Goal: Task Accomplishment & Management: Complete application form

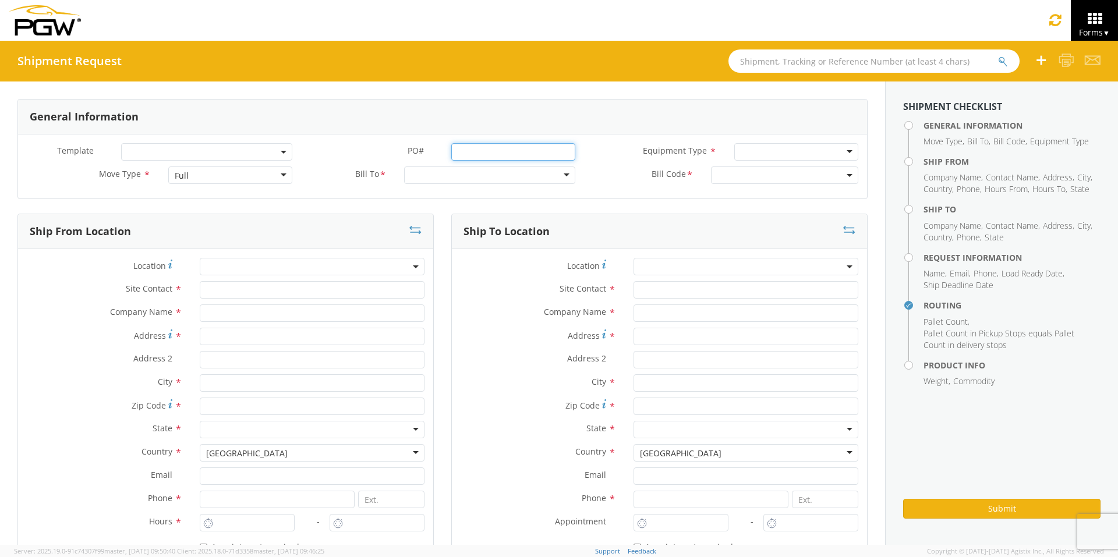
click at [473, 148] on input "PO# *" at bounding box center [513, 151] width 124 height 17
click at [758, 61] on input "text" at bounding box center [873, 60] width 291 height 23
type input "54092877"
click at [885, 65] on icon "submit" at bounding box center [1003, 61] width 10 height 10
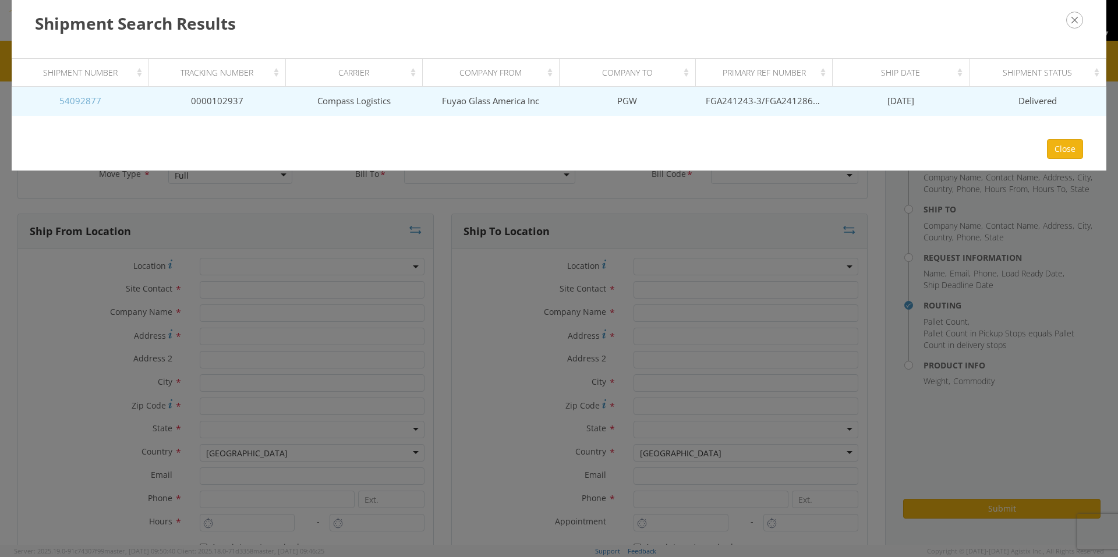
click at [85, 97] on link "54092877" at bounding box center [80, 101] width 42 height 12
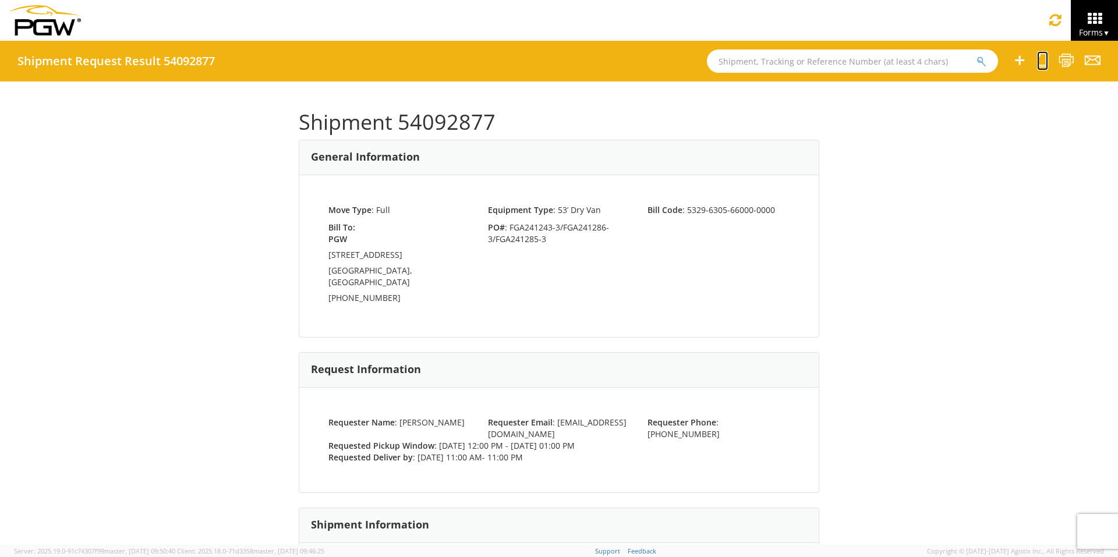
click at [885, 64] on icon at bounding box center [1042, 60] width 11 height 15
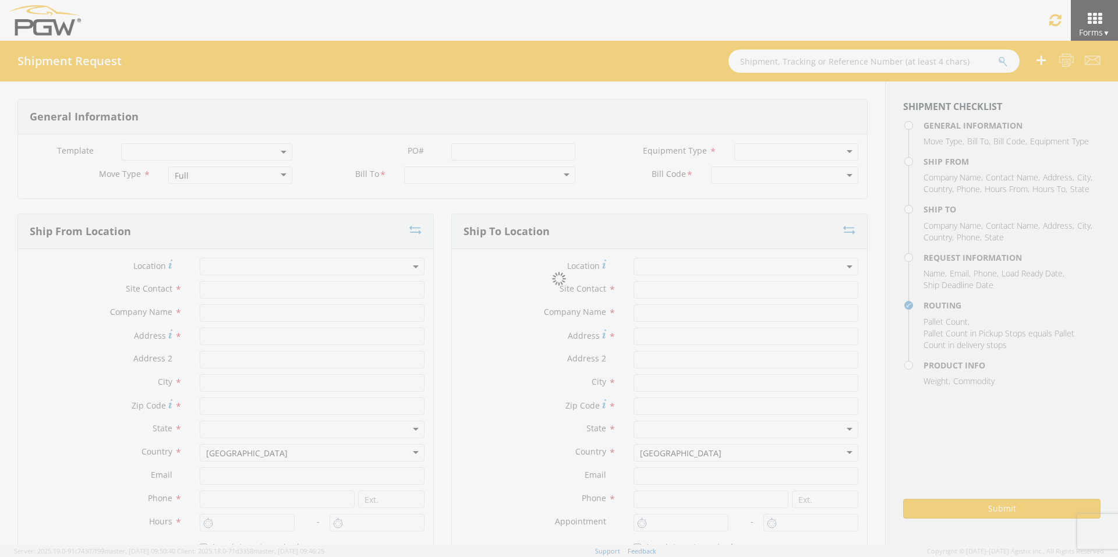
select select
type input "ARG Warehouse"
type input "Fuyao Glass America Inc"
type input "[STREET_ADDRESS][PERSON_NAME]"
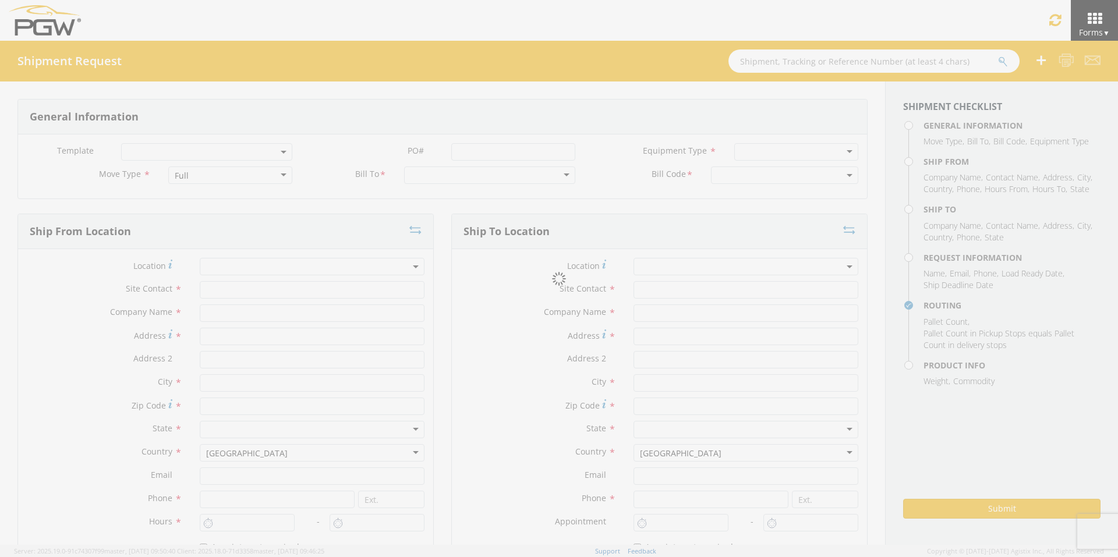
type input "Attn: 2601 ARG Warehouse"
type input "Moraine"
type input "45439"
type input "[EMAIL_ADDRESS][DOMAIN_NAME]"
type input "9374965777"
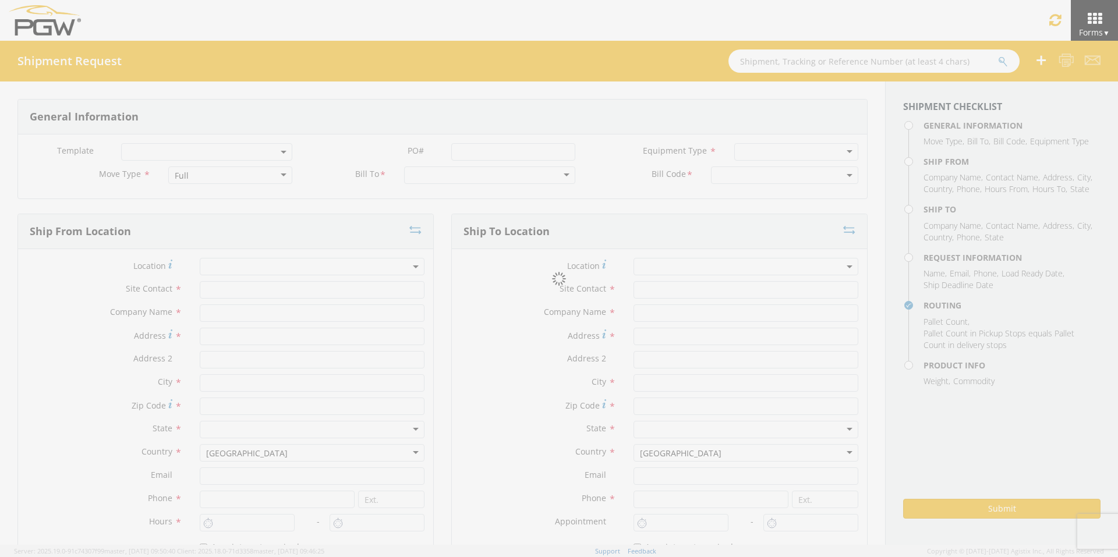
type input "4004"
type input "12:00 PM"
type input "1:00 PM"
type input "5329 Branch Manager"
type input "PGW"
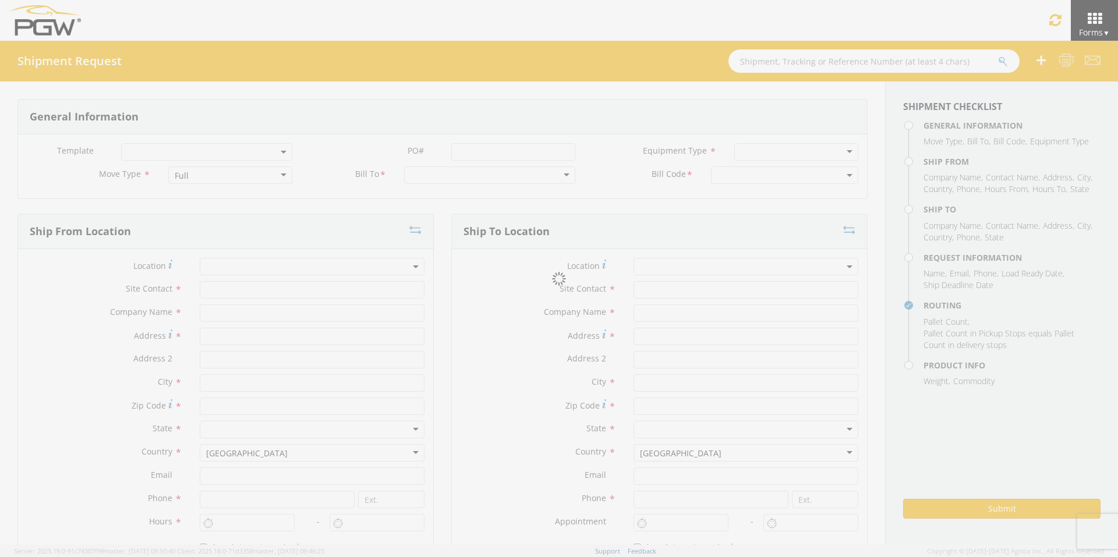
type input "[STREET_ADDRESS]"
type input "Chillicothe"
type input "45601"
type input "[EMAIL_ADDRESS][DOMAIN_NAME]"
type input "[PHONE_NUMBER]"
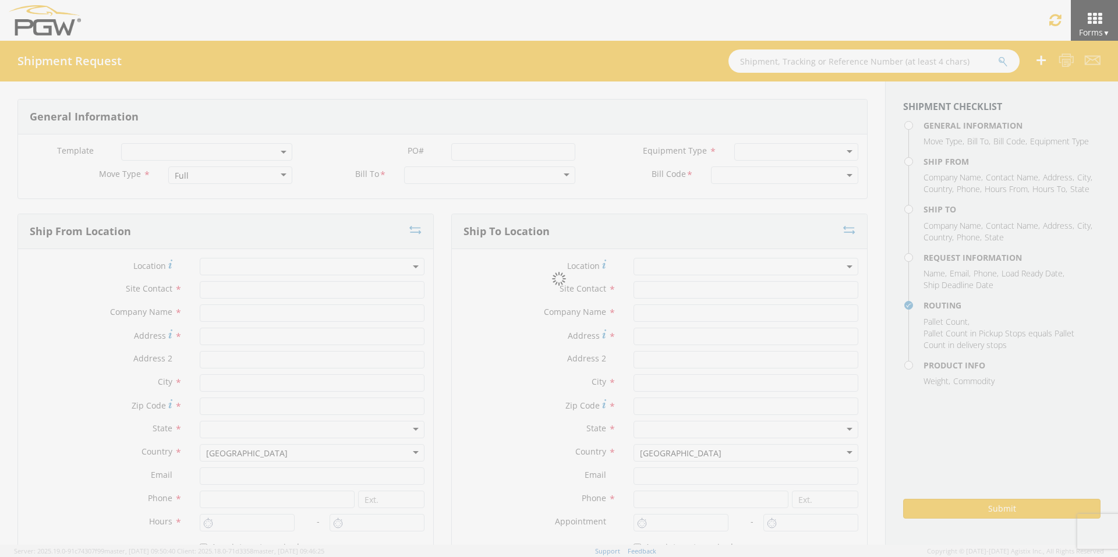
type input "11:00 AM"
type input "11:00 PM"
type input "[PERSON_NAME]"
type input "[EMAIL_ADDRESS][DOMAIN_NAME]"
checkbox input "true"
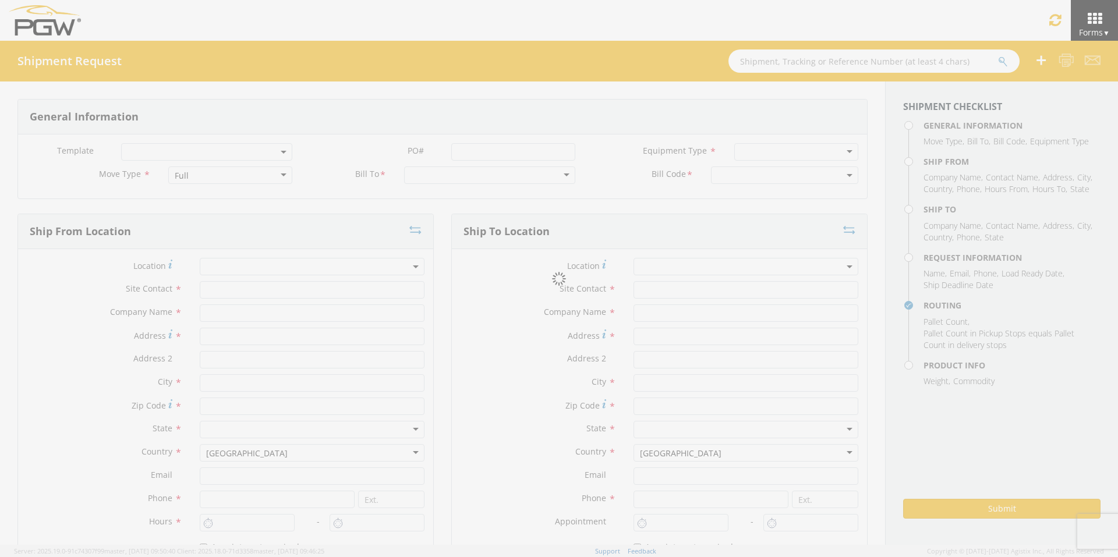
type input "[PHONE_NUMBER]"
type textarea "PGW/ARG Shipment FGA241243-3/FGA241286-3/FGA241285-3 (48 Crates) Driver Note: 5…"
type textarea "Secondary contact [PERSON_NAME] at [PHONE_NUMBER]"
type input "39000"
type input "48"
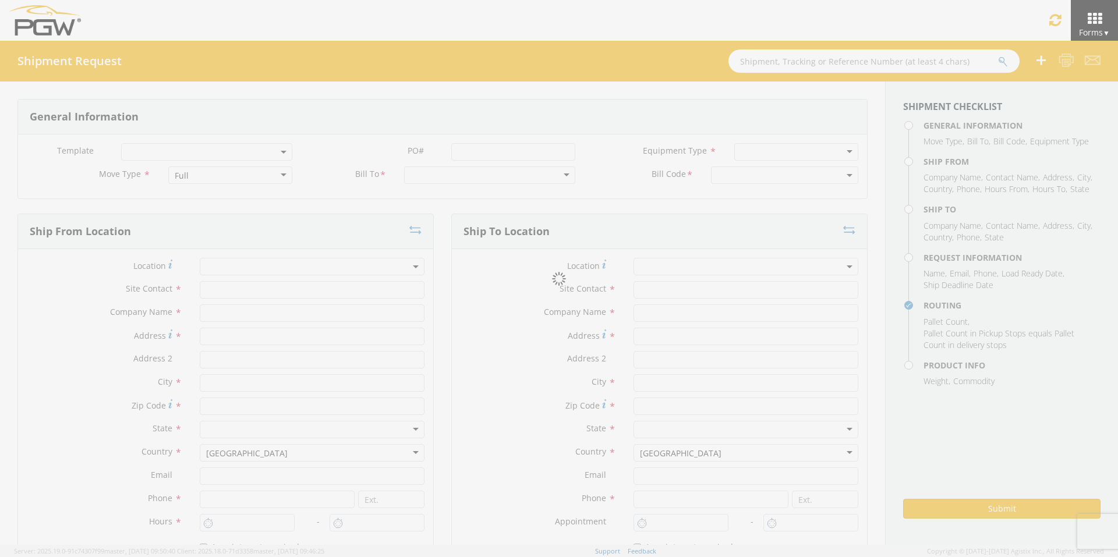
type textarea "PGW/ARG Shipment FGA241243-3/FGA241286-3/FGA241285-3 (48 Crates) Driver Note: 5…"
checkbox input "true"
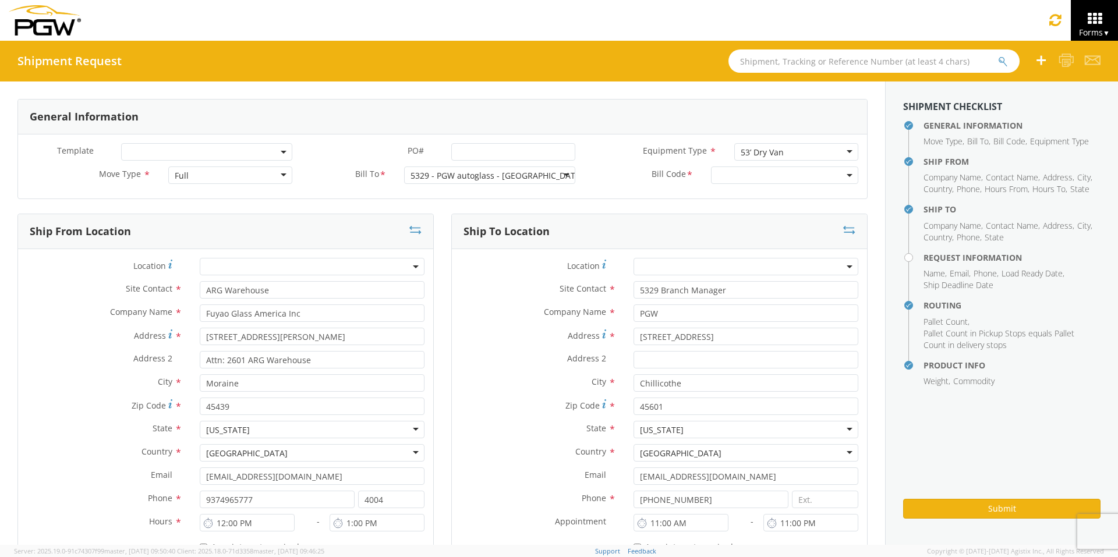
select select "5329-6305-66000-0000"
click at [465, 151] on input "PO# *" at bounding box center [513, 151] width 124 height 17
select select "28253"
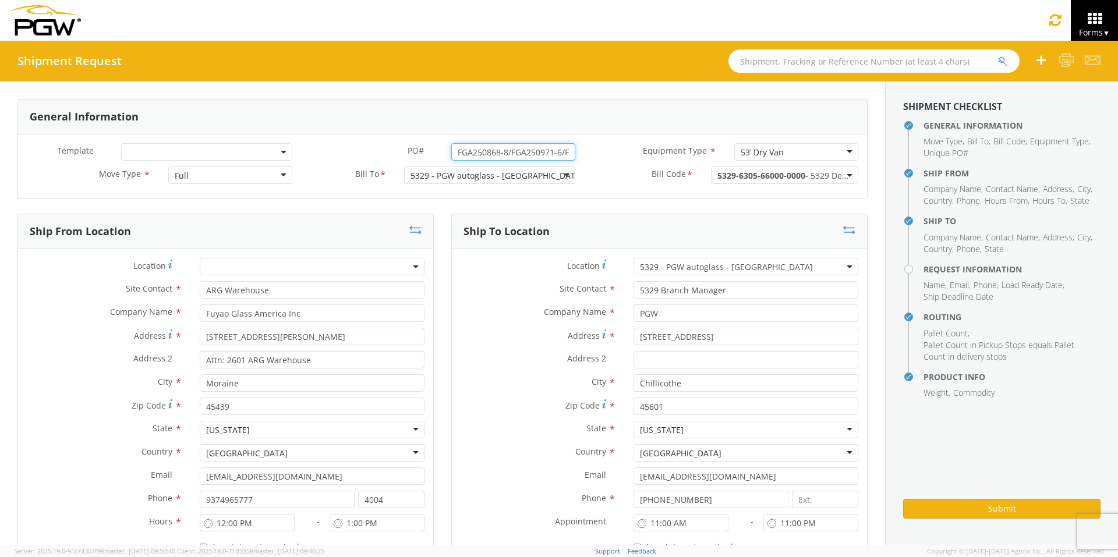
drag, startPoint x: 565, startPoint y: 153, endPoint x: 362, endPoint y: 161, distance: 202.8
click at [362, 161] on div "PO# * FGA250868-8/FGA250971-6/FGA250972-1/FGA250993-7/FGA251025-7/FGA251089-5" at bounding box center [442, 154] width 283 height 23
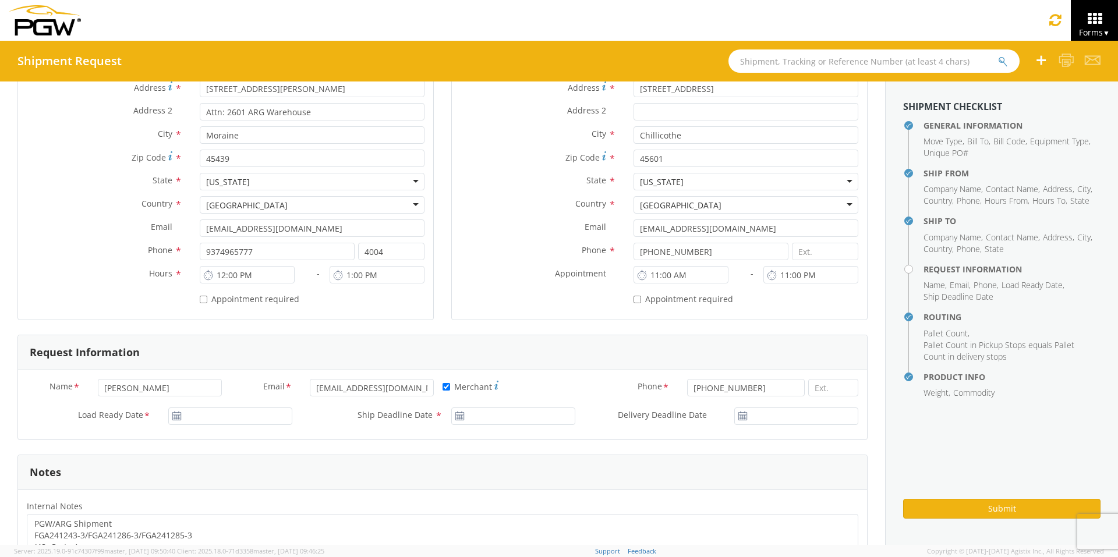
scroll to position [291, 0]
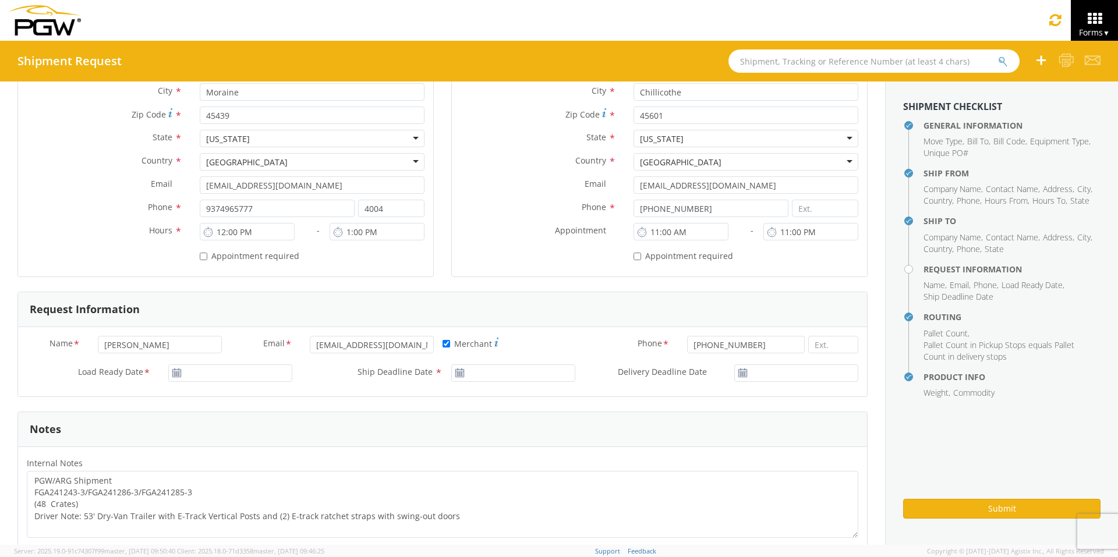
type input "FGA250868-8/FGA250971-6/FGA250972-1/FGA250993-7/FGA251025-7/FGA251089-5"
click at [224, 369] on input "09/16/2025" at bounding box center [230, 373] width 124 height 17
click at [228, 316] on td "23" at bounding box center [226, 316] width 20 height 17
type input "[DATE]"
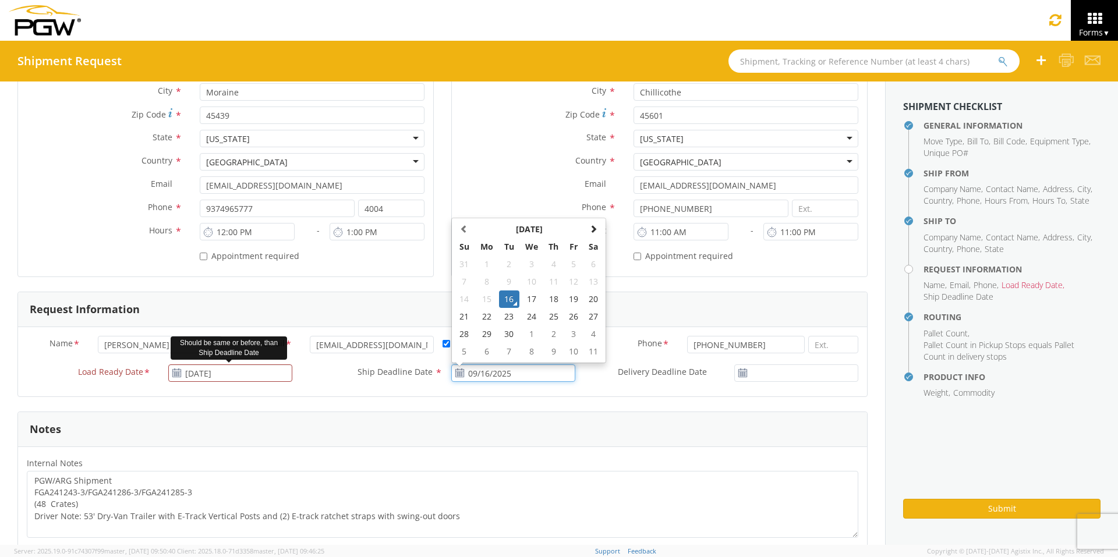
click at [494, 373] on input "09/16/2025" at bounding box center [513, 373] width 124 height 17
click at [504, 315] on td "23" at bounding box center [509, 316] width 20 height 17
type input "[DATE]"
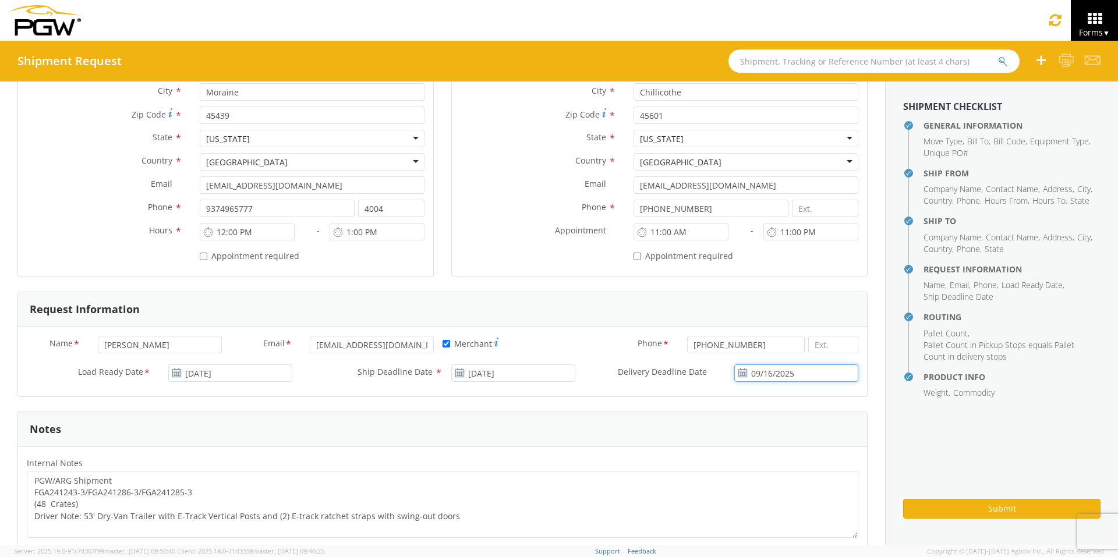
click at [783, 370] on input "09/16/2025" at bounding box center [796, 373] width 124 height 17
click at [754, 319] on td "23" at bounding box center [761, 316] width 20 height 17
type input "[DATE]"
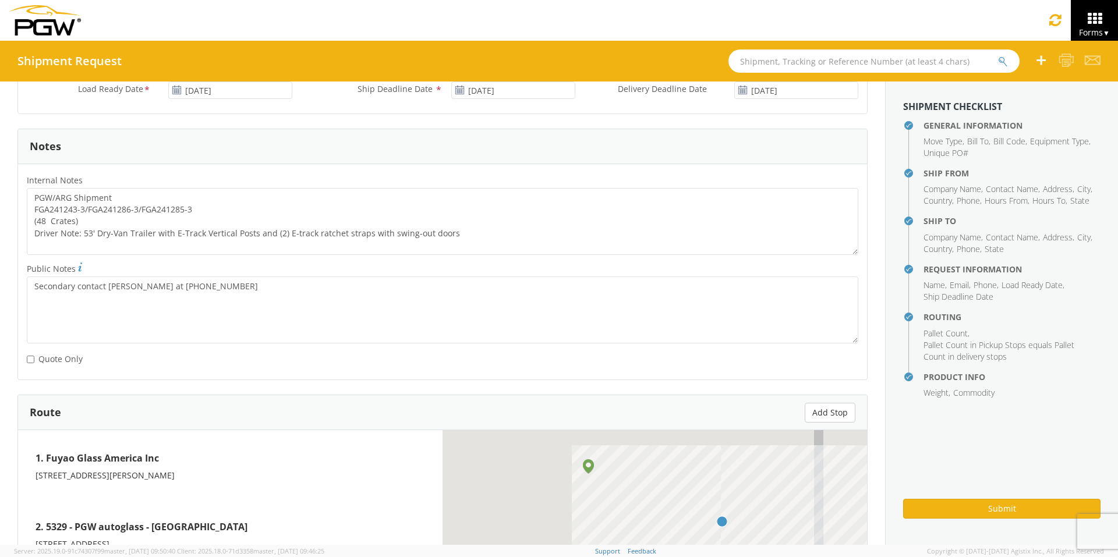
scroll to position [641, 0]
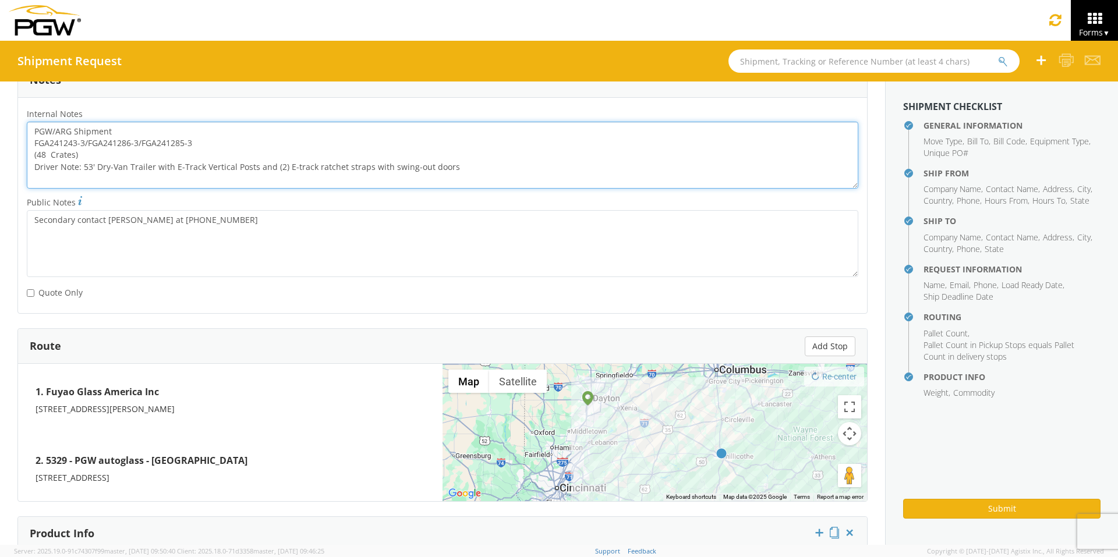
drag, startPoint x: 198, startPoint y: 142, endPoint x: 33, endPoint y: 147, distance: 164.9
click at [33, 147] on textarea "PGW/ARG Shipment FGA241243-3/FGA241286-3/FGA241285-3 (48 Crates) Driver Note: 5…" at bounding box center [443, 155] width 832 height 67
paste textarea "50868-8/FGA250971-6/FGA250972-1/FGA250993-7/FGA251025-7/FGA251089-5"
drag, startPoint x: 35, startPoint y: 130, endPoint x: 547, endPoint y: 168, distance: 513.2
click at [547, 168] on textarea "PGW/ARG Shipment FGA250868-8/FGA250971-6/FGA250972-1/FGA250993-7/FGA251025-7/FG…" at bounding box center [443, 155] width 832 height 67
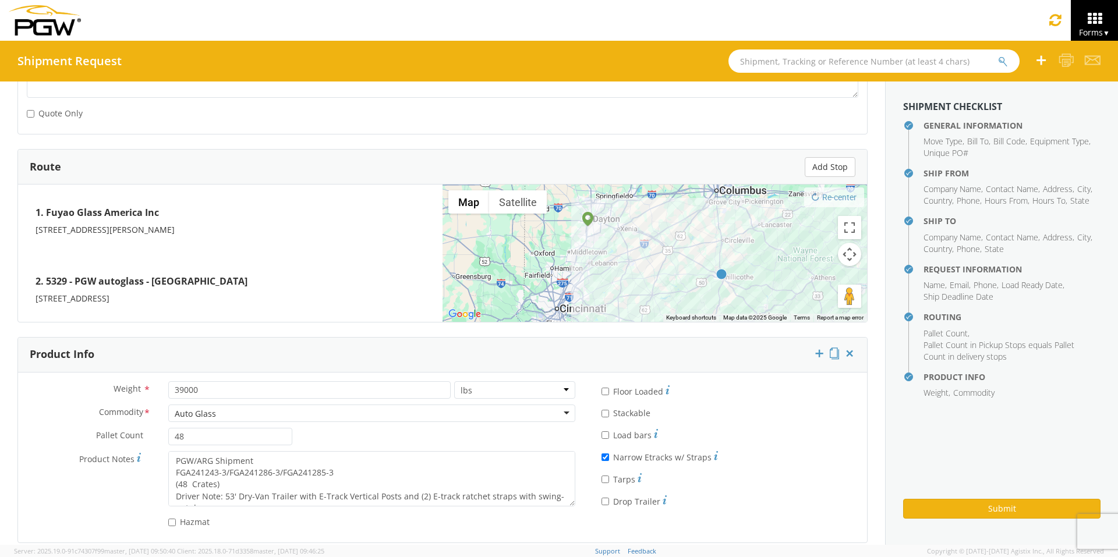
scroll to position [833, 0]
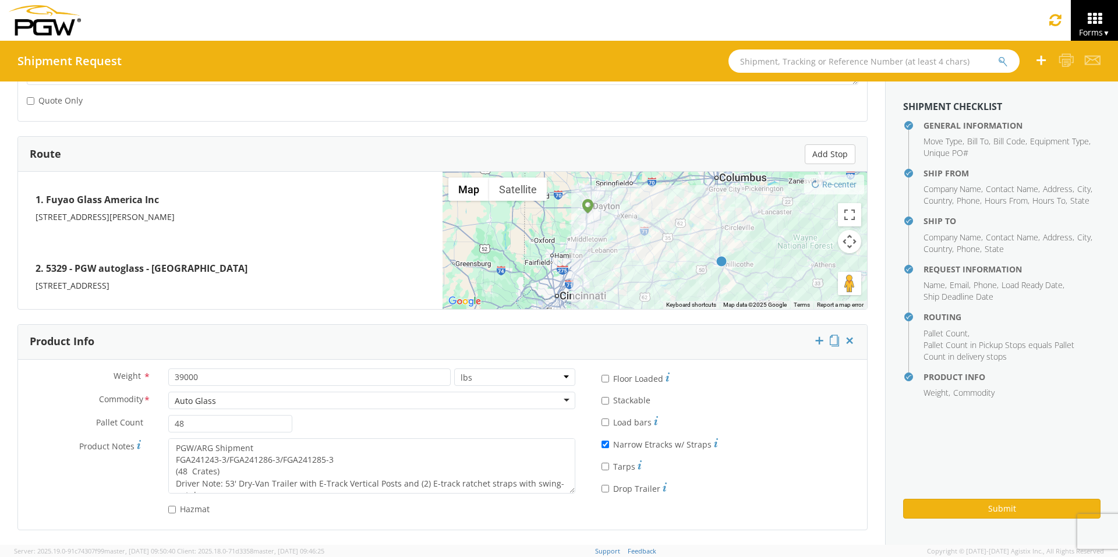
type textarea "PGW/ARG Shipment FGA250868-8/FGA250971-6/FGA250972-1/FGA250993-7/FGA251025-7/FG…"
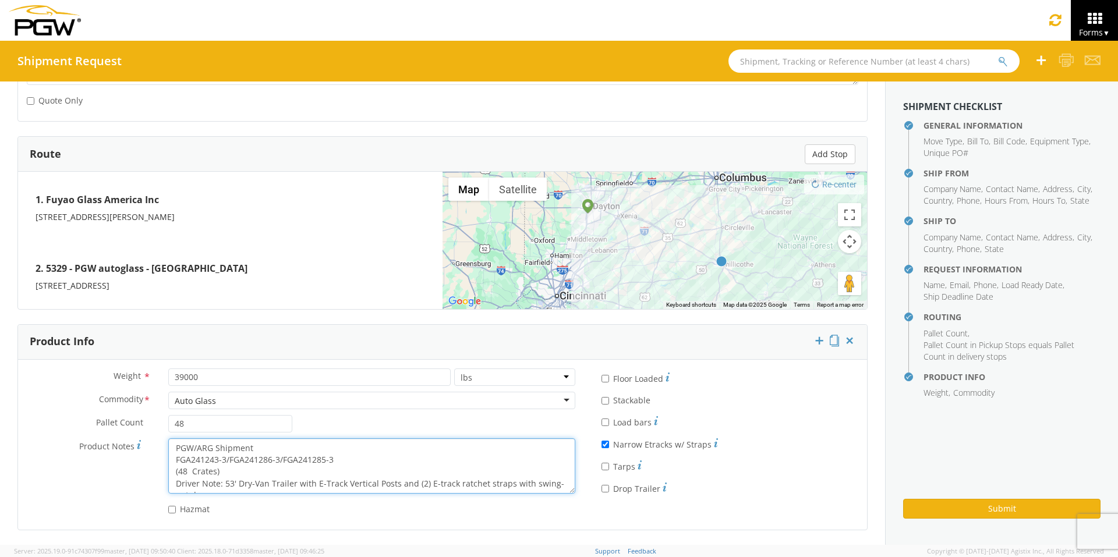
scroll to position [12, 0]
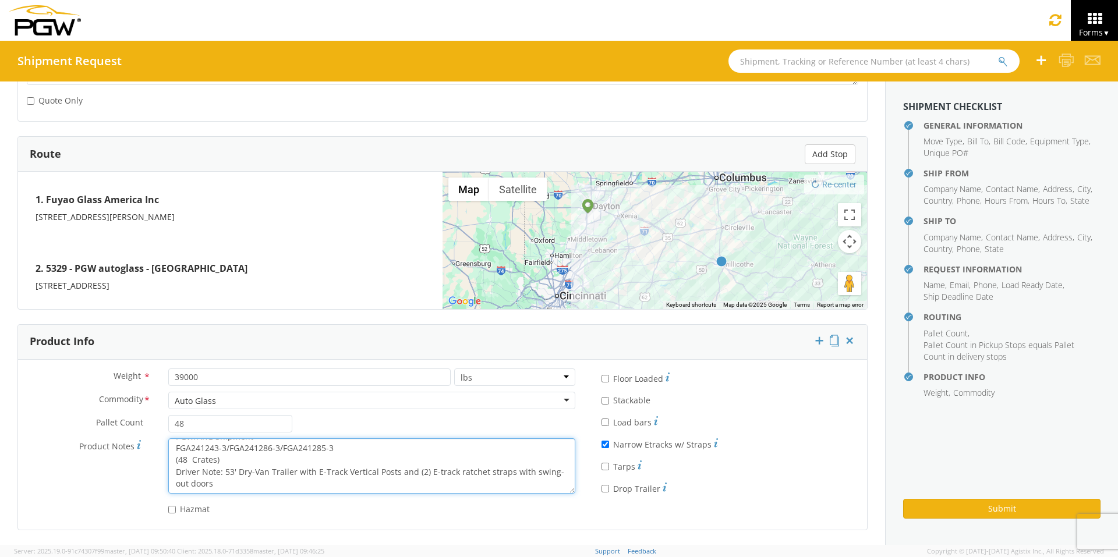
drag, startPoint x: 173, startPoint y: 446, endPoint x: 448, endPoint y: 512, distance: 282.8
click at [448, 431] on div "Weight * 39000 lbs kgs Commodity * Auto Glass Auto Glass Adhesives / Glues Aqua…" at bounding box center [301, 445] width 566 height 153
paste textarea "50868-8/FGA250971-6/FGA250972-1/FGA250993-7/FGA251025-7/FGA251089-5"
type textarea "PGW/ARG Shipment FGA250868-8/FGA250971-6/FGA250972-1/FGA250993-7/FGA251025-7/FG…"
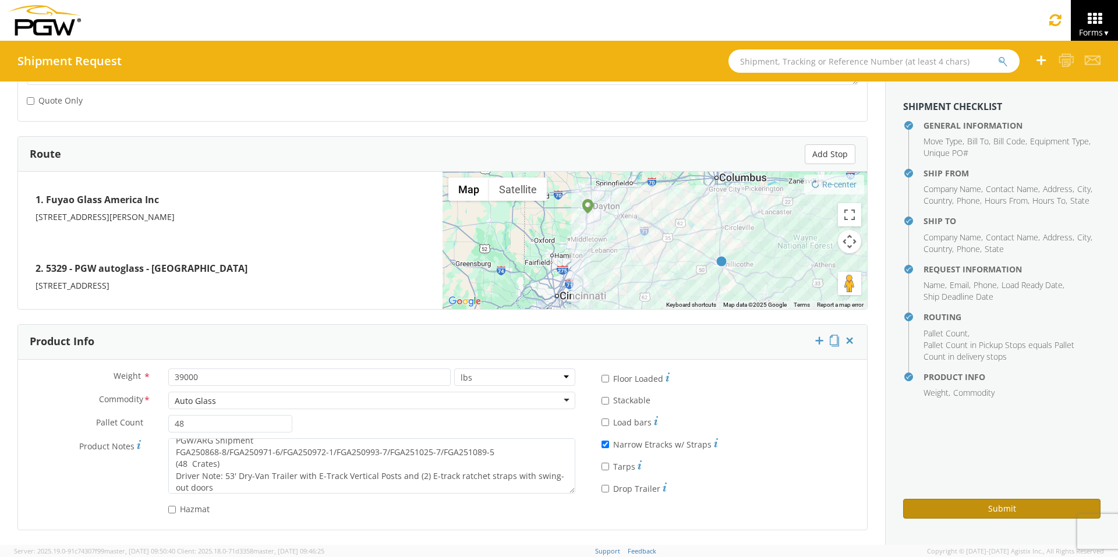
click at [885, 431] on button "Submit" at bounding box center [1001, 509] width 197 height 20
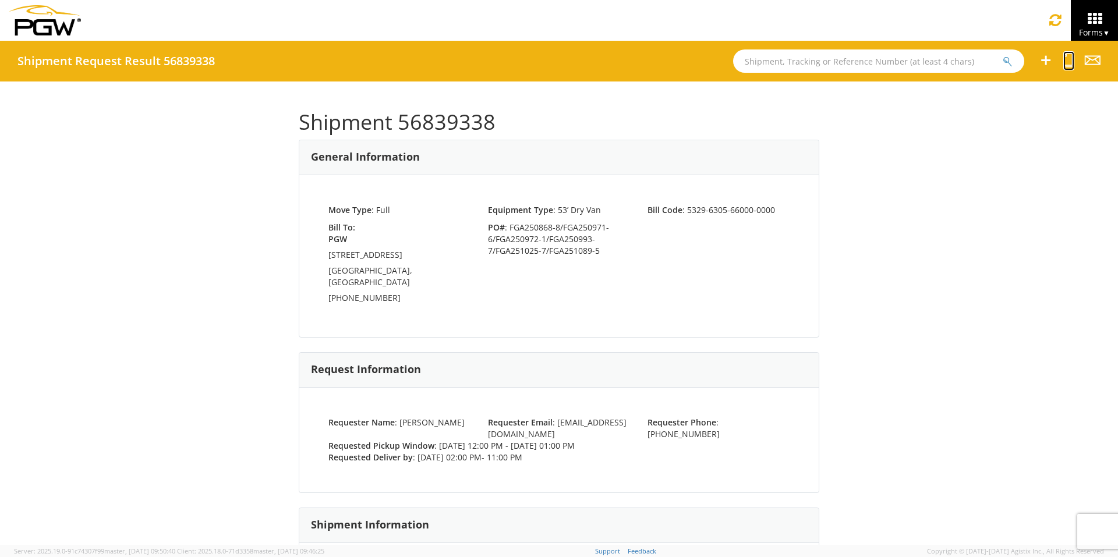
click at [885, 64] on icon at bounding box center [1068, 60] width 11 height 15
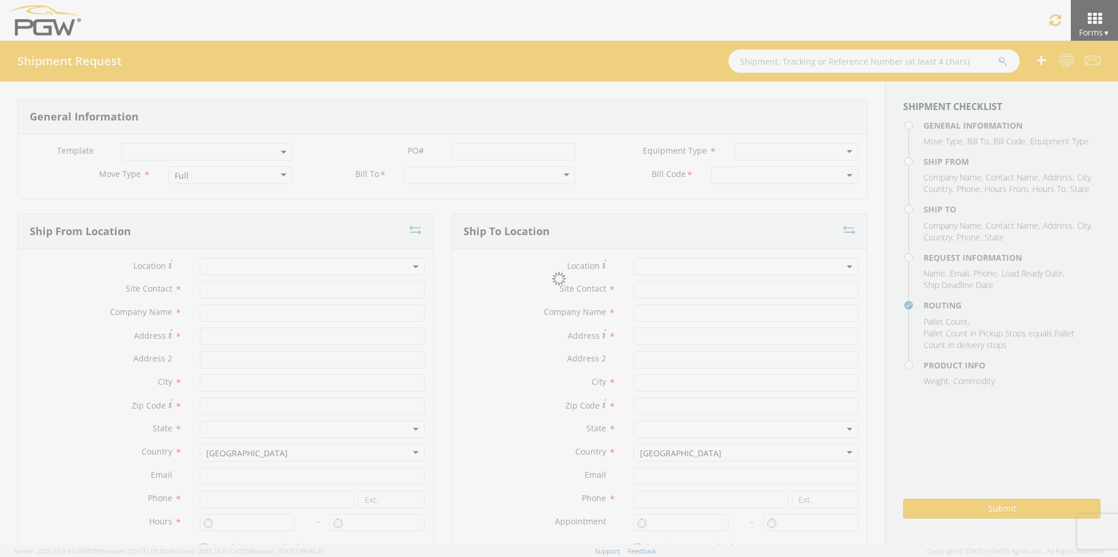
select select
type input "ARG Warehouse"
type input "Fuyao Glass America Inc"
type input "[STREET_ADDRESS][PERSON_NAME]"
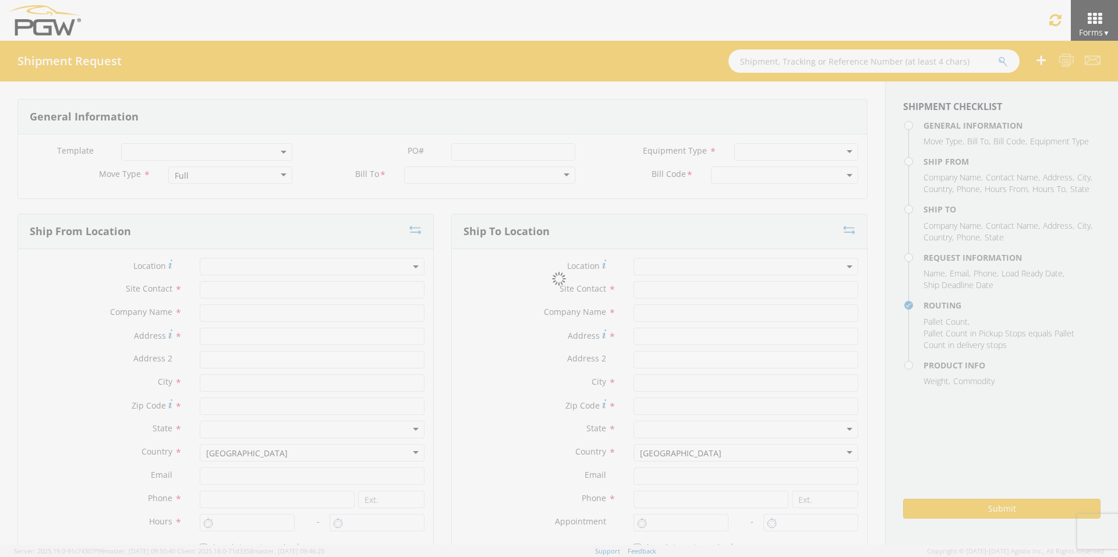
type input "Attn: 2601 ARG Warehouse"
type input "Moraine"
type input "45439"
type input "[EMAIL_ADDRESS][DOMAIN_NAME]"
type input "9374965777"
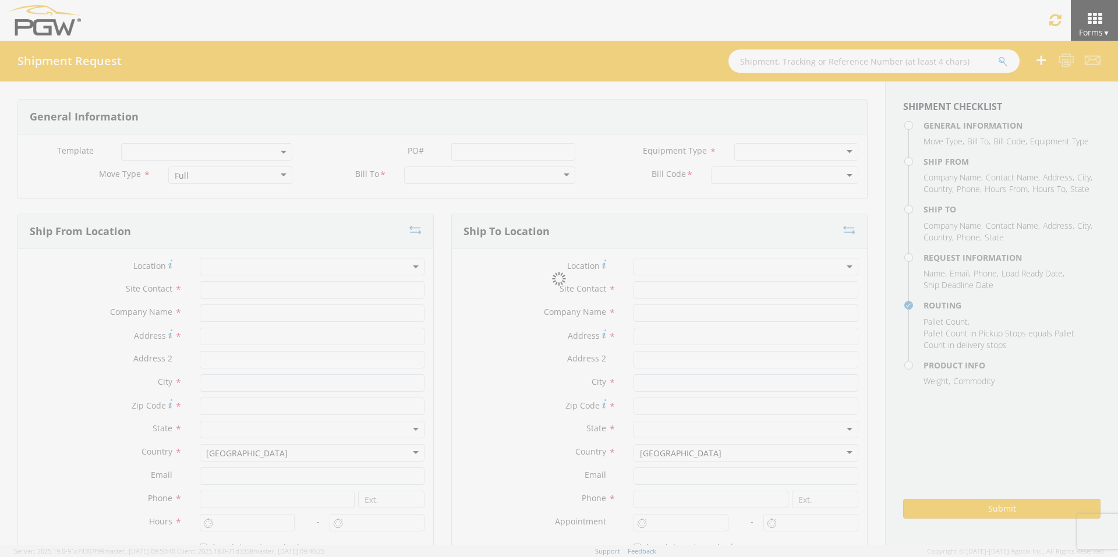
type input "4004"
type input "12:00 PM"
type input "1:00 PM"
type input "5329 Branch Manager"
type input "PGW"
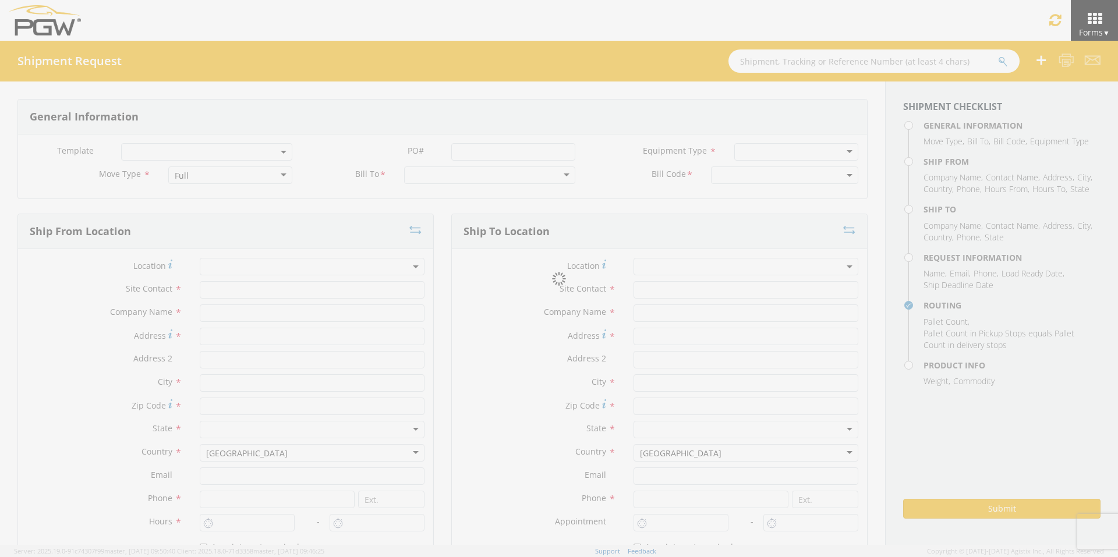
type input "[STREET_ADDRESS]"
type input "Chillicothe"
type input "45601"
type input "[EMAIL_ADDRESS][DOMAIN_NAME]"
type input "[PHONE_NUMBER]"
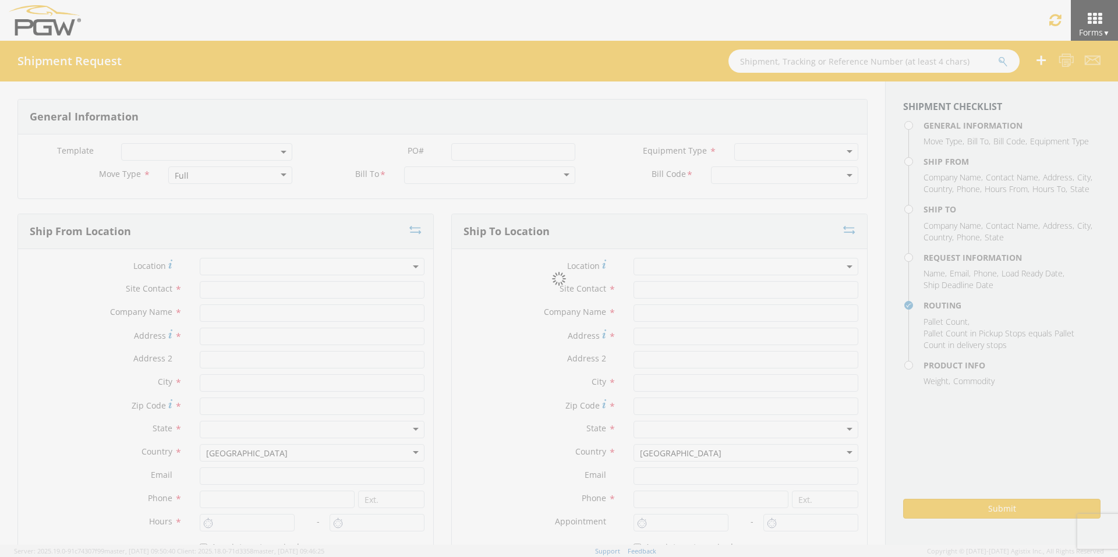
type input "2:00 PM"
type input "11:00 PM"
type input "[PERSON_NAME]"
type input "[EMAIL_ADDRESS][DOMAIN_NAME]"
checkbox input "true"
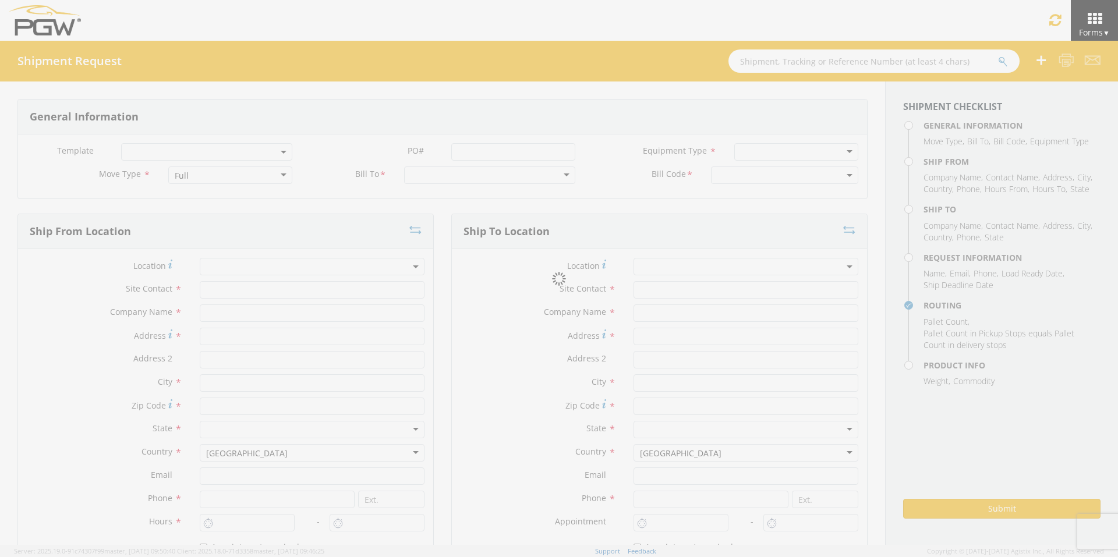
type input "[PHONE_NUMBER]"
type textarea "PGW/ARG Shipment FGA250868-8/FGA250971-6/FGA250972-1/FGA250993-7/FGA251025-7/FG…"
type textarea "Secondary contact [PERSON_NAME] at [PHONE_NUMBER]"
type input "39000"
type input "48"
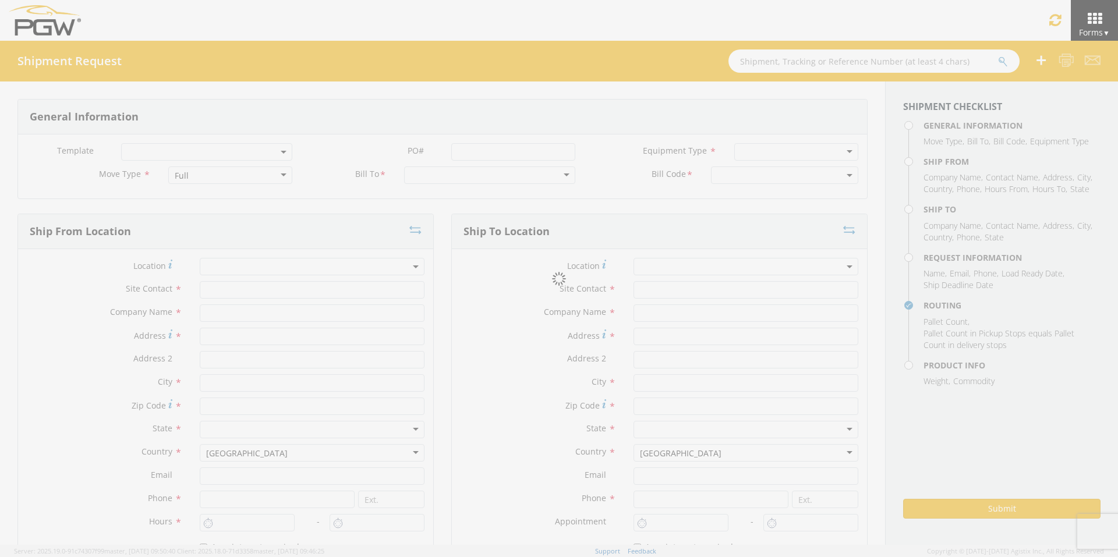
type textarea "PGW/ARG Shipment FGA250868-8/FGA250971-6/FGA250972-1/FGA250993-7/FGA251025-7/FG…"
checkbox input "true"
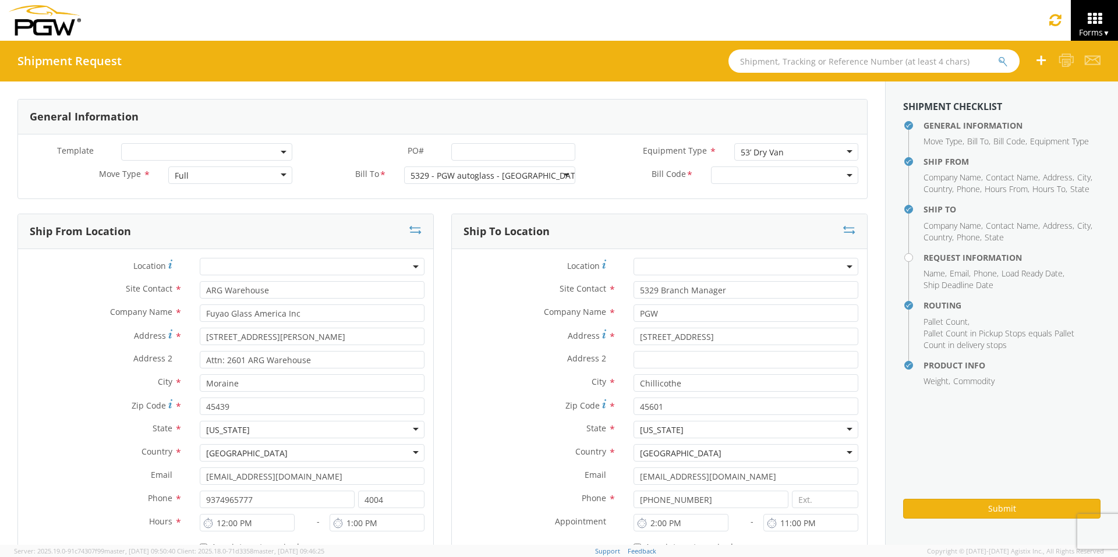
select select "5329-6305-66000-0000"
select select "28253"
click at [493, 148] on input "PO# *" at bounding box center [513, 151] width 124 height 17
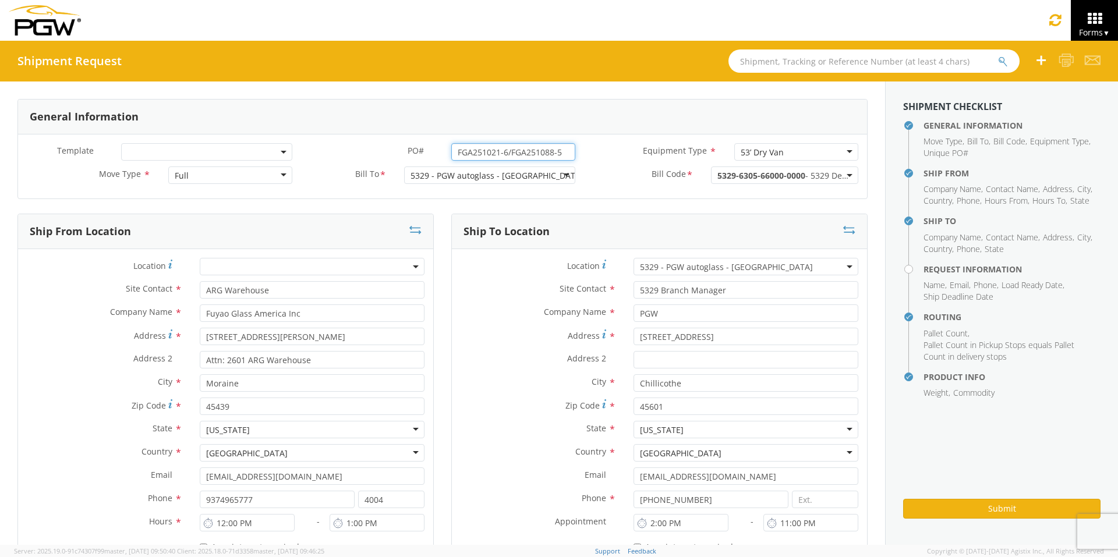
drag, startPoint x: 561, startPoint y: 148, endPoint x: 360, endPoint y: 146, distance: 200.9
click at [365, 147] on div "PO# * FGA251021-6/FGA251088-5" at bounding box center [442, 151] width 283 height 17
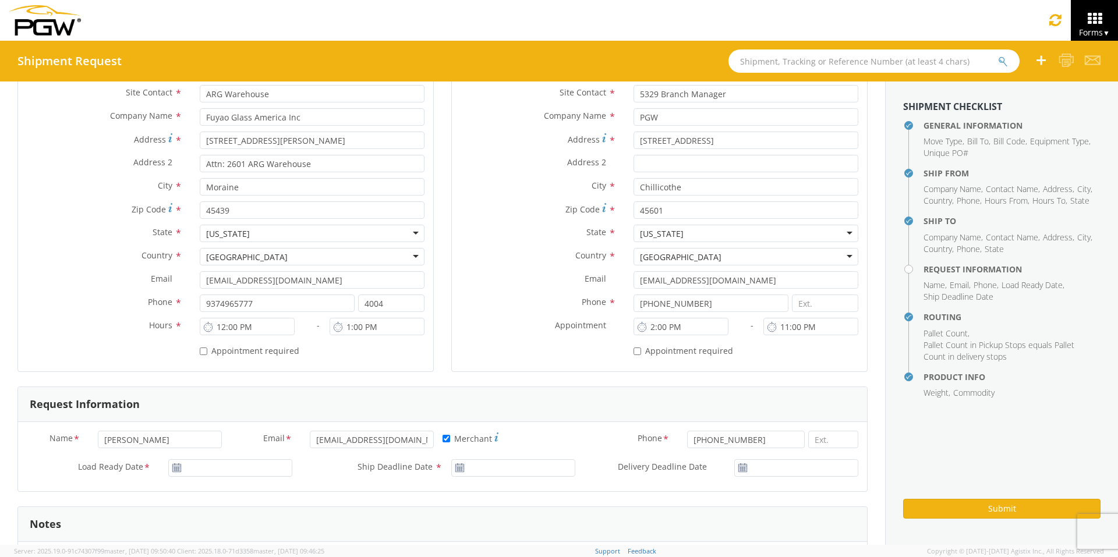
scroll to position [233, 0]
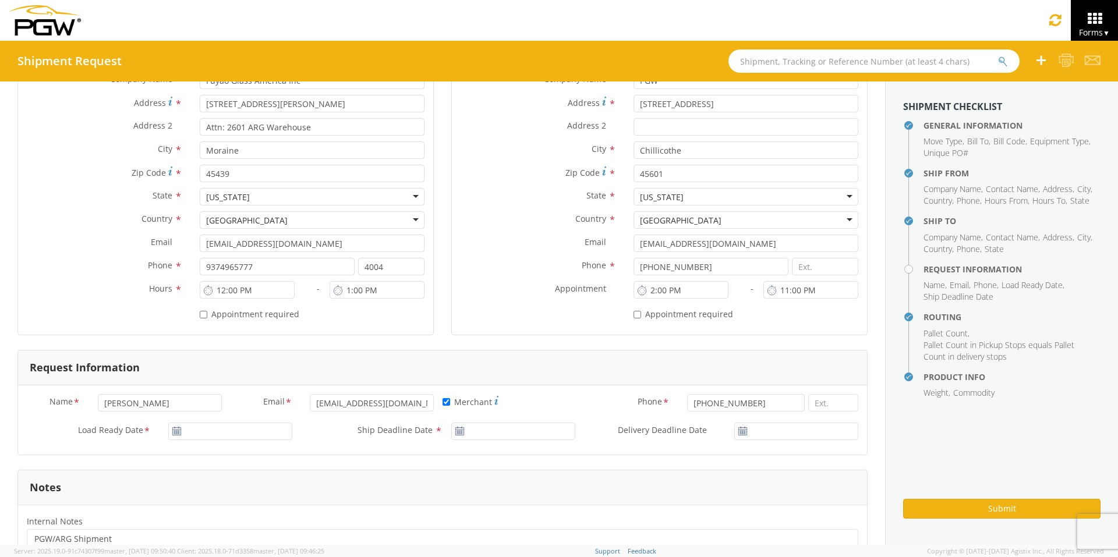
type input "FGA251021-6/FGA251088-5"
click at [213, 430] on input "09/16/2025" at bounding box center [230, 431] width 124 height 17
click at [224, 375] on td "23" at bounding box center [226, 374] width 20 height 17
type input "[DATE]"
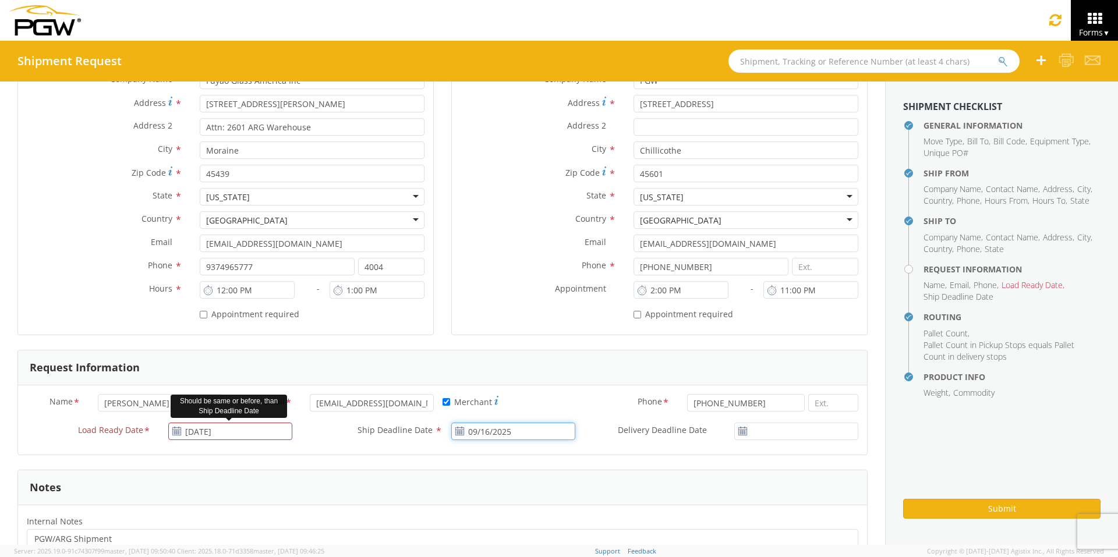
click at [495, 431] on input "09/16/2025" at bounding box center [513, 431] width 124 height 17
click at [501, 374] on td "23" at bounding box center [509, 374] width 20 height 17
type input "[DATE]"
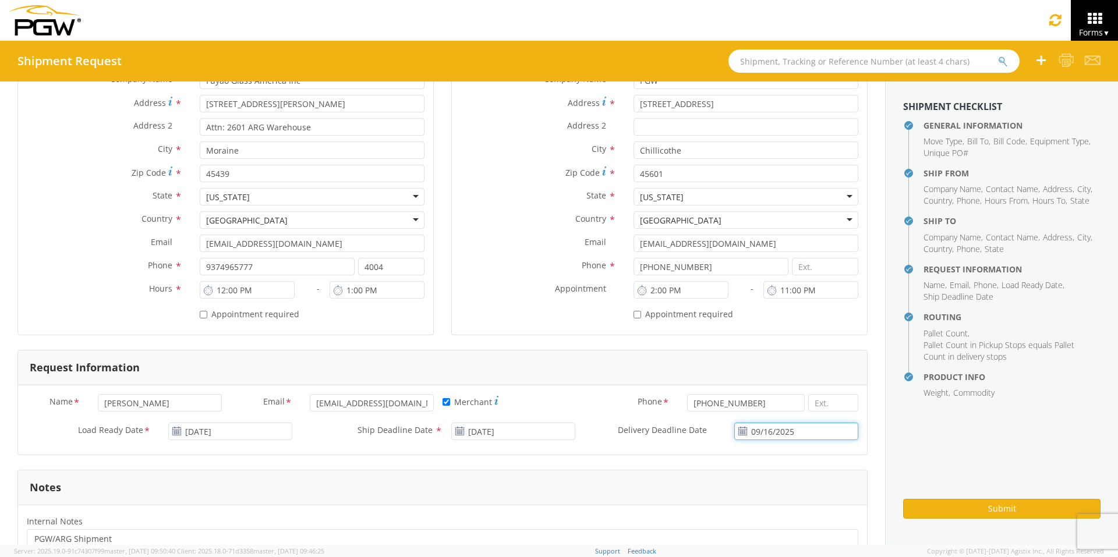
click at [763, 431] on input "09/16/2025" at bounding box center [796, 431] width 124 height 17
click at [751, 376] on td "23" at bounding box center [761, 374] width 20 height 17
type input "[DATE]"
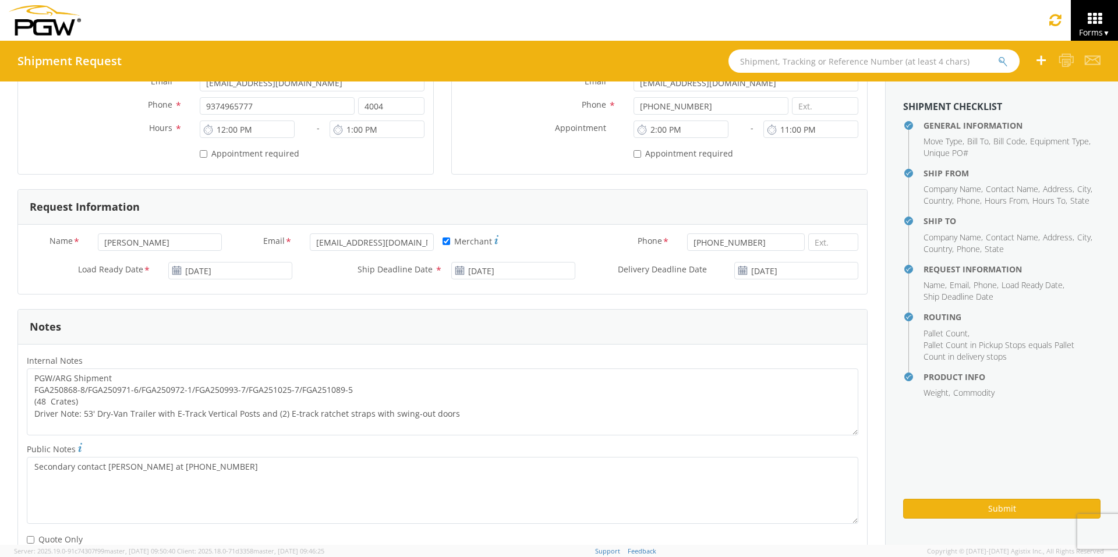
scroll to position [466, 0]
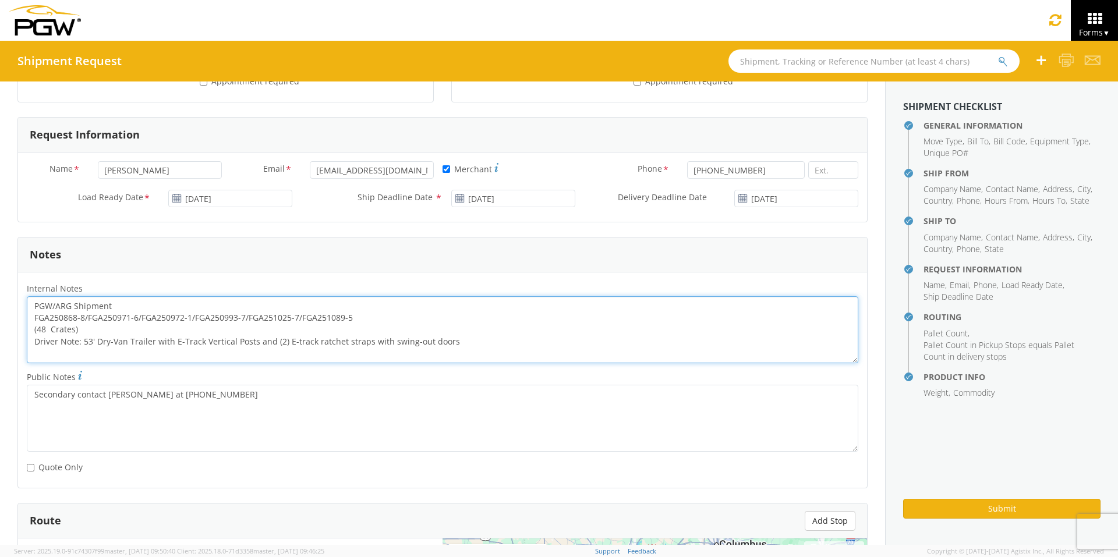
drag, startPoint x: 368, startPoint y: 317, endPoint x: 30, endPoint y: 316, distance: 337.7
click at [30, 316] on textarea "PGW/ARG Shipment FGA250868-8/FGA250971-6/FGA250972-1/FGA250993-7/FGA251025-7/FG…" at bounding box center [443, 329] width 832 height 67
paste textarea "1021-6/FGA251088"
drag, startPoint x: 33, startPoint y: 303, endPoint x: 567, endPoint y: 363, distance: 537.3
click at [567, 363] on textarea "PGW/ARG Shipment FGA251021-6/FGA251088-5 (48 Crates) Driver Note: 53' Dry-Van T…" at bounding box center [443, 329] width 832 height 67
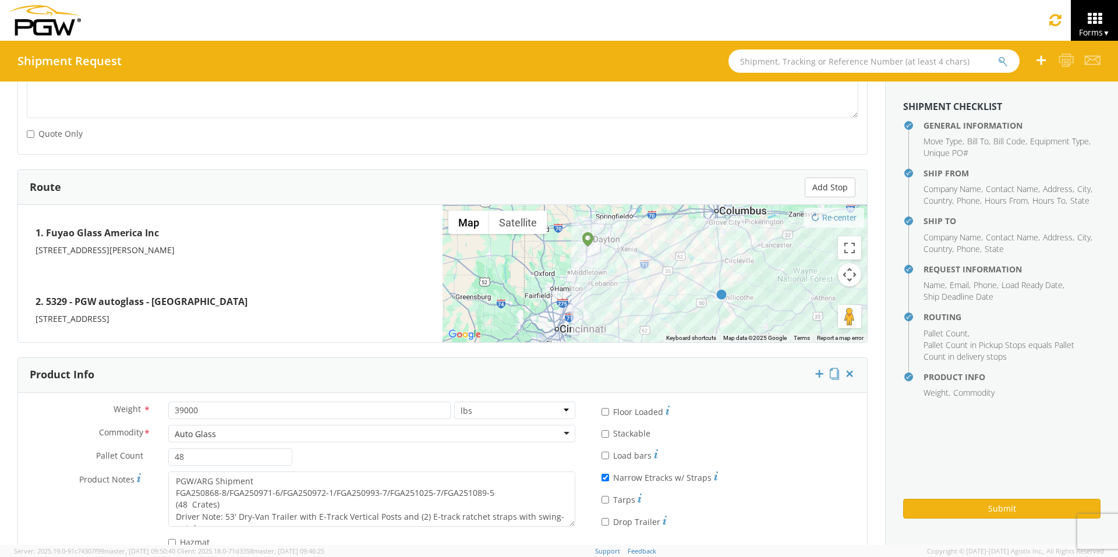
scroll to position [833, 0]
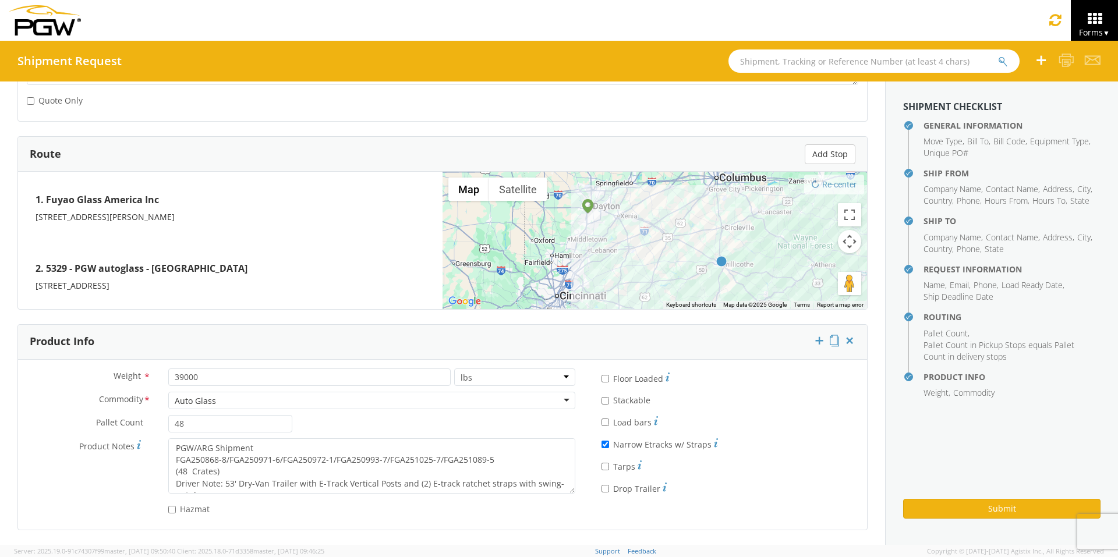
type textarea "PGW/ARG Shipment FGA251021-6/FGA251088-5 (48 Crates) Driver Note: 53' Dry-Van T…"
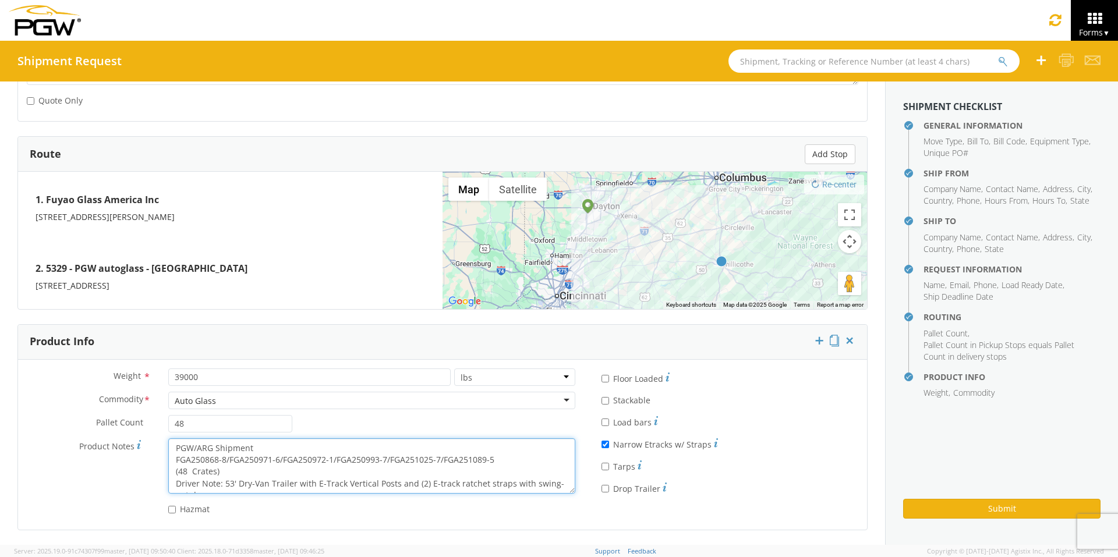
scroll to position [12, 0]
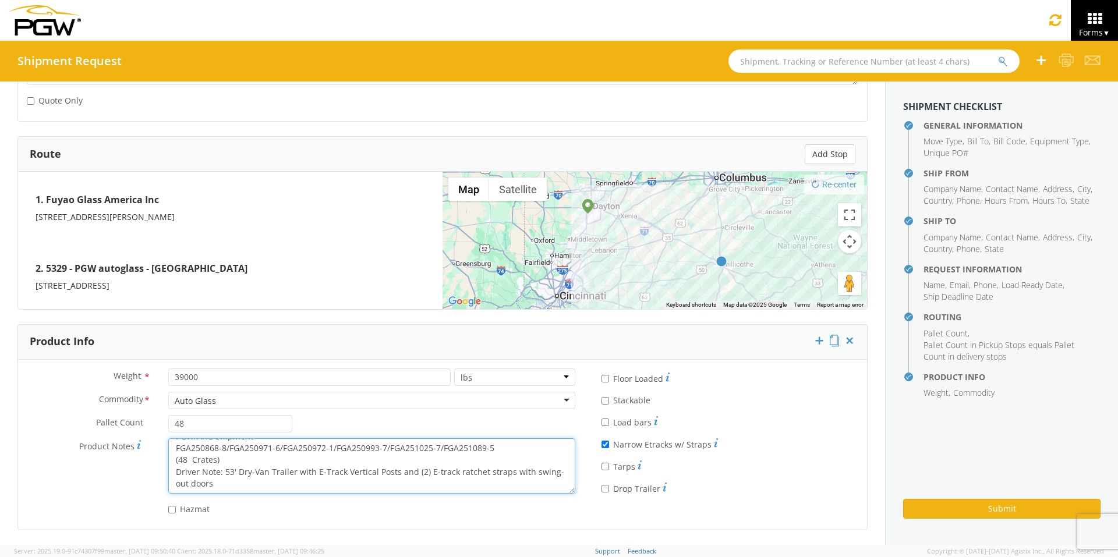
drag, startPoint x: 172, startPoint y: 444, endPoint x: 476, endPoint y: 521, distance: 314.1
click at [476, 431] on div "Weight * 39000 lbs kgs Commodity * Auto Glass Auto Glass Adhesives / Glues Aqua…" at bounding box center [442, 445] width 849 height 170
paste textarea "1021-6/FGA251088"
type textarea "PGW/ARG Shipment FGA251021-6/FGA251088-5 (48 Crates) Driver Note: 53' Dry-Van T…"
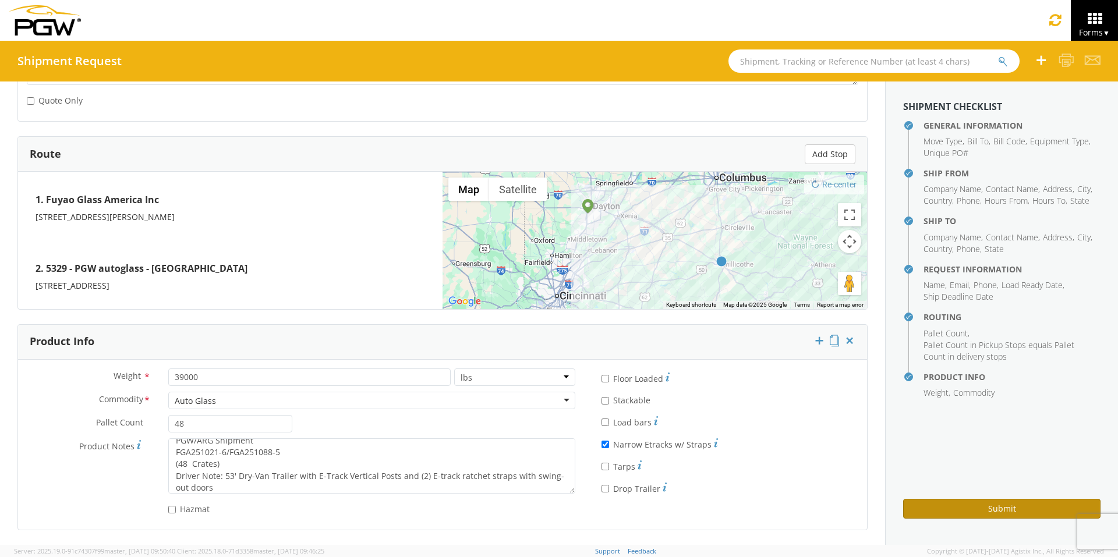
click at [885, 431] on button "Submit" at bounding box center [1001, 509] width 197 height 20
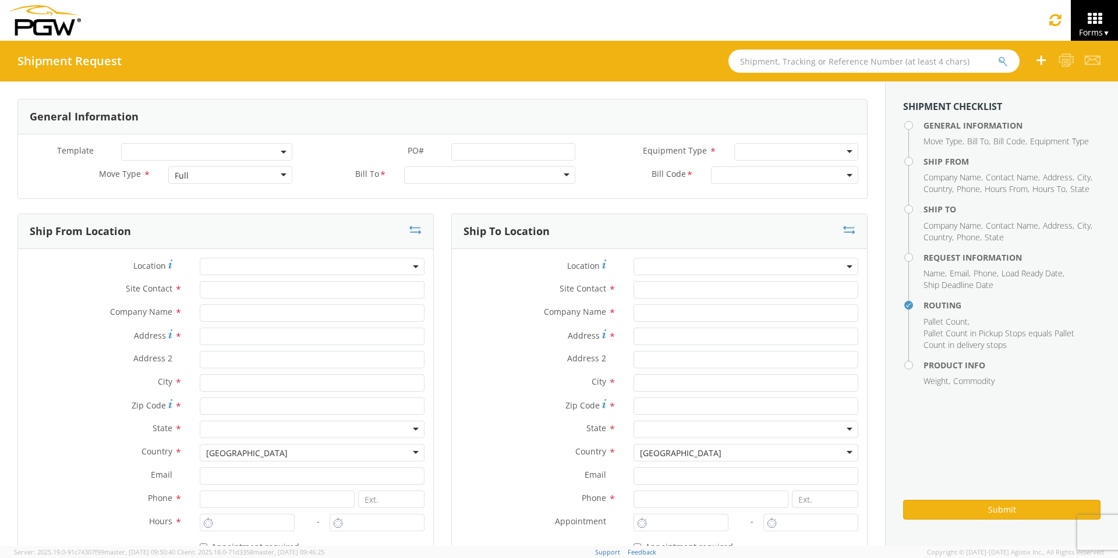
click at [756, 62] on input "text" at bounding box center [873, 60] width 291 height 23
type input "56821575"
click at [998, 55] on button "submit" at bounding box center [1003, 62] width 10 height 14
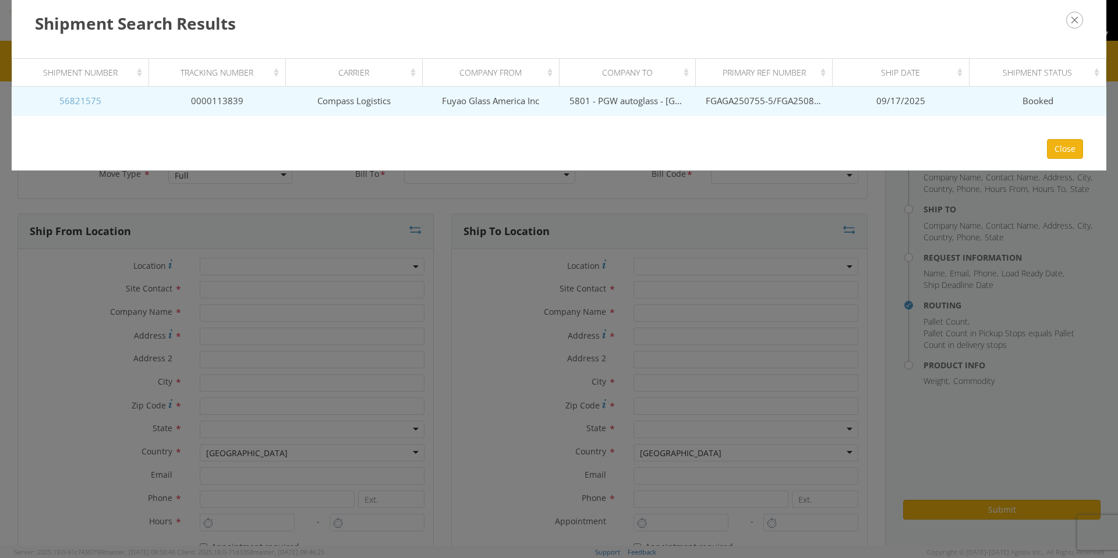
click at [85, 106] on link "56821575" at bounding box center [80, 101] width 42 height 12
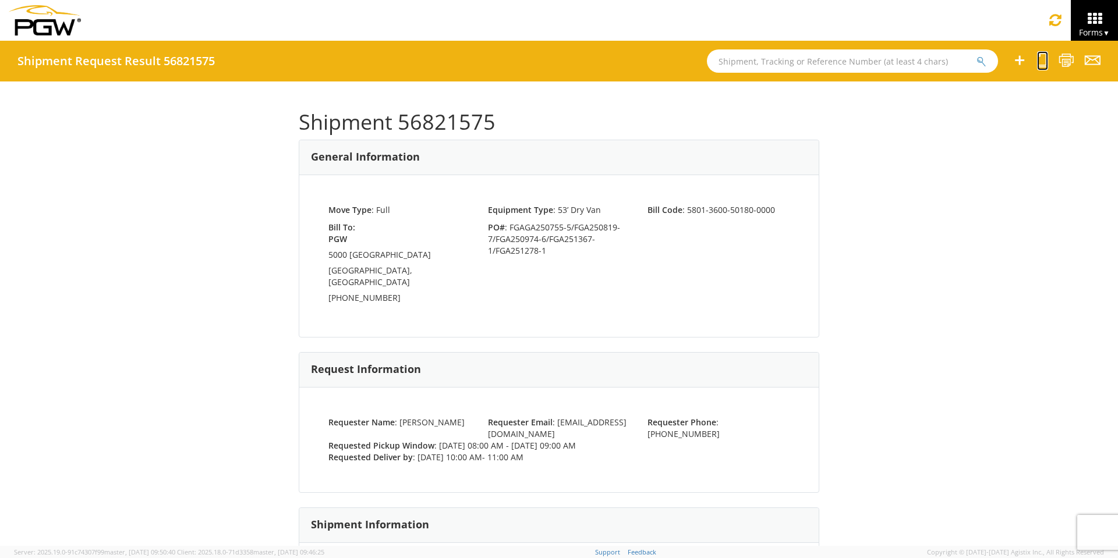
click at [1038, 63] on icon at bounding box center [1042, 60] width 11 height 15
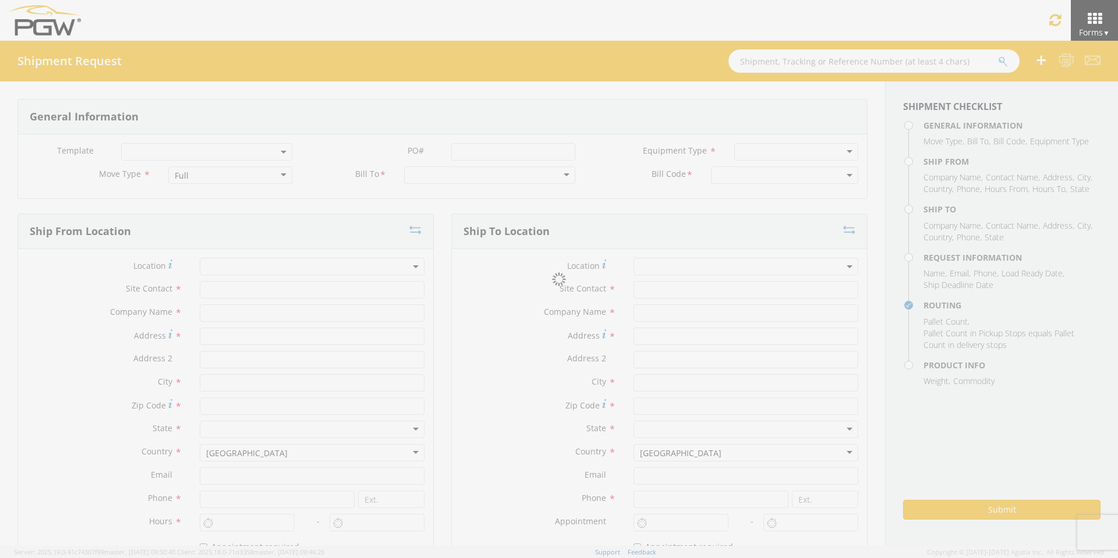
select select
type input "ARG Warehouse"
type input "Fuyao Glass America Inc"
type input "[STREET_ADDRESS][PERSON_NAME]"
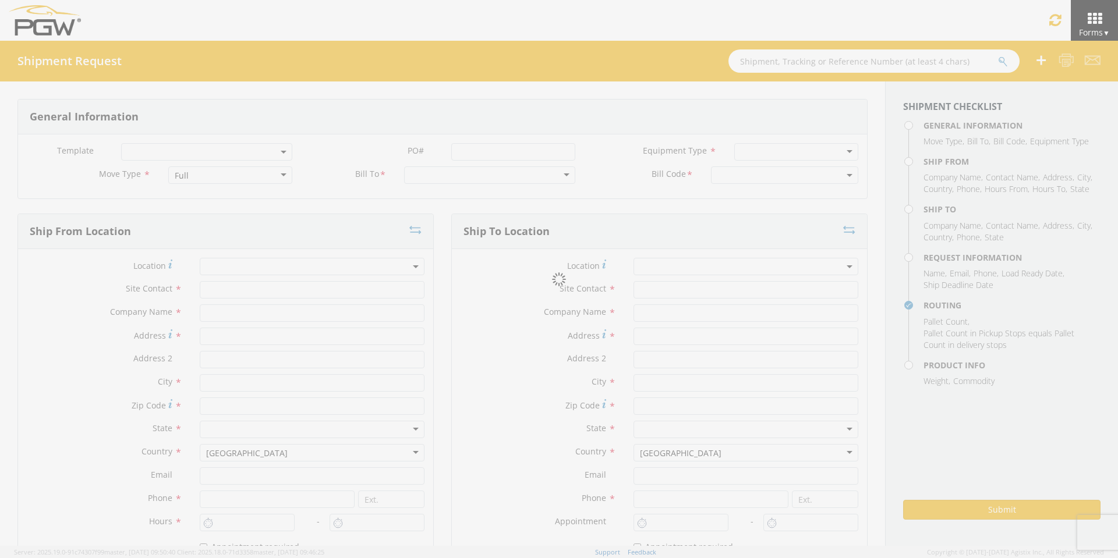
type input "Attn: 2601 ARG Warehouse"
type input "Moraine"
type input "45439"
type input "[EMAIL_ADDRESS][DOMAIN_NAME]"
type input "9374965777"
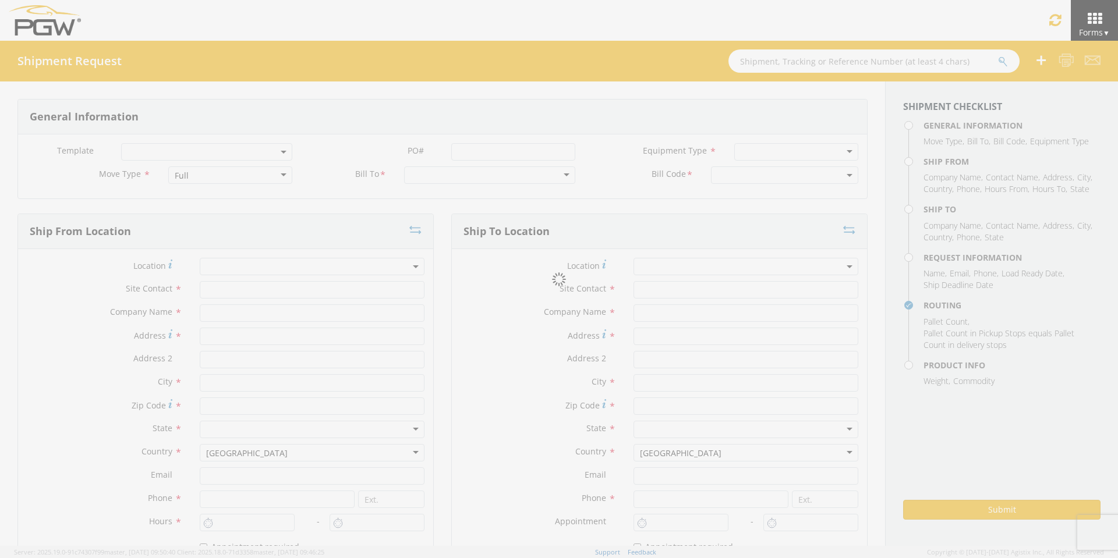
type input "4004"
type input "8:00 AM"
type input "9:00 AM"
type input "5801 Branch Manager"
type input "5801 - PGW autoglass - [GEOGRAPHIC_DATA] Hub"
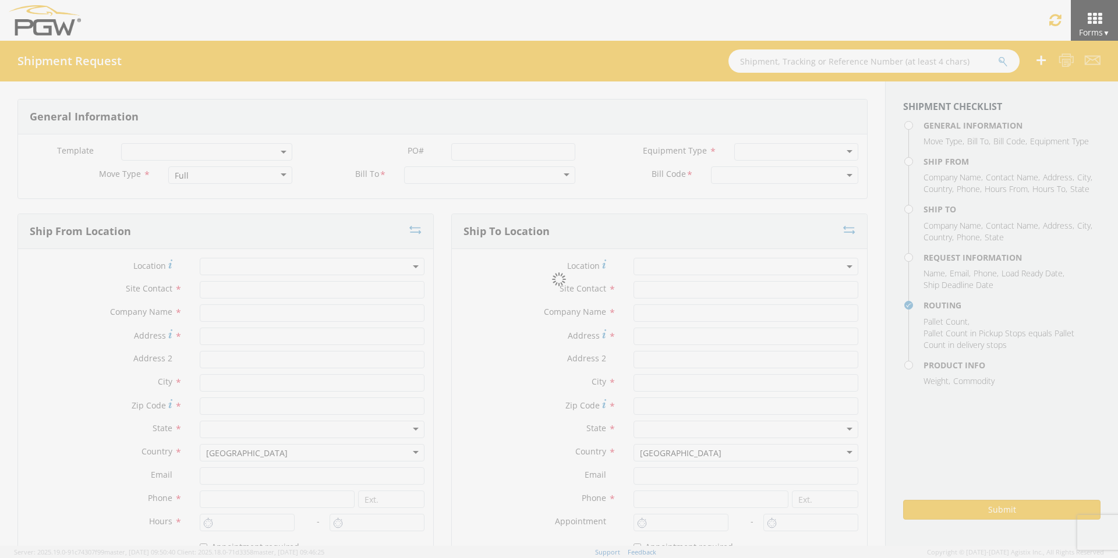
type input "5000 South Freeway"
type input "Fort Worth"
type input "76115"
type input "5801freight@pgwautoglass.com"
type input "817-883-5267"
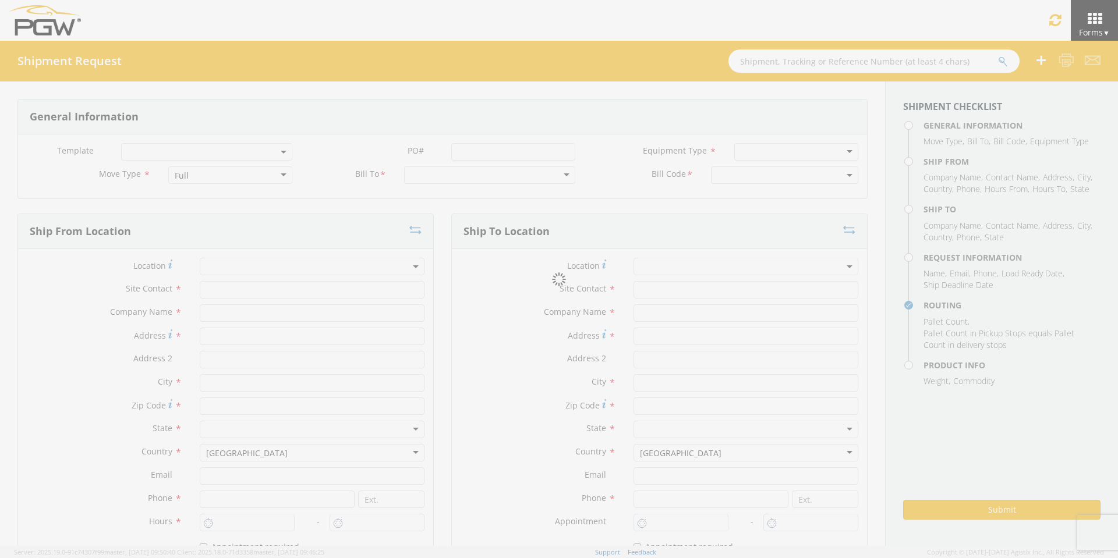
type input "10:00 AM"
type input "11:00 AM"
type input "[PERSON_NAME]"
type input "[EMAIL_ADDRESS][DOMAIN_NAME]"
checkbox input "true"
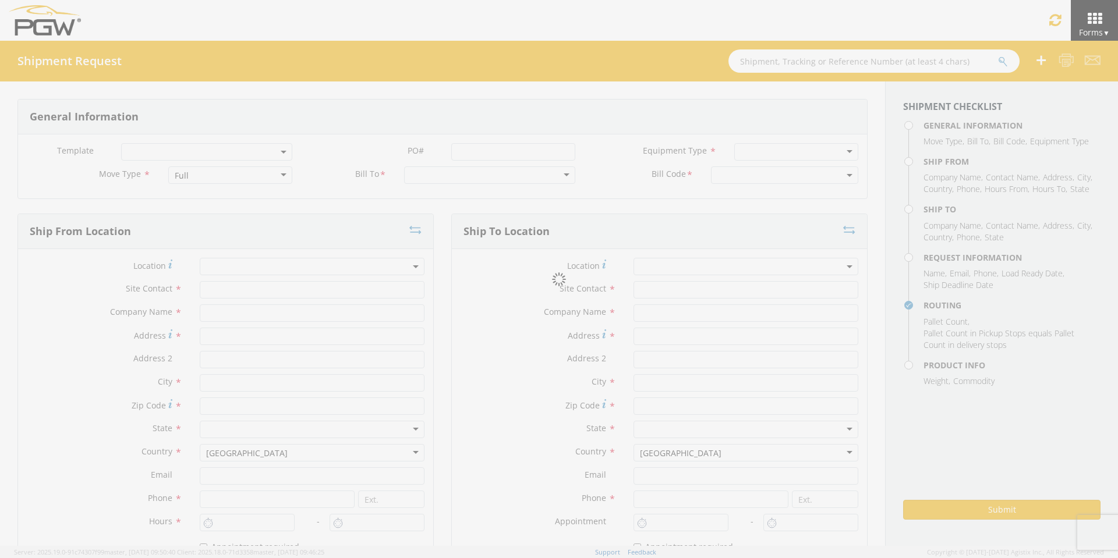
type input "[PHONE_NUMBER]"
type textarea "PGW Branch Direct - Fort Worth TX FGAGA250755-5/FGA250819-7/FGA250974-6/FGA2513…"
type textarea "NO LTL Appt unless noted, ALL Truckload APPT Reqd."
type input "39000"
type input "48"
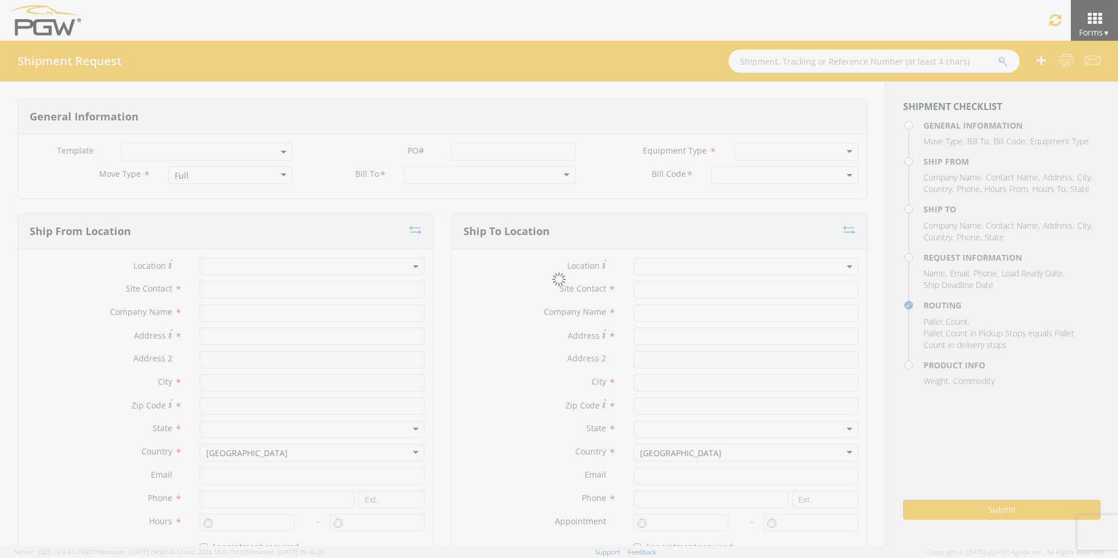
type textarea "PGW Branch Direct - Fort Worth TX FGAGA250755-5/FGA250819-7/FGA250974-6/FGA2513…"
checkbox input "true"
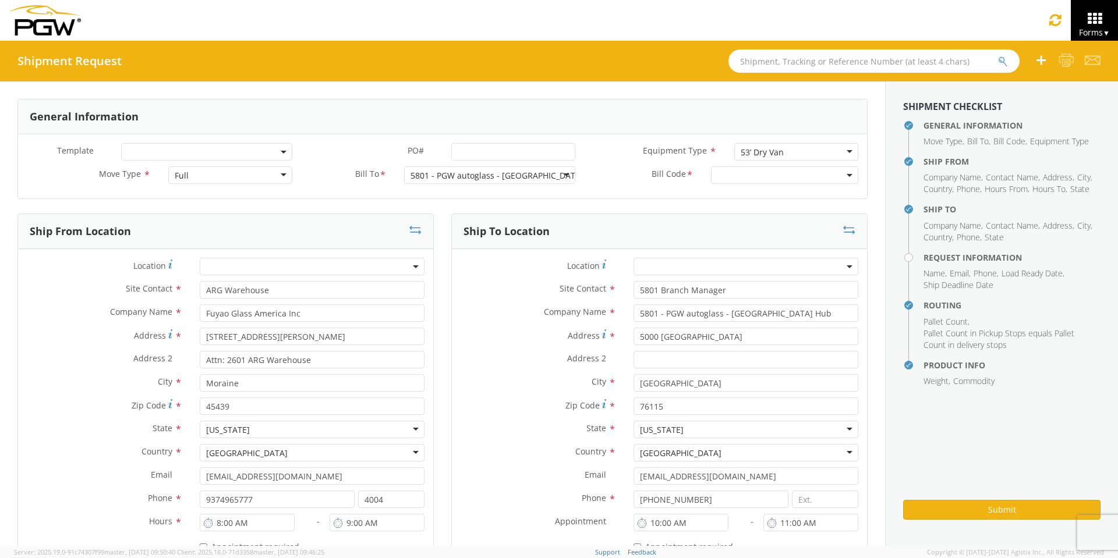
select select "5801-3600-50180-0000"
select select "62891"
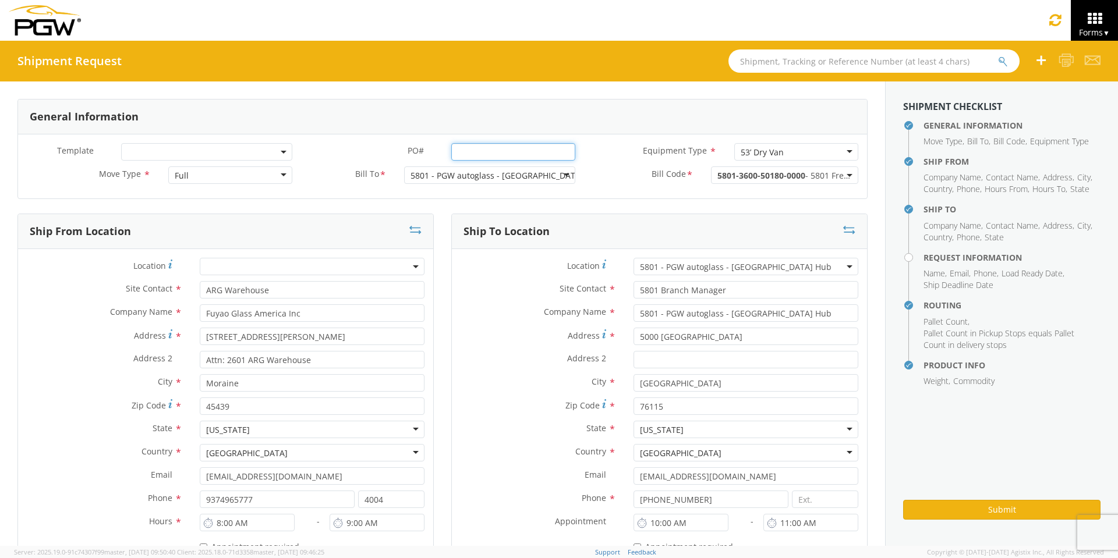
click at [471, 148] on input "PO# *" at bounding box center [513, 151] width 124 height 17
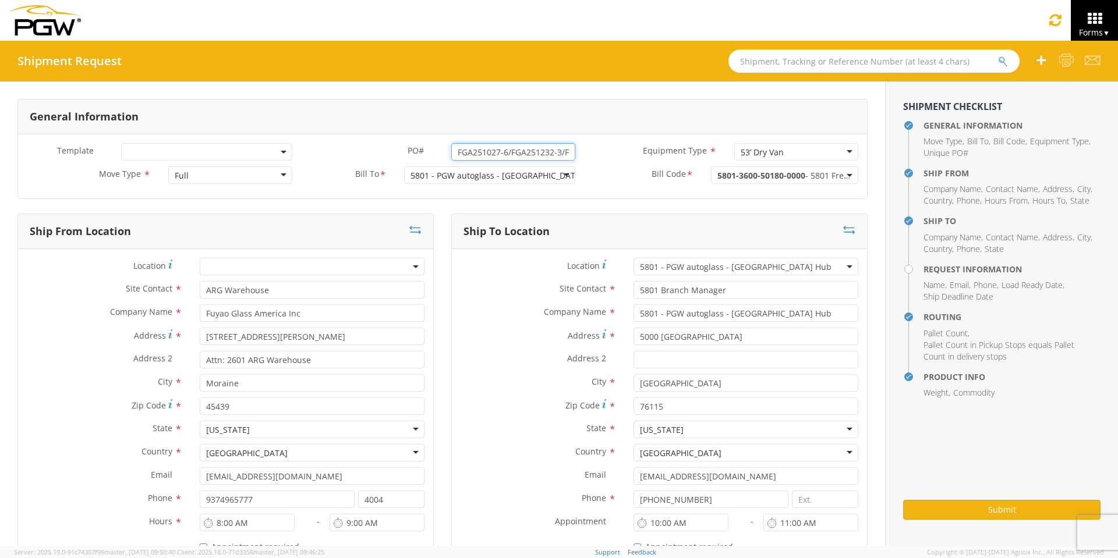
drag, startPoint x: 566, startPoint y: 153, endPoint x: 329, endPoint y: 153, distance: 237.0
click at [329, 153] on div "PO# * FGA251027-6/FGA251232-3/FGA251279-1" at bounding box center [442, 151] width 283 height 17
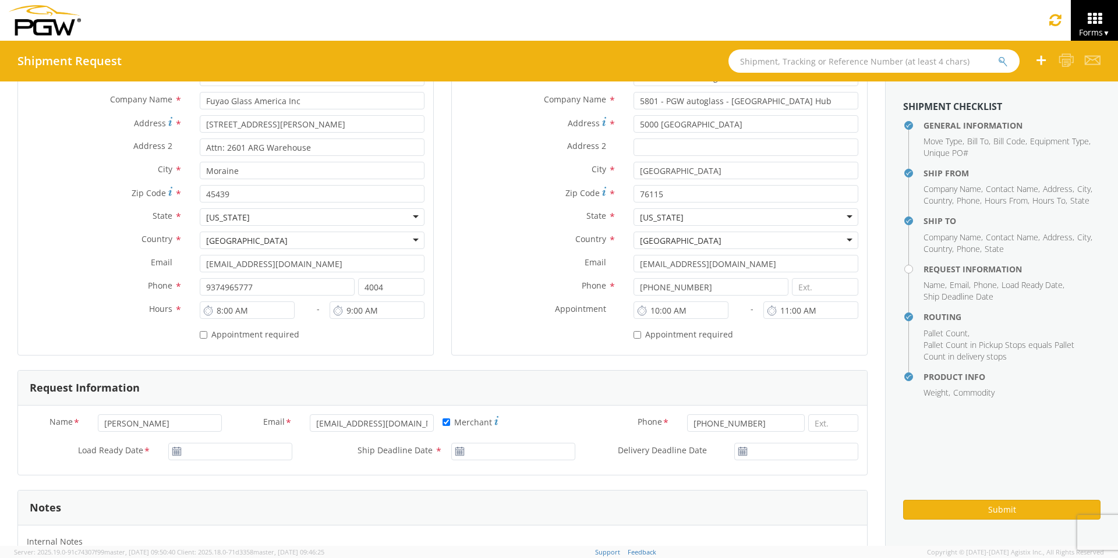
scroll to position [233, 0]
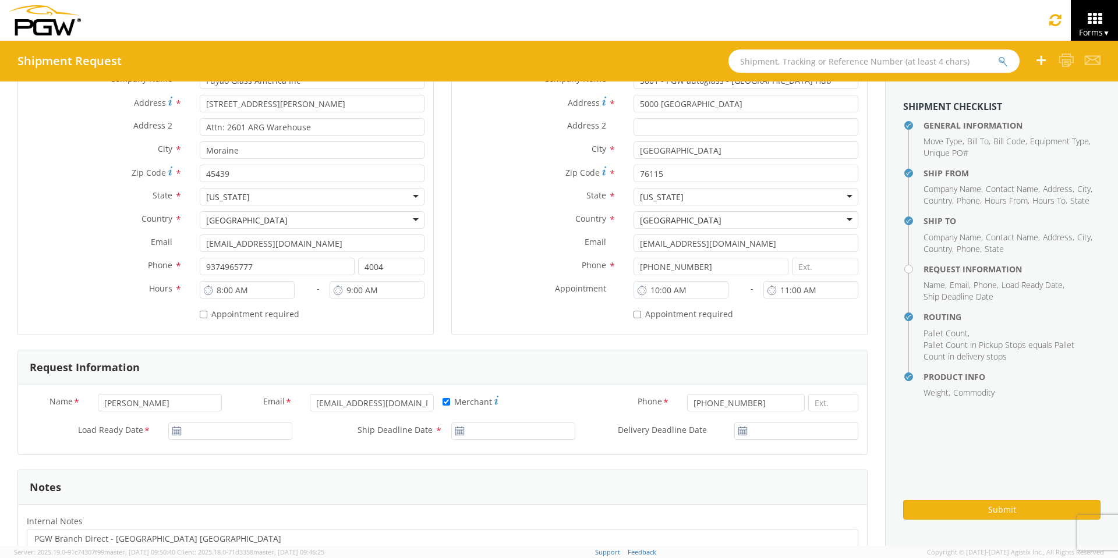
type input "FGA251027-6/FGA251232-3/FGA251279-1"
click at [233, 428] on input "09/16/2025" at bounding box center [230, 431] width 124 height 17
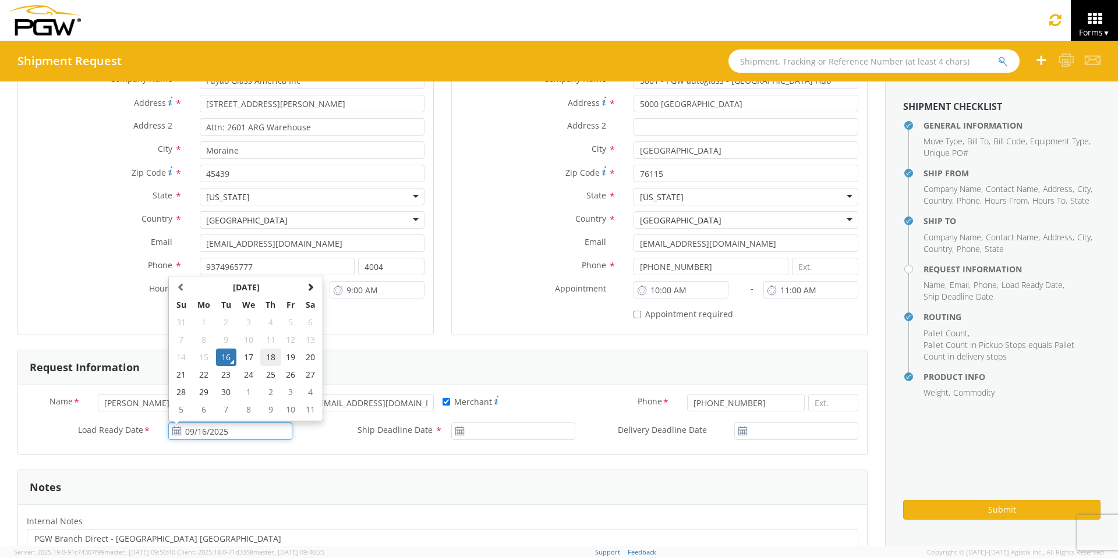
click at [268, 358] on td "18" at bounding box center [270, 357] width 20 height 17
type input "09/18/2025"
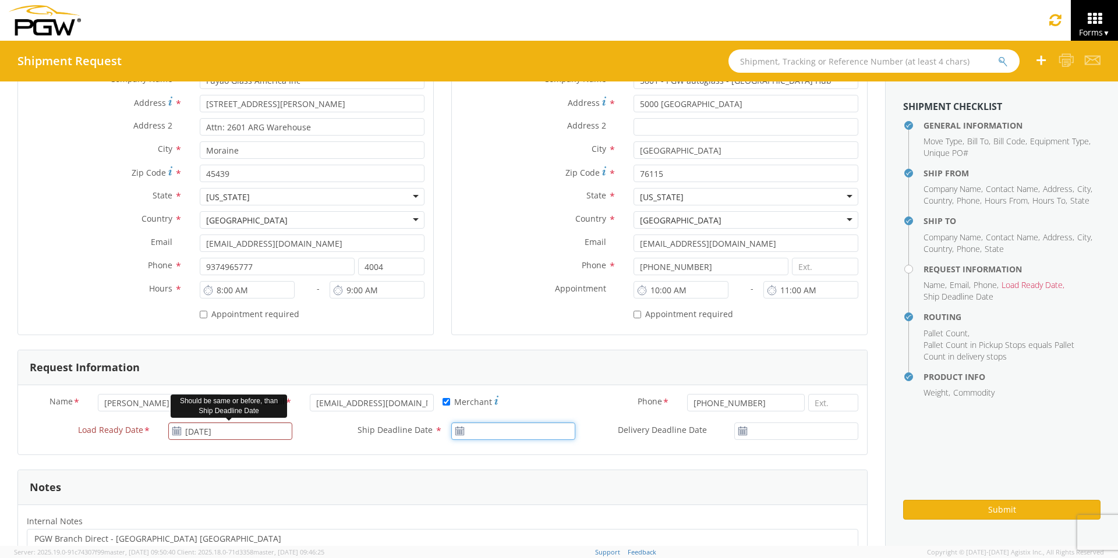
click at [507, 428] on input "Ship Deadline Date *" at bounding box center [513, 431] width 124 height 17
click at [554, 356] on td "18" at bounding box center [553, 357] width 20 height 17
type input "09/18/2025"
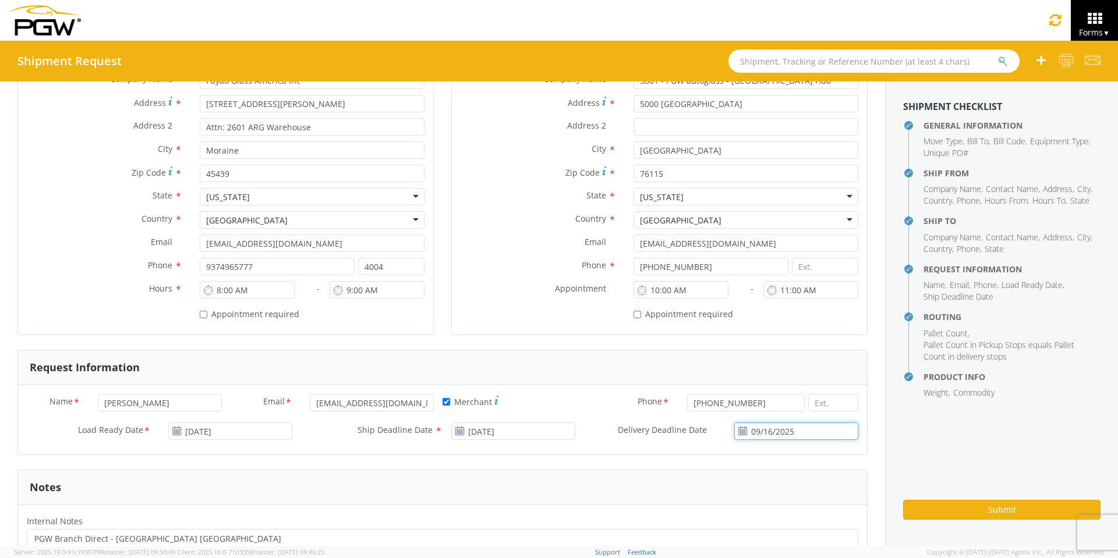
click at [771, 433] on input "09/16/2025" at bounding box center [796, 431] width 124 height 17
click at [797, 356] on td "18" at bounding box center [805, 357] width 20 height 17
type input "09/18/2025"
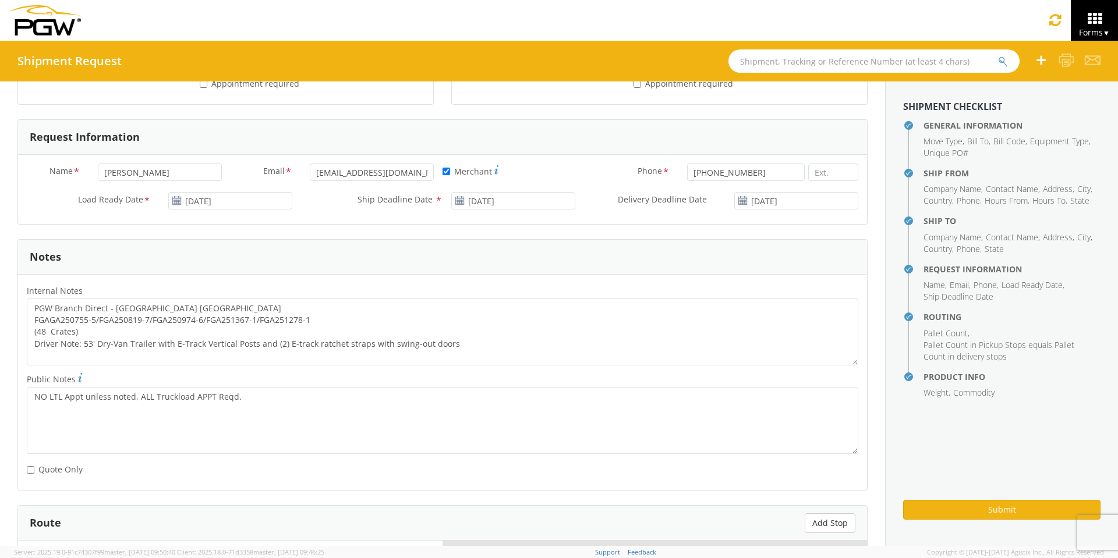
scroll to position [466, 0]
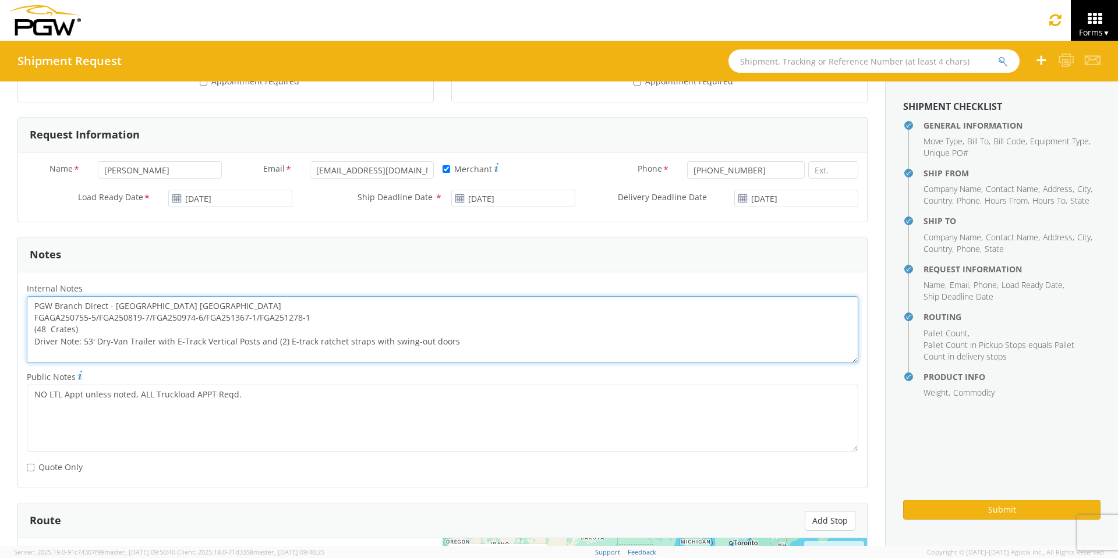
drag, startPoint x: 314, startPoint y: 319, endPoint x: 23, endPoint y: 320, distance: 290.6
click at [23, 320] on div "PGW Branch Direct - Fort Worth TX FGAGA250755-5/FGA250819-7/FGA250974-6/FGA2513…" at bounding box center [442, 329] width 849 height 67
paste textarea "251027-6/FGA251232-3/FGA251279"
drag, startPoint x: 33, startPoint y: 306, endPoint x: 521, endPoint y: 338, distance: 489.0
click at [521, 338] on textarea "PGW Branch Direct - Fort Worth TX FGA251027-6/FGA251232-3/FGA251279-1 (48 Crate…" at bounding box center [443, 329] width 832 height 67
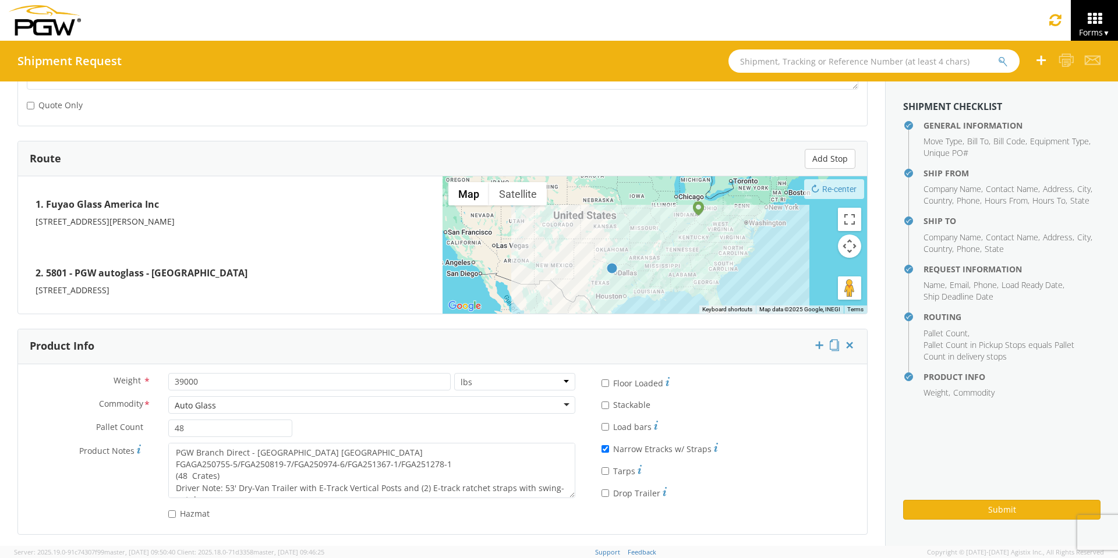
scroll to position [832, 0]
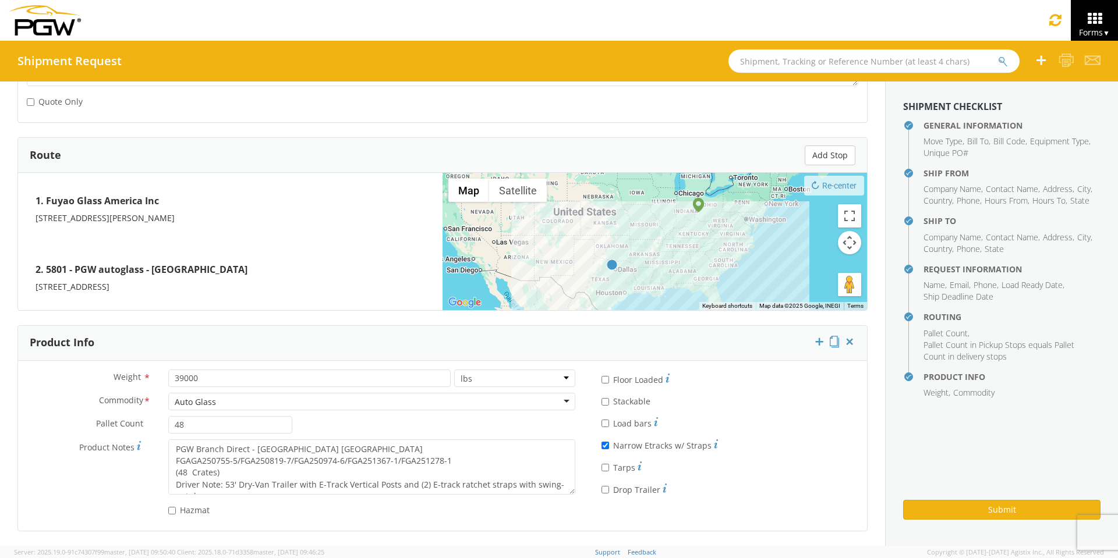
type textarea "PGW Branch Direct - Fort Worth TX FGA251027-6/FGA251232-3/FGA251279-1 (48 Crate…"
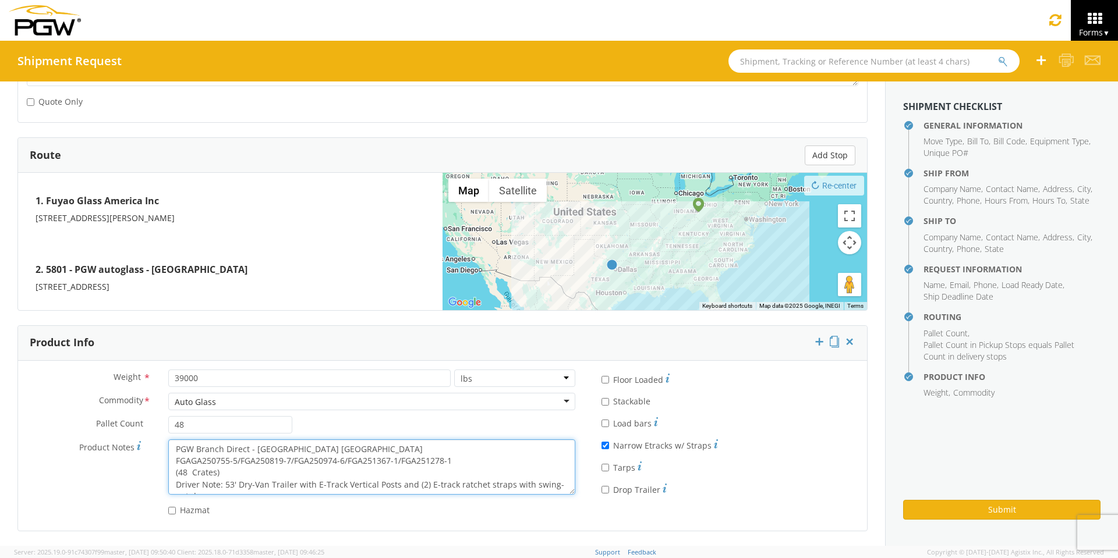
scroll to position [12, 0]
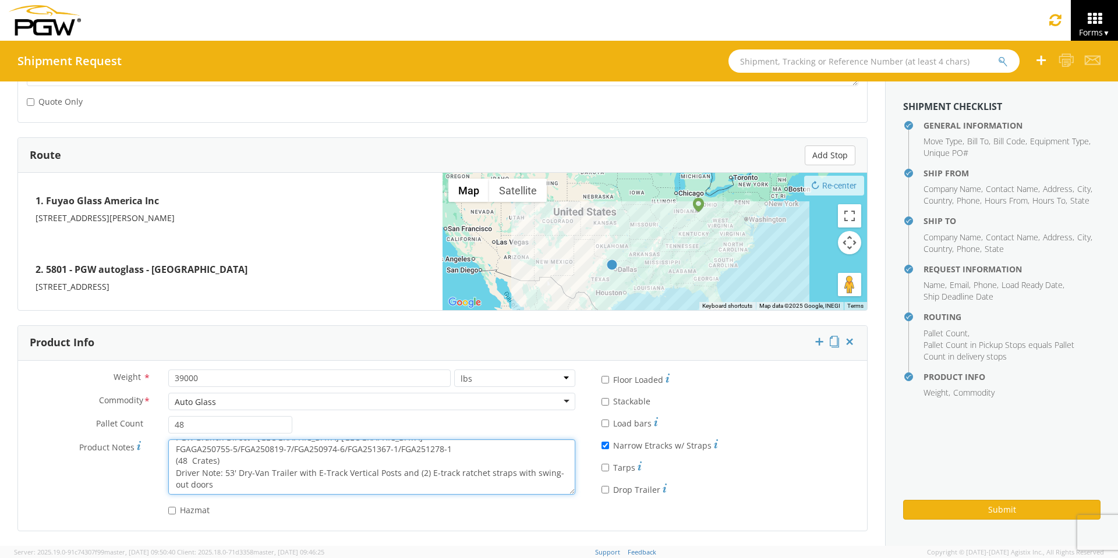
drag, startPoint x: 171, startPoint y: 448, endPoint x: 390, endPoint y: 492, distance: 223.4
click at [390, 492] on textarea "PGW Branch Direct - Fort Worth TX FGAGA250755-5/FGA250819-7/FGA250974-6/FGA2513…" at bounding box center [371, 467] width 407 height 55
paste textarea "251027-6/FGA251232-3/FGA251279"
type textarea "PGW Branch Direct - Fort Worth TX FGA251027-6/FGA251232-3/FGA251279-1 (48 Crate…"
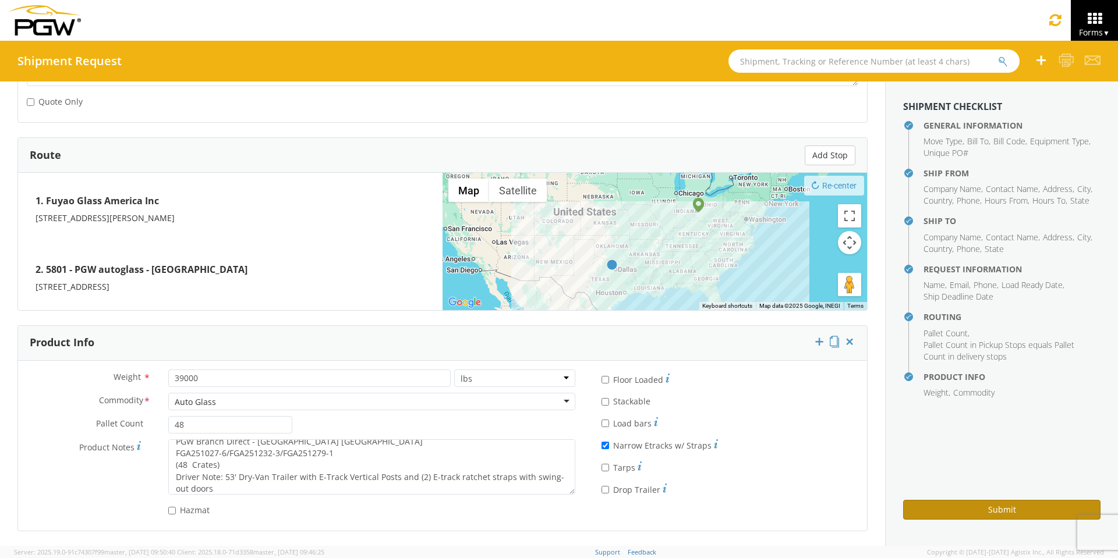
click at [920, 510] on button "Submit" at bounding box center [1001, 510] width 197 height 20
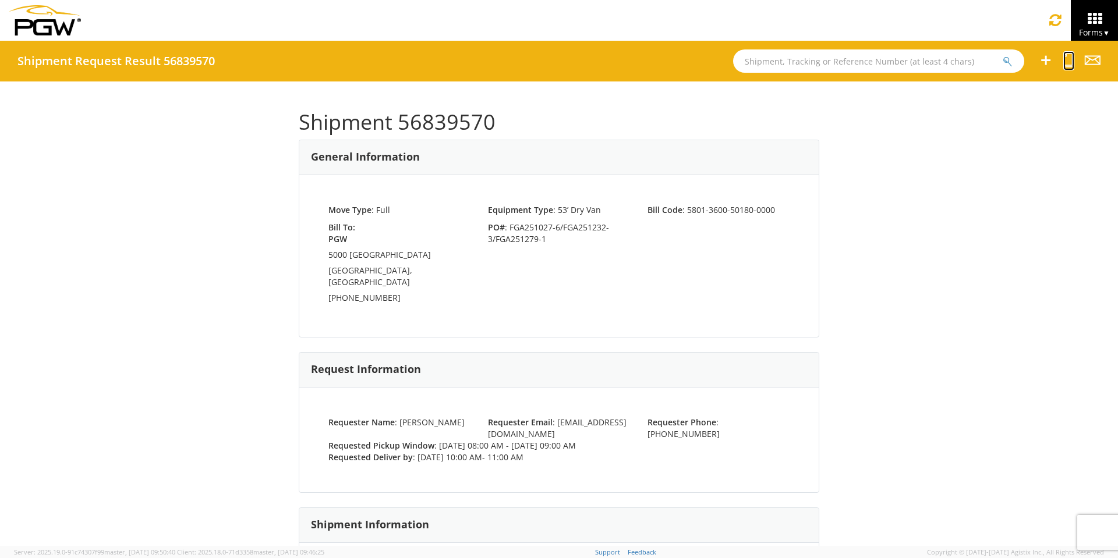
click at [1066, 63] on icon at bounding box center [1068, 60] width 11 height 15
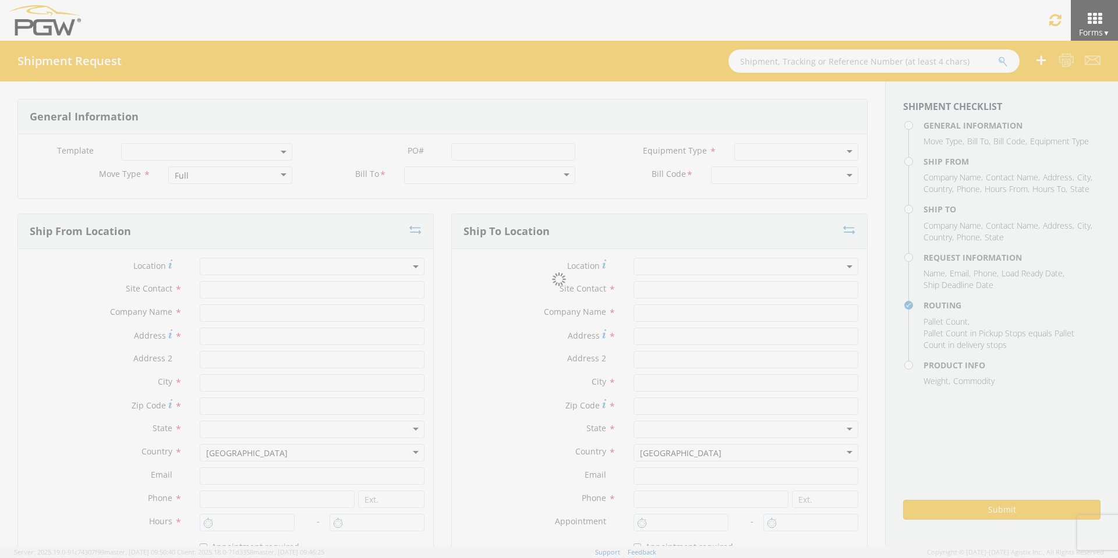
select select
type input "ARG Warehouse"
type input "Fuyao Glass America Inc"
type input "[STREET_ADDRESS][PERSON_NAME]"
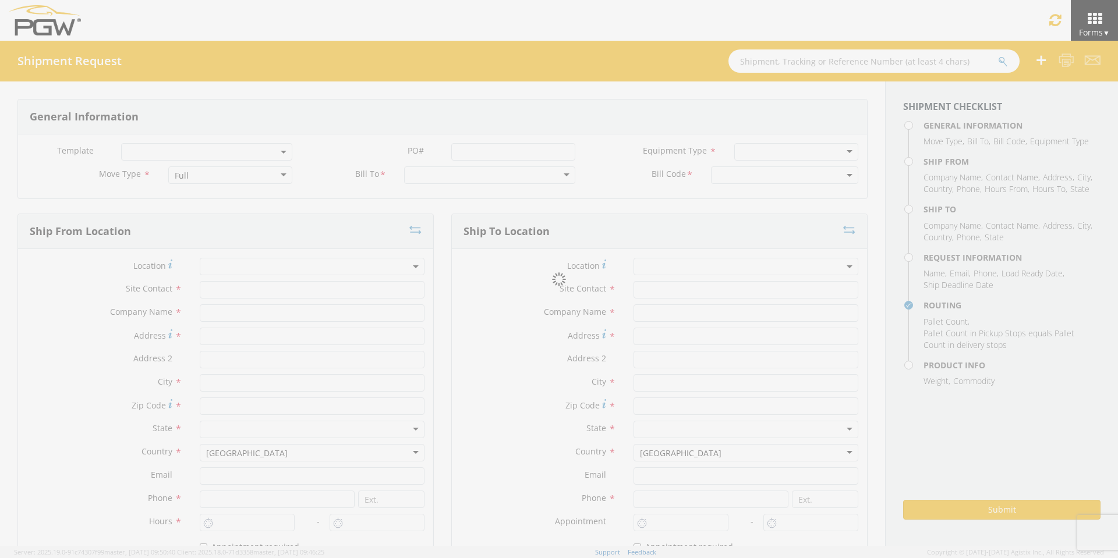
type input "Attn: 2601 ARG Warehouse"
type input "Moraine"
type input "45439"
type input "[EMAIL_ADDRESS][DOMAIN_NAME]"
type input "9374965777"
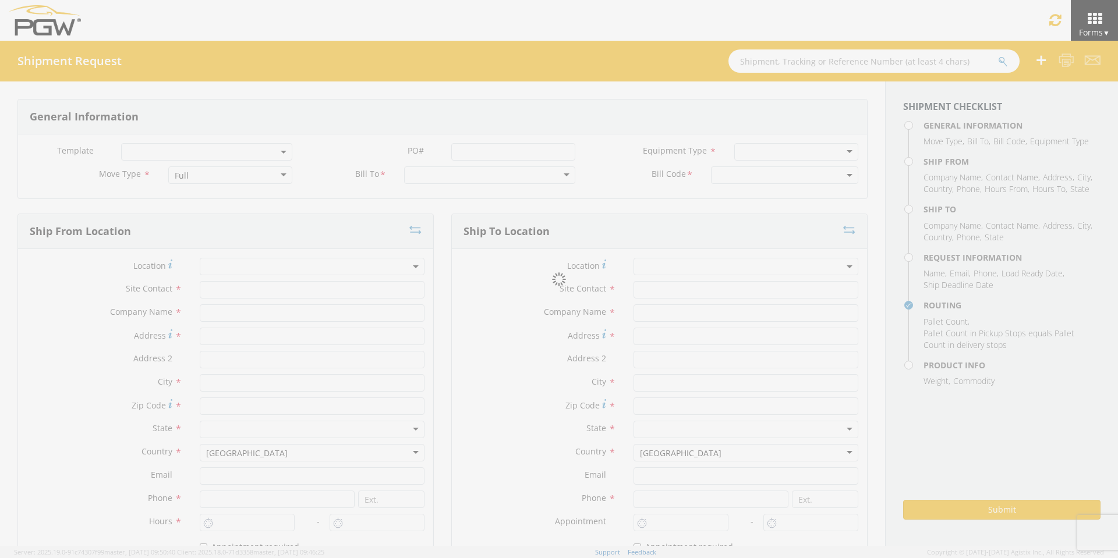
type input "4004"
type input "8:00 AM"
type input "9:00 AM"
type input "5801 Branch Manager"
type input "5801 - PGW autoglass - [GEOGRAPHIC_DATA] Hub"
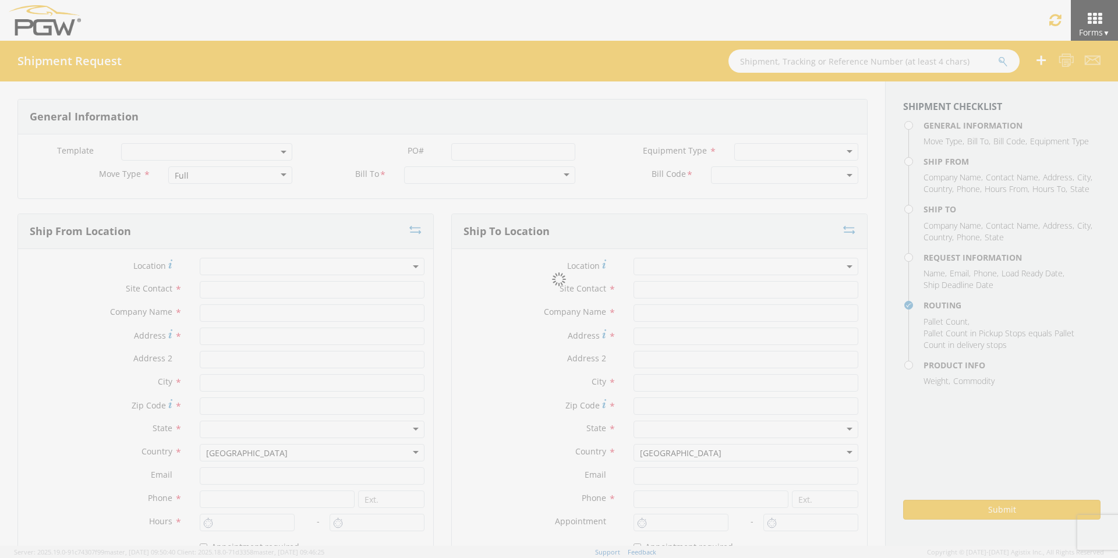
type input "5000 South Freeway"
type input "Fort Worth"
type input "76115"
type input "5801freight@pgwautoglass.com"
type input "817-883-5267"
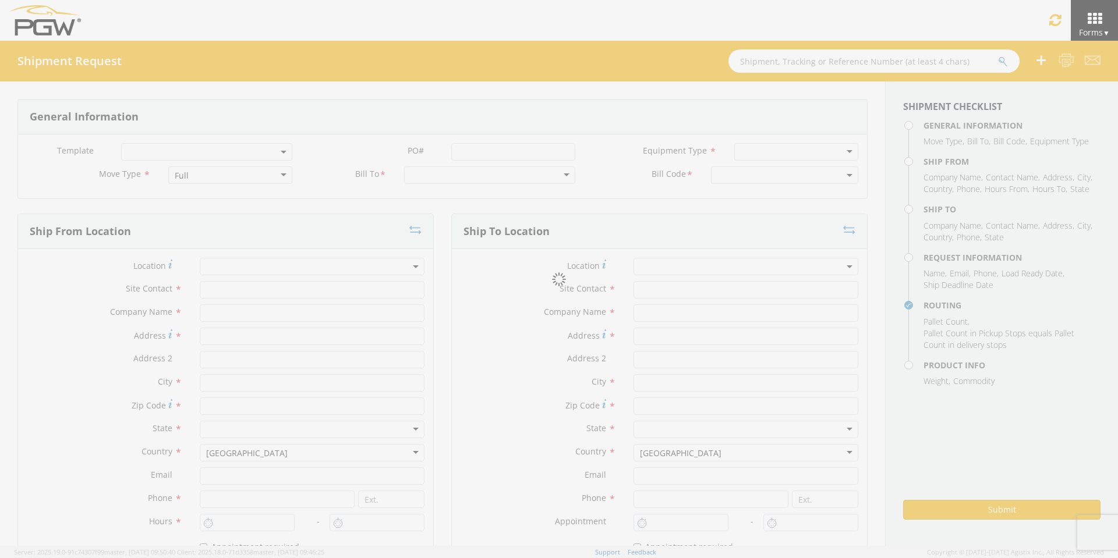
type input "10:00 AM"
type input "11:00 AM"
type input "[PERSON_NAME]"
type input "[EMAIL_ADDRESS][DOMAIN_NAME]"
checkbox input "true"
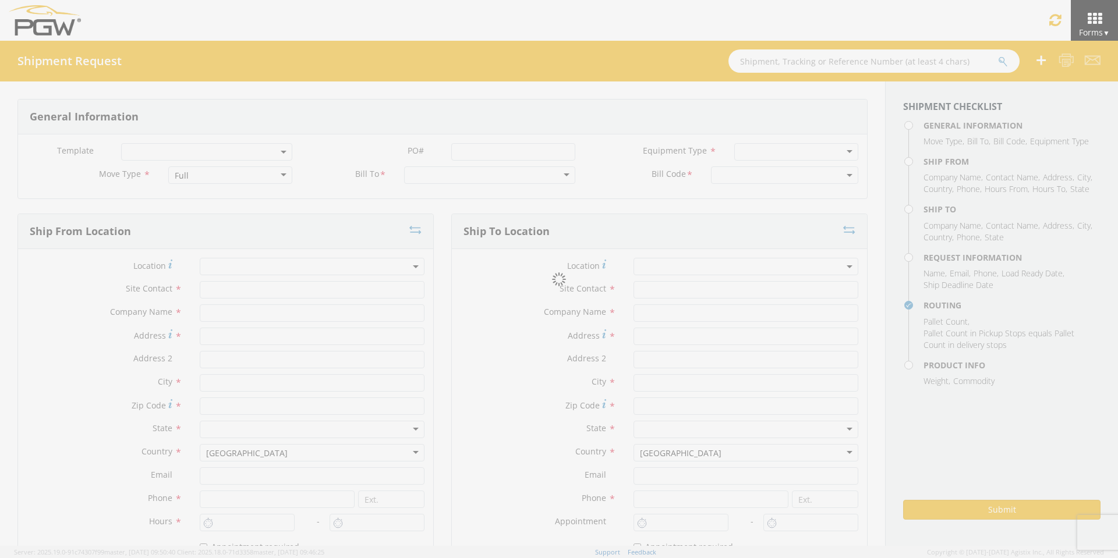
type input "[PHONE_NUMBER]"
type textarea "PGW Branch Direct - Fort Worth TX FGA251027-6/FGA251232-3/FGA251279-1 (48 Crate…"
type textarea "NO LTL Appt unless noted, ALL Truckload APPT Reqd."
type input "39000"
type input "48"
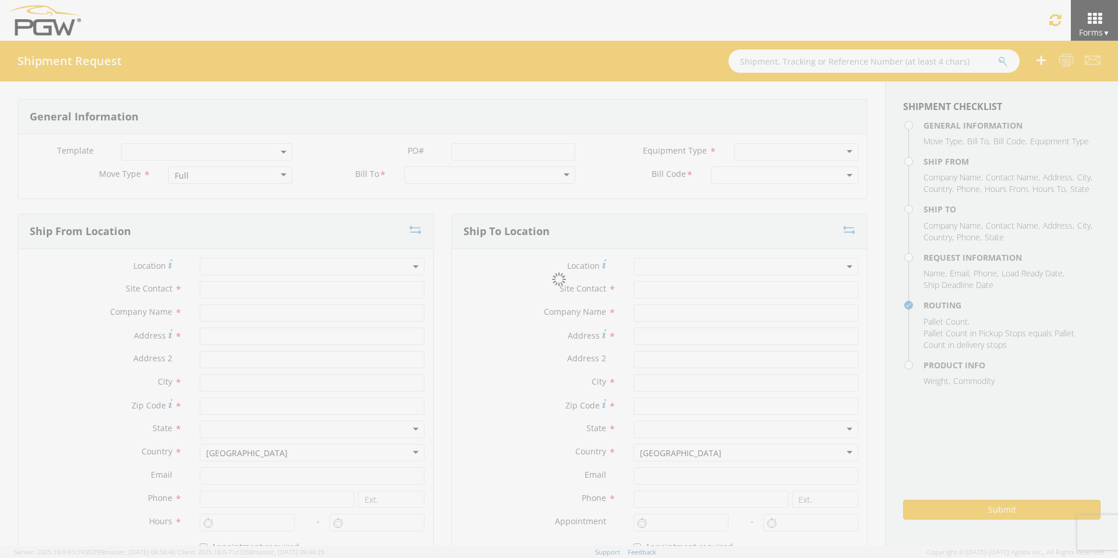
type textarea "PGW Branch Direct - Fort Worth TX FGA251027-6/FGA251232-3/FGA251279-1 (48 Crate…"
checkbox input "true"
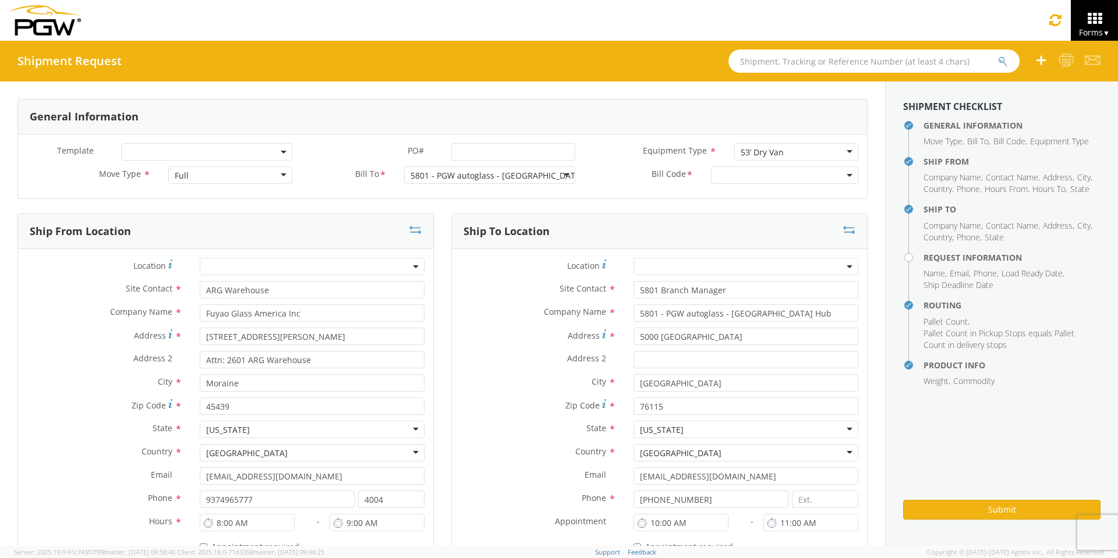
select select "5801-3600-50180-0000"
select select "62891"
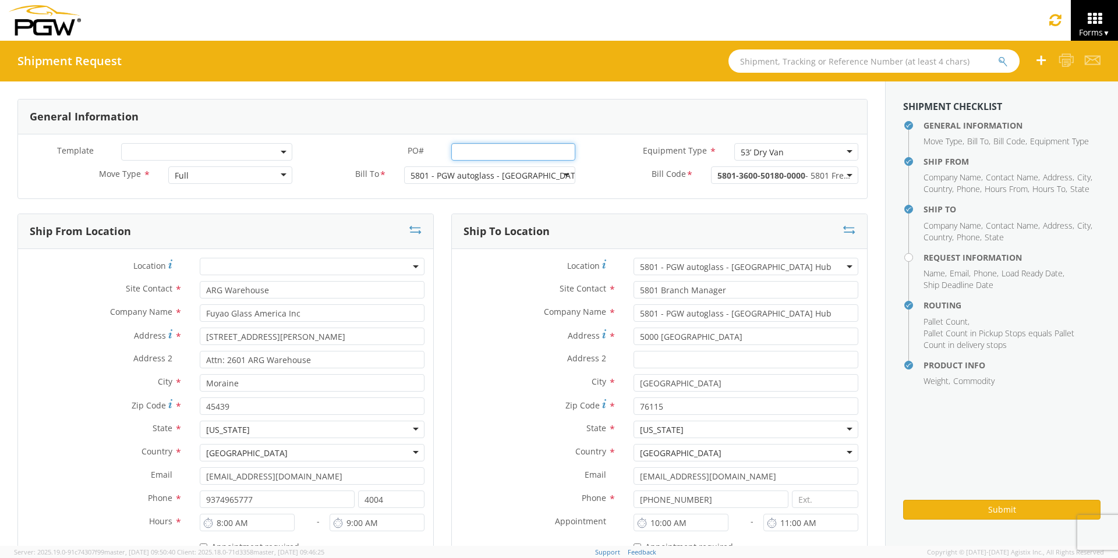
click at [477, 149] on input "PO# *" at bounding box center [513, 151] width 124 height 17
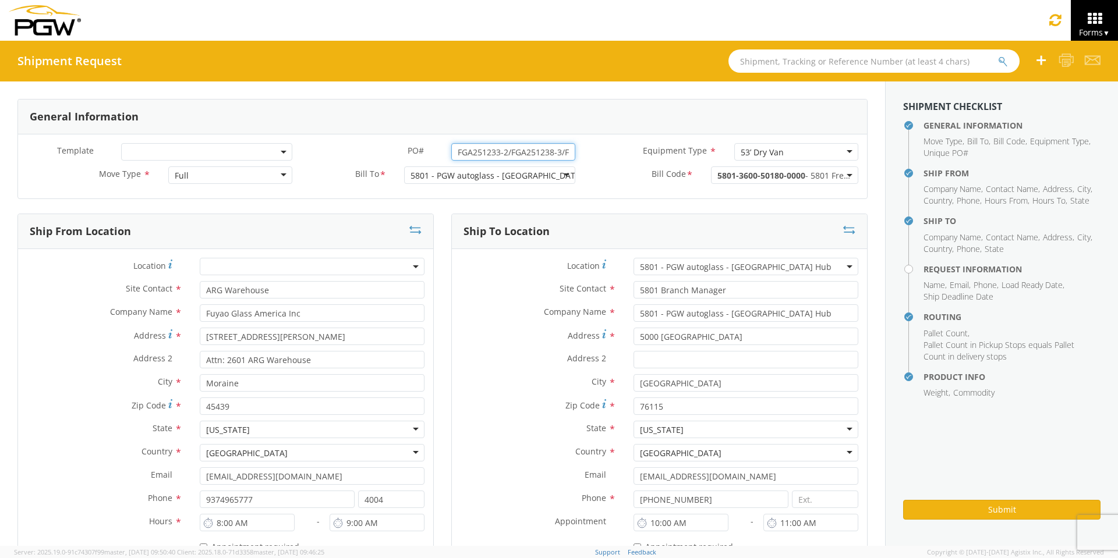
drag, startPoint x: 563, startPoint y: 151, endPoint x: 351, endPoint y: 144, distance: 212.1
click at [351, 145] on div "PO# * FGA251233-2/FGA251238-3/FGA251148-4" at bounding box center [442, 151] width 283 height 17
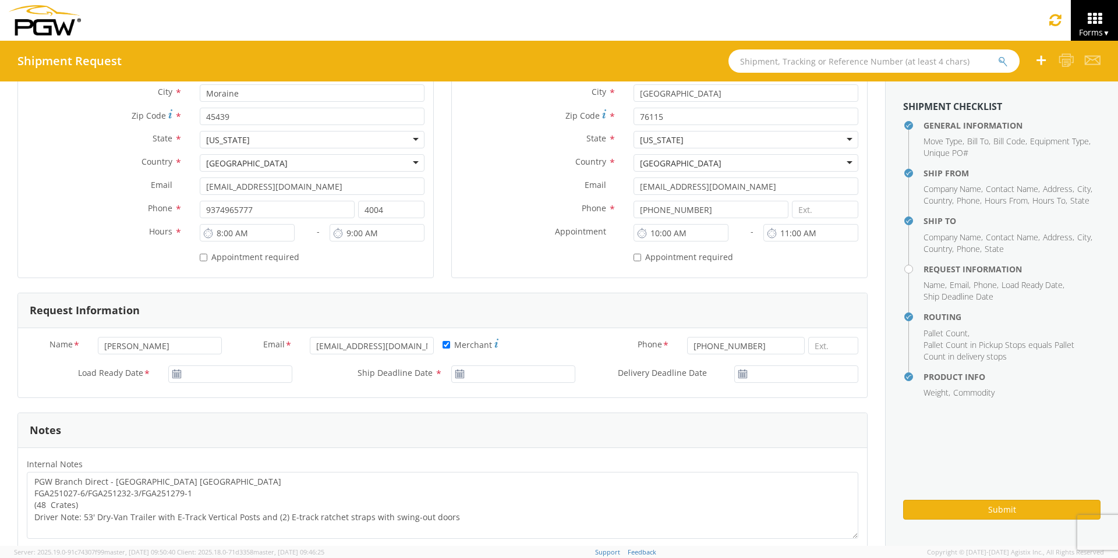
scroll to position [291, 0]
type input "FGA251233-2/FGA251238-3/FGA251148-4"
click at [211, 373] on input "09/16/2025" at bounding box center [230, 373] width 124 height 17
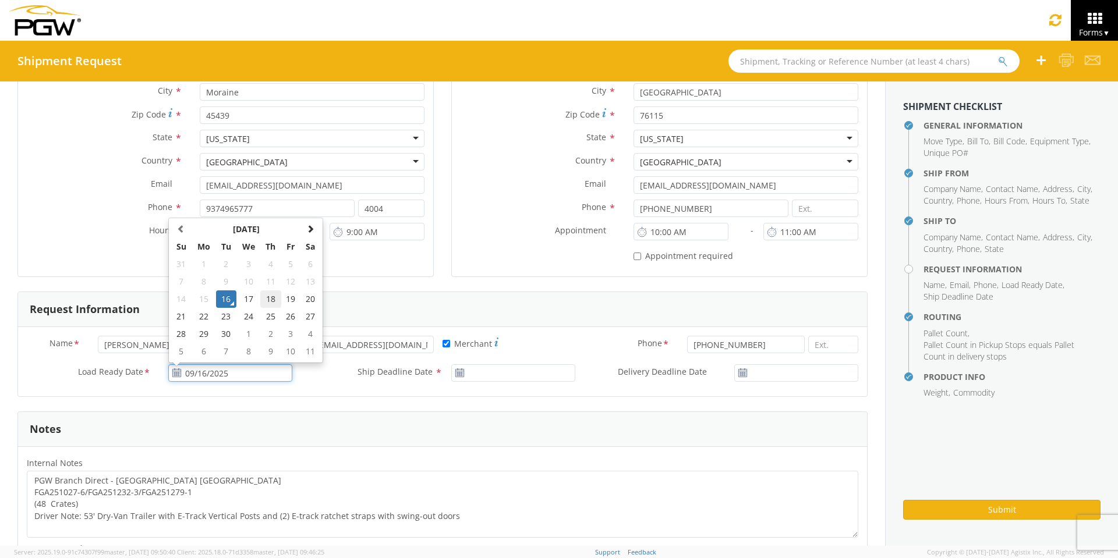
click at [269, 295] on td "18" at bounding box center [270, 299] width 20 height 17
type input "09/18/2025"
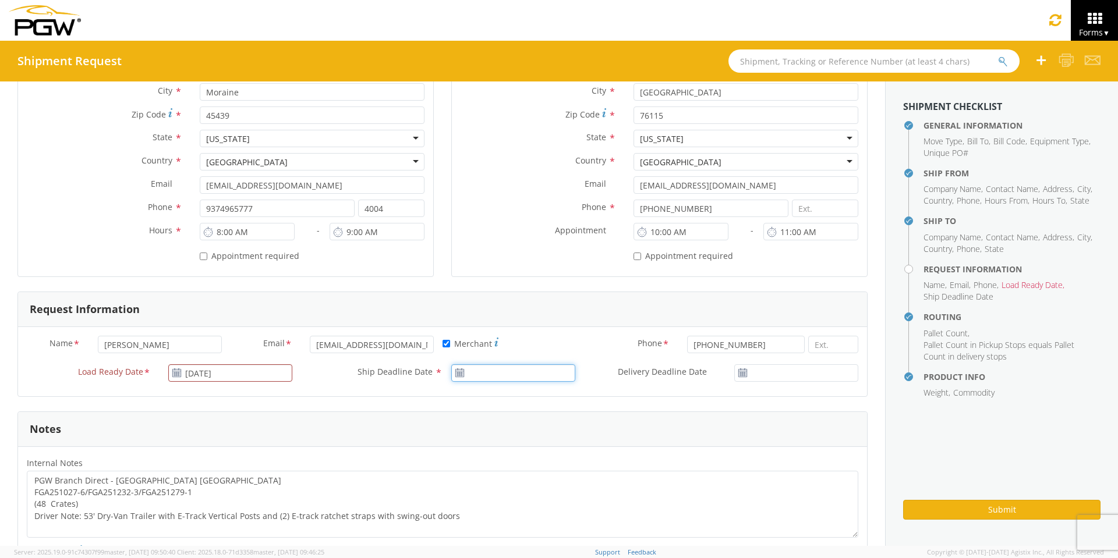
click at [485, 374] on input "Ship Deadline Date *" at bounding box center [513, 373] width 124 height 17
click at [550, 296] on td "18" at bounding box center [553, 299] width 20 height 17
type input "09/18/2025"
click at [785, 374] on input "09/16/2025" at bounding box center [796, 373] width 124 height 17
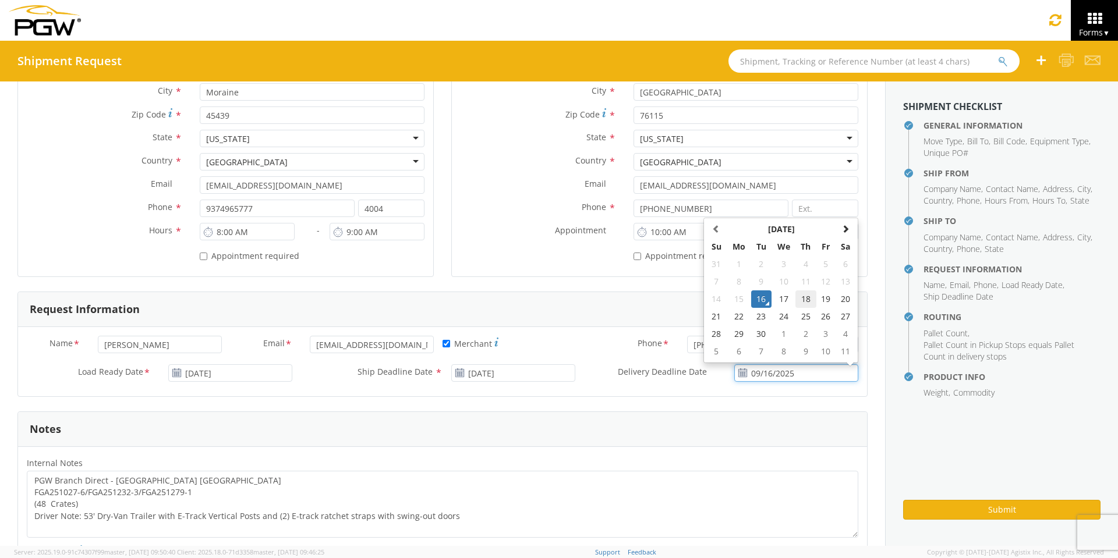
click at [795, 298] on td "18" at bounding box center [805, 299] width 20 height 17
type input "09/18/2025"
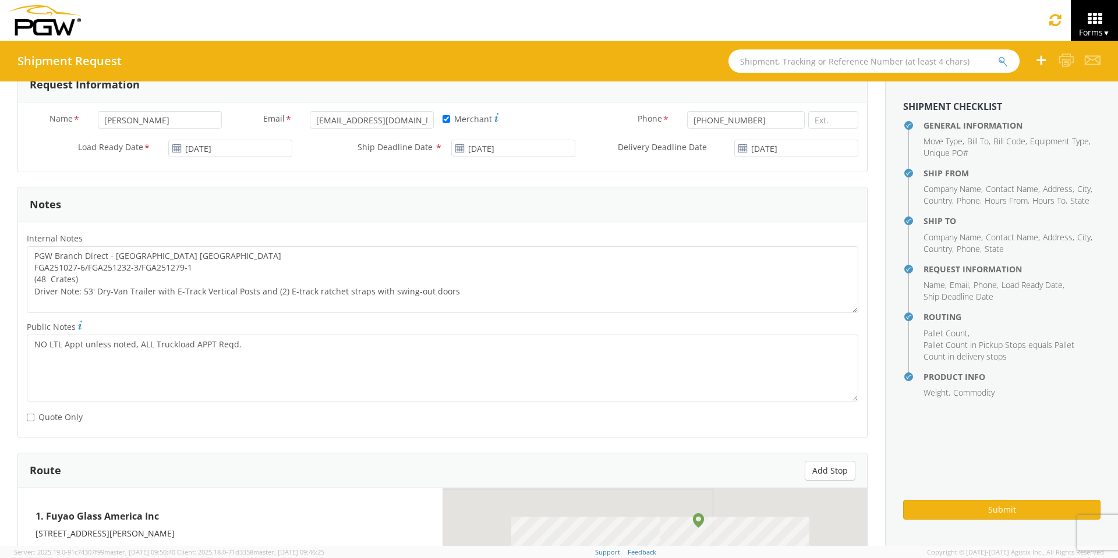
scroll to position [524, 0]
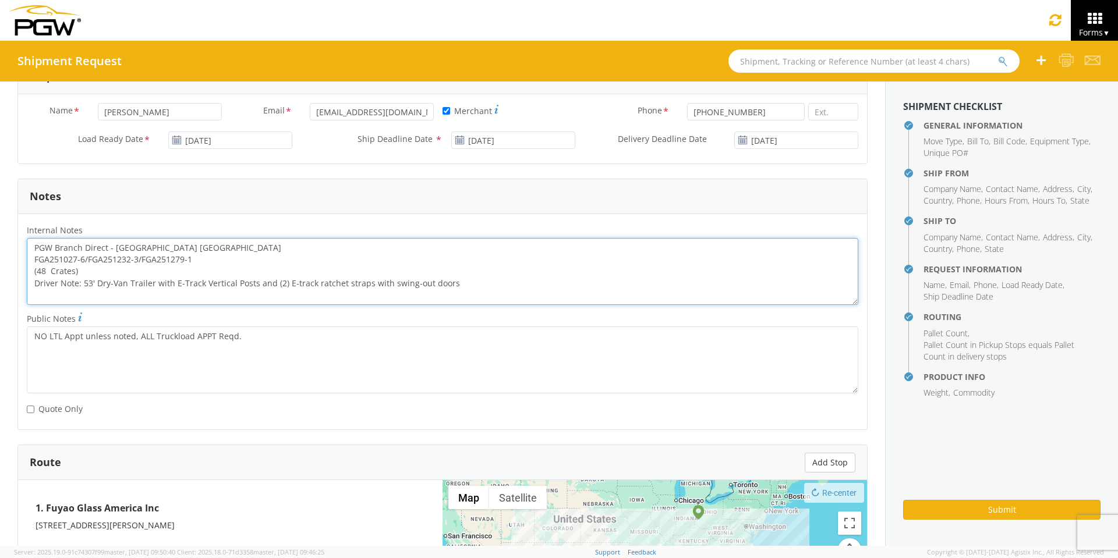
drag, startPoint x: 196, startPoint y: 261, endPoint x: 23, endPoint y: 263, distance: 173.0
click at [23, 263] on div "PGW Branch Direct - Fort Worth TX FGA251027-6/FGA251232-3/FGA251279-1 (48 Crate…" at bounding box center [442, 271] width 849 height 67
paste textarea "233-2/FGA251238-3/FGA251148-4"
drag, startPoint x: 34, startPoint y: 246, endPoint x: 511, endPoint y: 290, distance: 479.0
click at [511, 290] on textarea "PGW Branch Direct - Fort Worth TX FGA251233-2/FGA251238-3/FGA251148-4 (48 Crate…" at bounding box center [443, 271] width 832 height 67
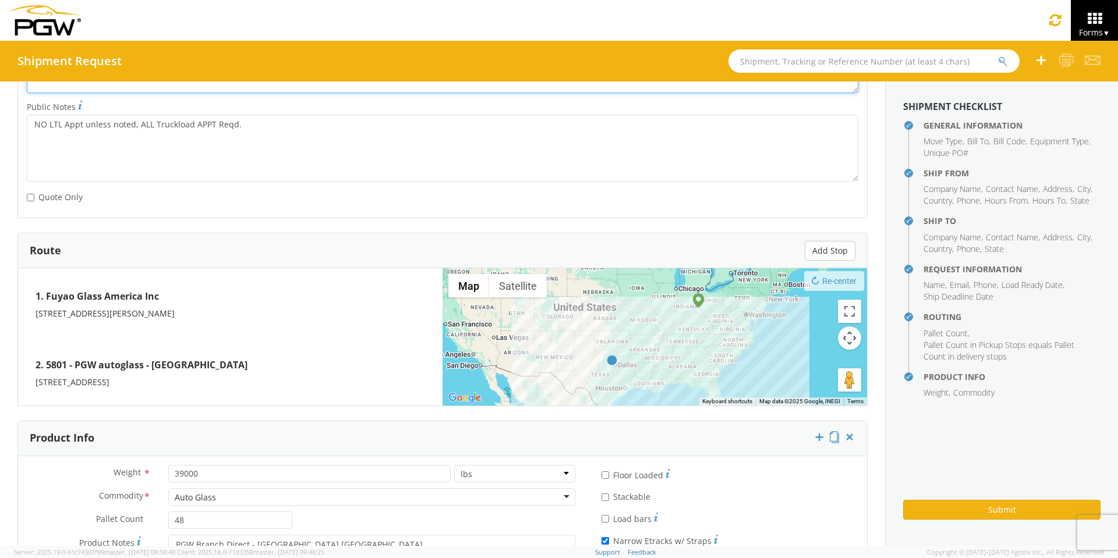
scroll to position [832, 0]
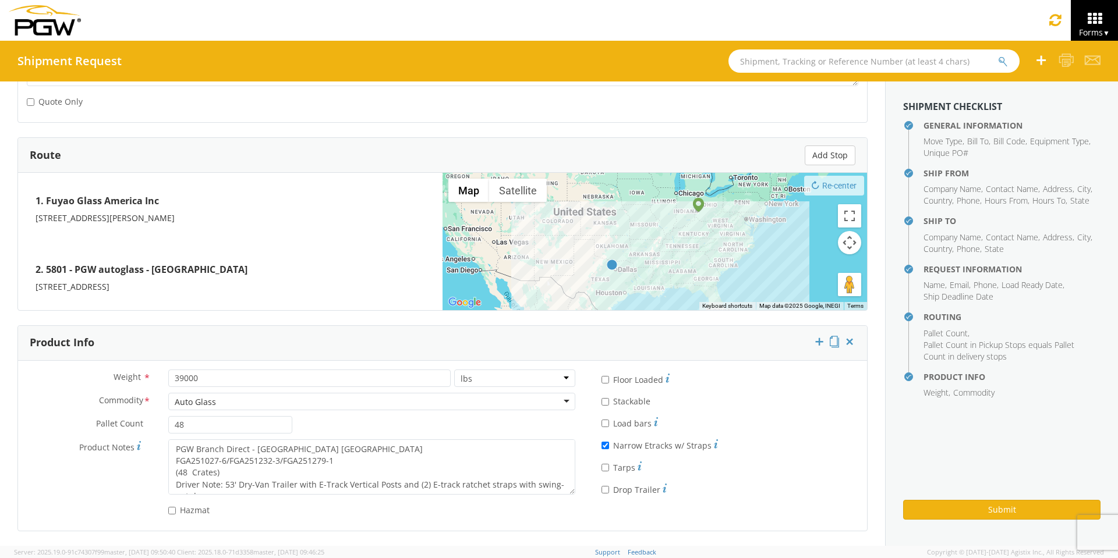
type textarea "PGW Branch Direct - Fort Worth TX FGA251233-2/FGA251238-3/FGA251148-4 (48 Crate…"
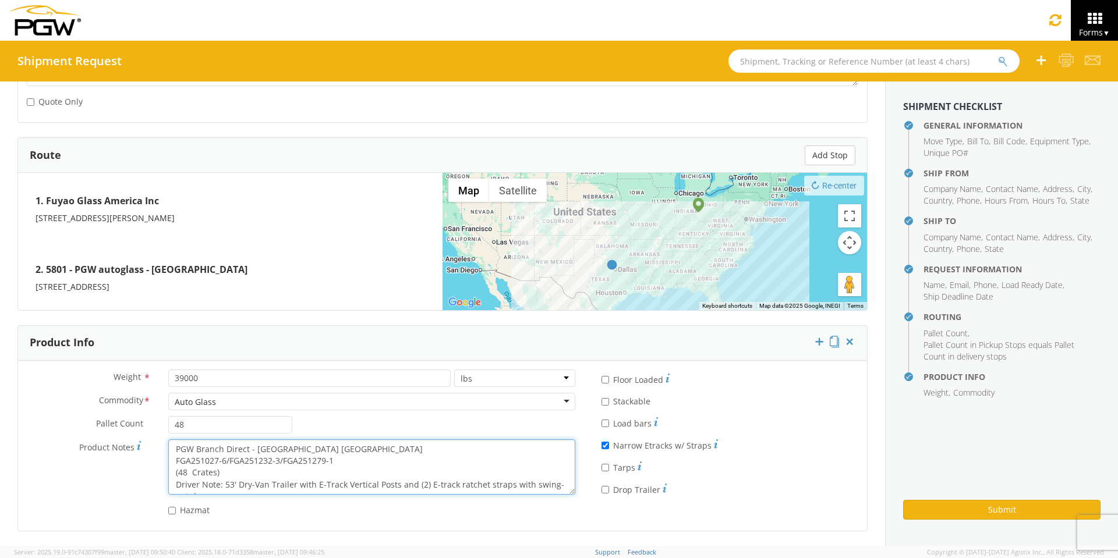
scroll to position [12, 0]
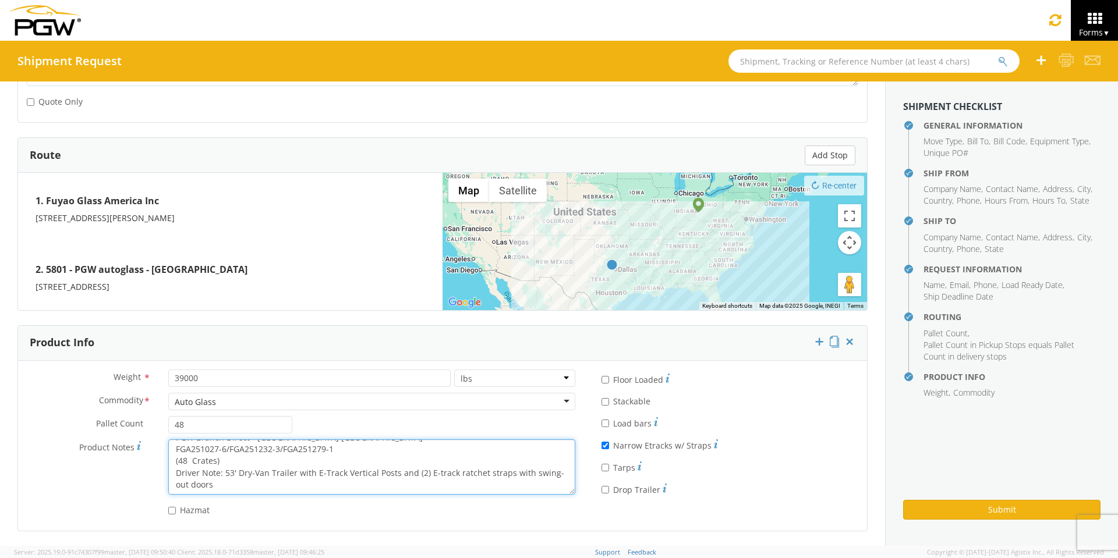
drag, startPoint x: 174, startPoint y: 447, endPoint x: 455, endPoint y: 518, distance: 290.8
click at [455, 518] on div "Weight * 39000 lbs kgs Commodity * Auto Glass Auto Glass Adhesives / Glues Aqua…" at bounding box center [301, 446] width 566 height 153
paste textarea "233-2/FGA251238-3/FGA251148-4"
type textarea "PGW Branch Direct - Fort Worth TX FGA251233-2/FGA251238-3/FGA251148-4 (48 Crate…"
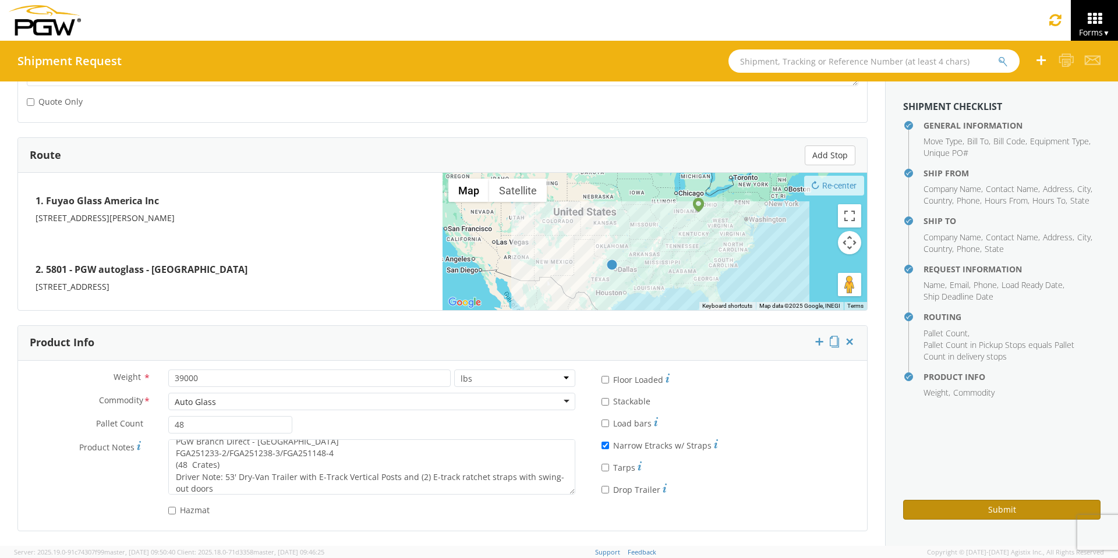
click at [956, 505] on button "Submit" at bounding box center [1001, 510] width 197 height 20
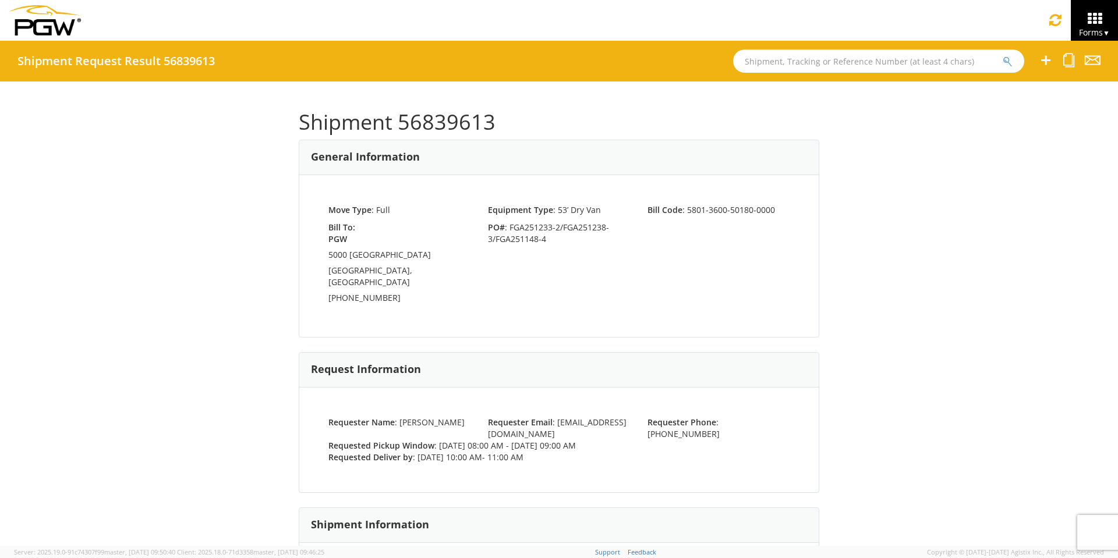
click at [816, 62] on input "text" at bounding box center [878, 60] width 291 height 23
type input "56821627"
click at [1003, 55] on button "submit" at bounding box center [1008, 62] width 10 height 14
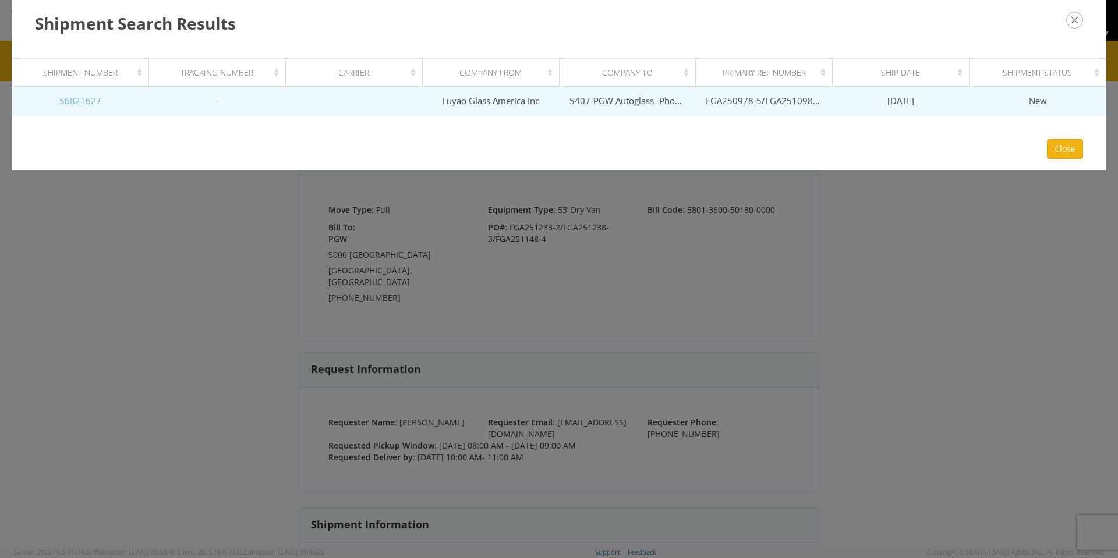
click at [68, 100] on link "56821627" at bounding box center [80, 101] width 42 height 12
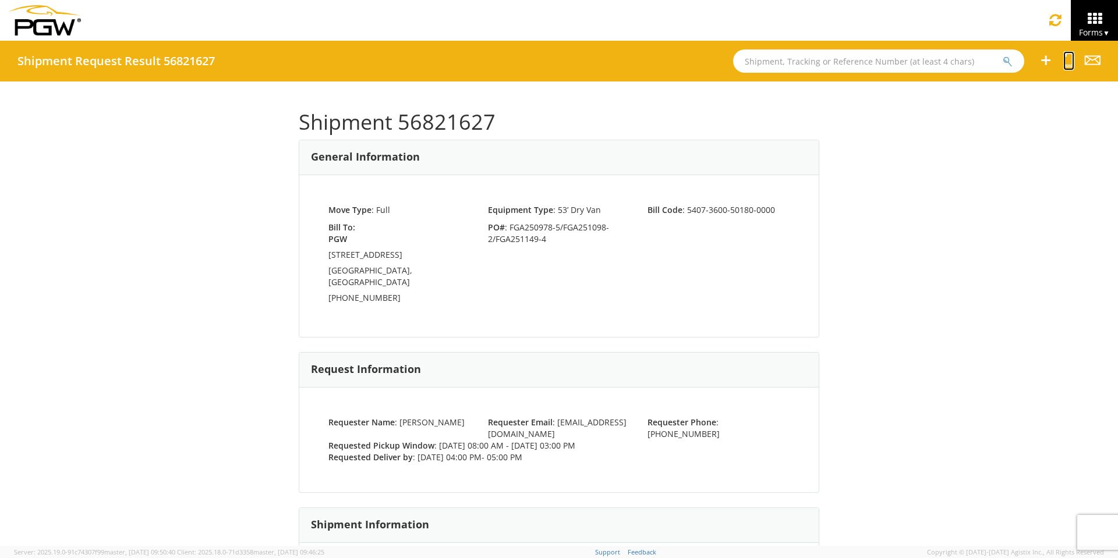
click at [1068, 62] on icon at bounding box center [1068, 60] width 11 height 15
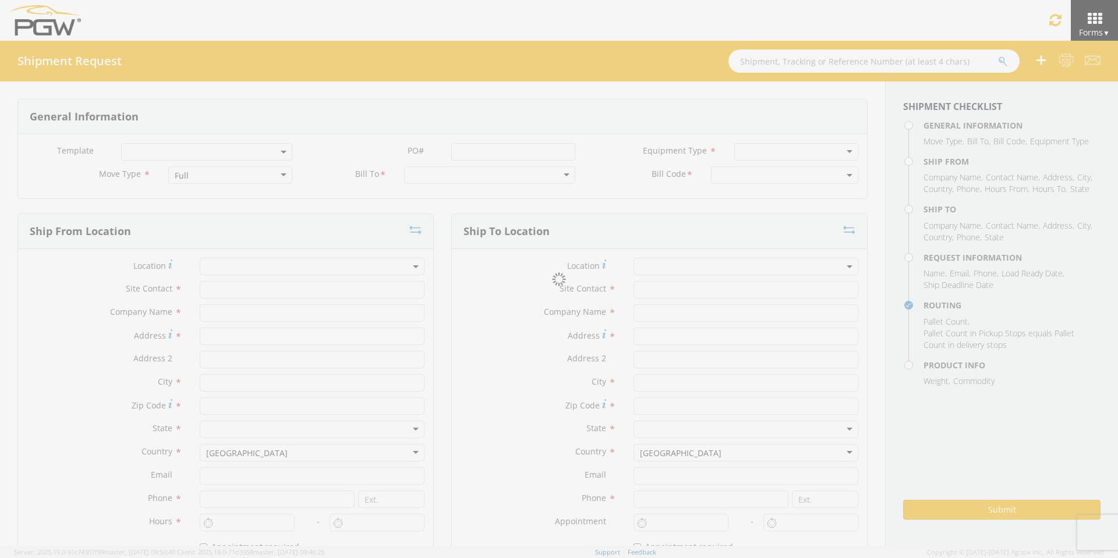
select select
type input "ARG Warehouse"
type input "Fuyao Glass America Inc"
type input "[STREET_ADDRESS][PERSON_NAME]"
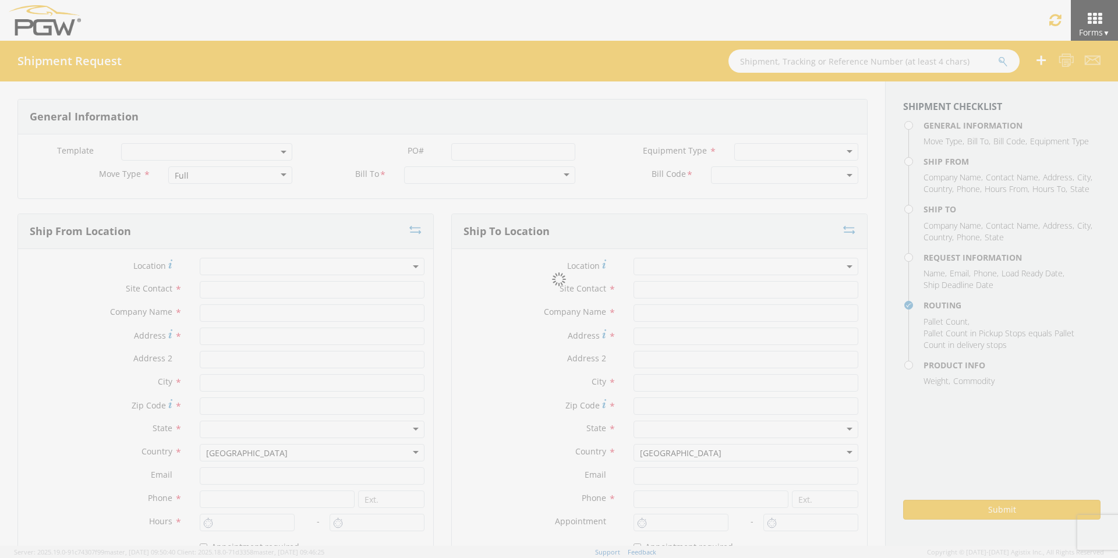
type input "Attn: 2601 ARG Warehouse"
type input "Moraine"
type input "45439"
type input "[EMAIL_ADDRESS][DOMAIN_NAME]"
type input "9374965777"
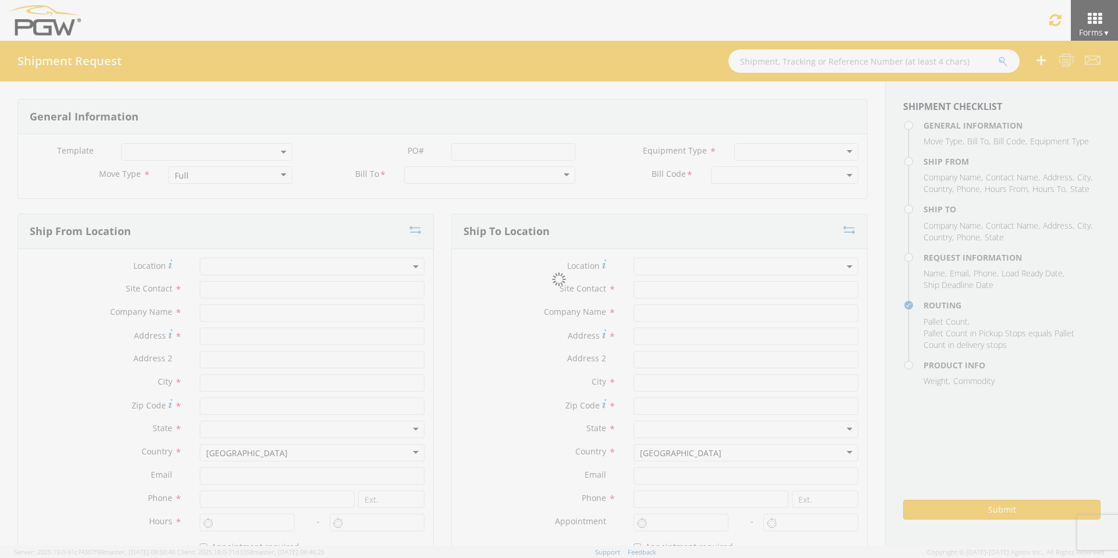
type input "4004"
type input "8:00 AM"
type input "3:00 PM"
type input "5407 Branch Manager"
type input "5407-PGW Autoglass -Phoenix Hub"
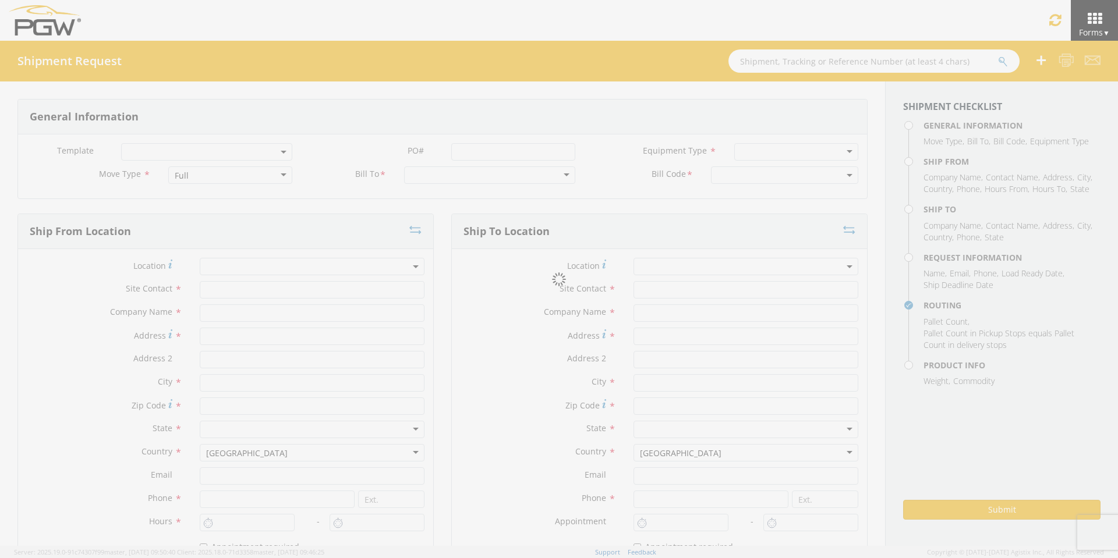
type input "5850 North 101st Avenue"
type input "Glendale"
type input "85307"
type input "phoenixdc@pgwag.com"
type input "602-805-8720"
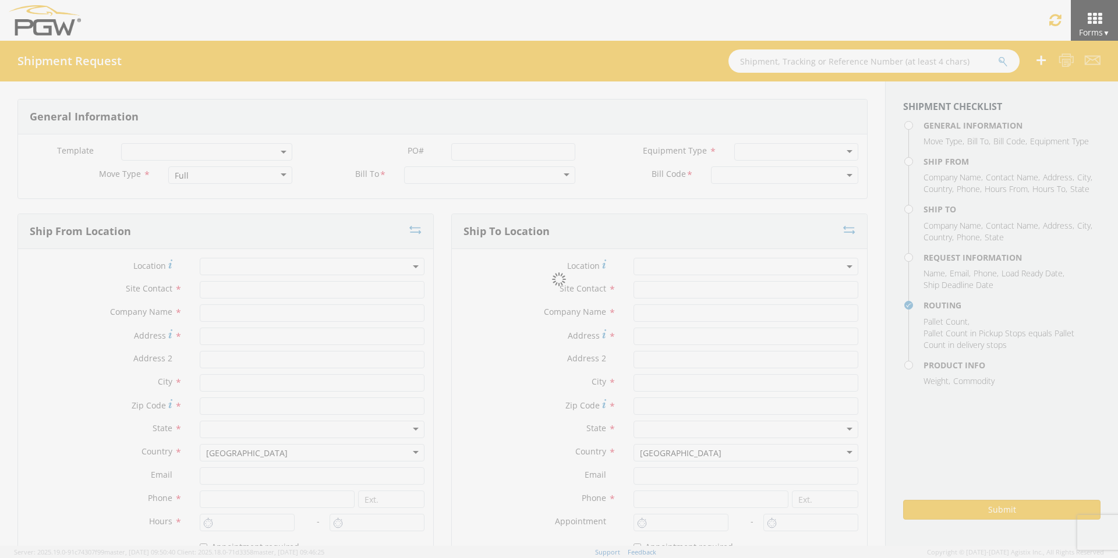
type input "4:00 PM"
type input "5:00 PM"
type input "[PERSON_NAME]"
type input "[EMAIL_ADDRESS][DOMAIN_NAME]"
checkbox input "true"
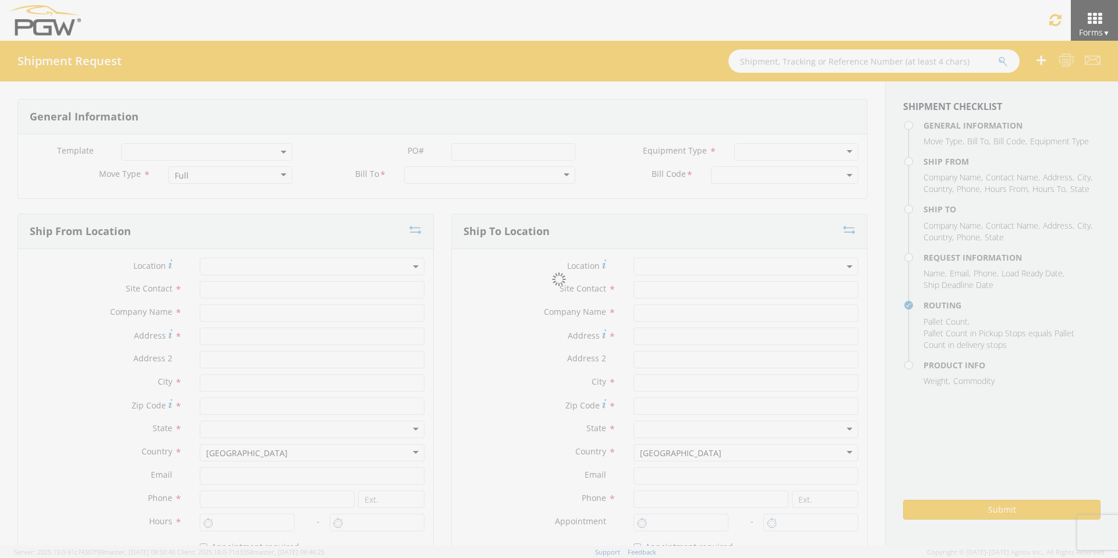
type input "[PHONE_NUMBER]"
type textarea "PGW Branch Direct - Glendale AZ FGA250978-5/FGA251098-2/FGA251149-4 (48 Crates)…"
type textarea "NO LTL Appt unless noted, ALL Truckload APPT Reqd."
type input "39000"
type input "48"
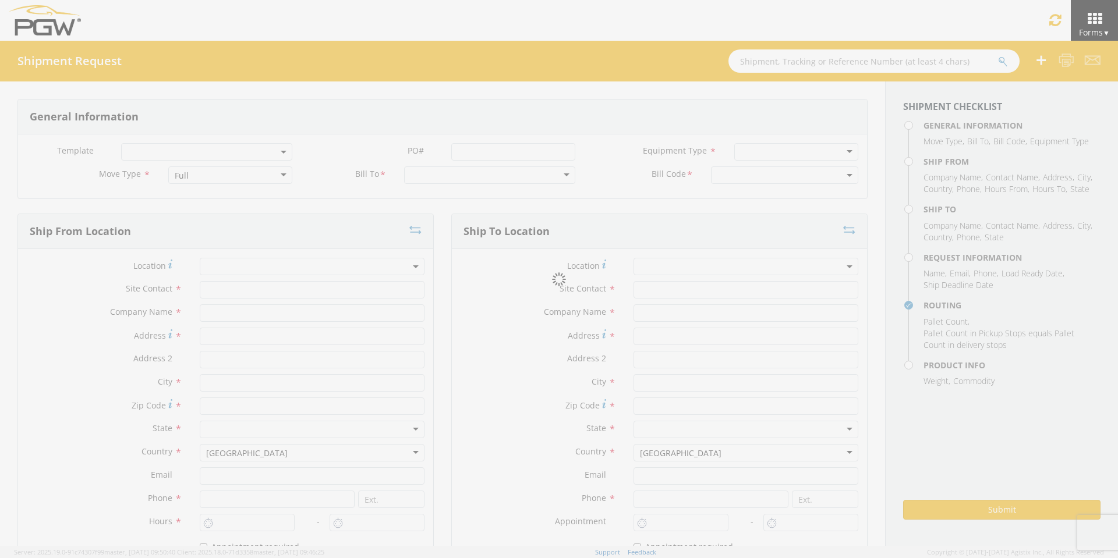
type textarea "PGW Branch Direct - Glendale AZ FGA250978-5/FGA251098-2/FGA251149-4 (48 Crates)…"
checkbox input "true"
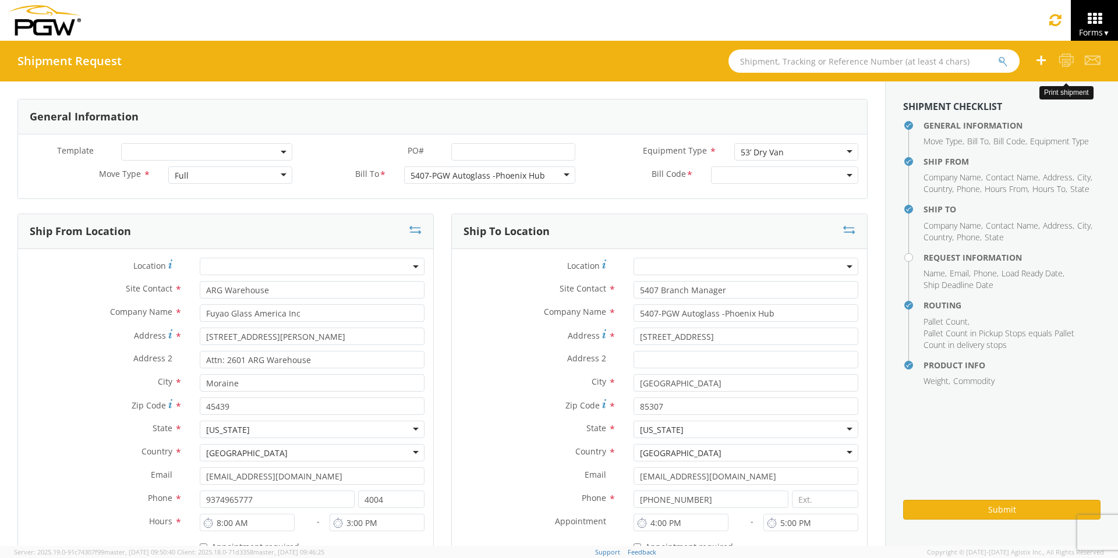
select select "5407-3600-50180-0000"
select select "62351"
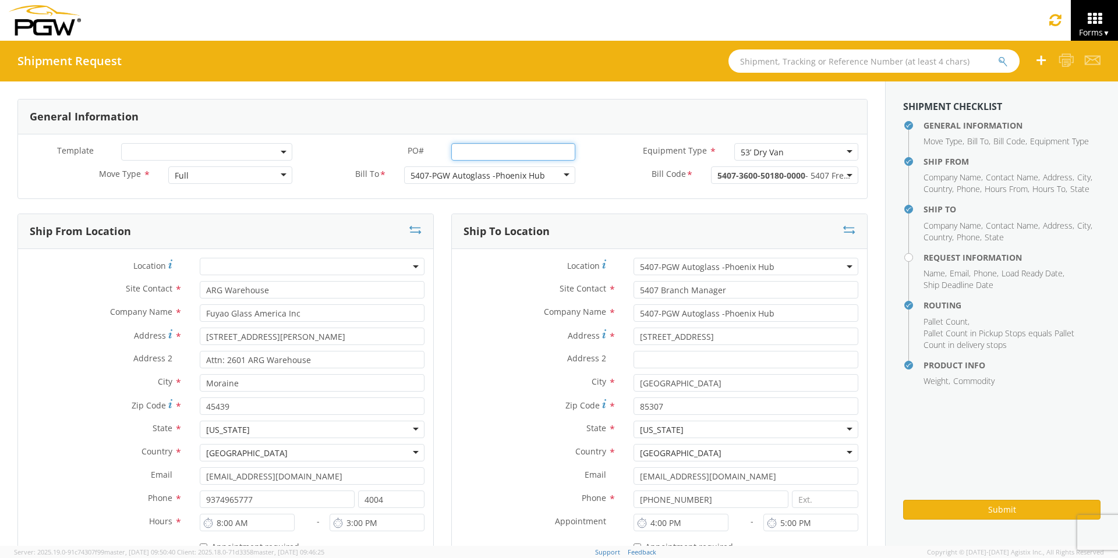
click at [469, 148] on input "PO# *" at bounding box center [513, 151] width 124 height 17
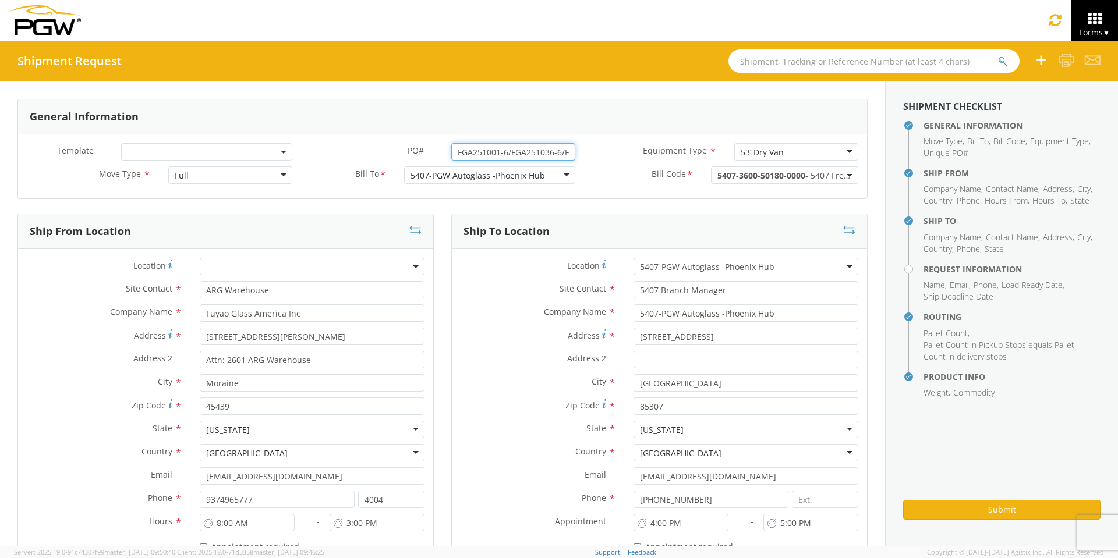
drag, startPoint x: 565, startPoint y: 150, endPoint x: 277, endPoint y: 144, distance: 288.9
click at [278, 144] on div "Template * PO# * FGA251001-6/FGA251036-6/FGA251096-5/FGA251149-5 Equipment Type…" at bounding box center [442, 154] width 849 height 23
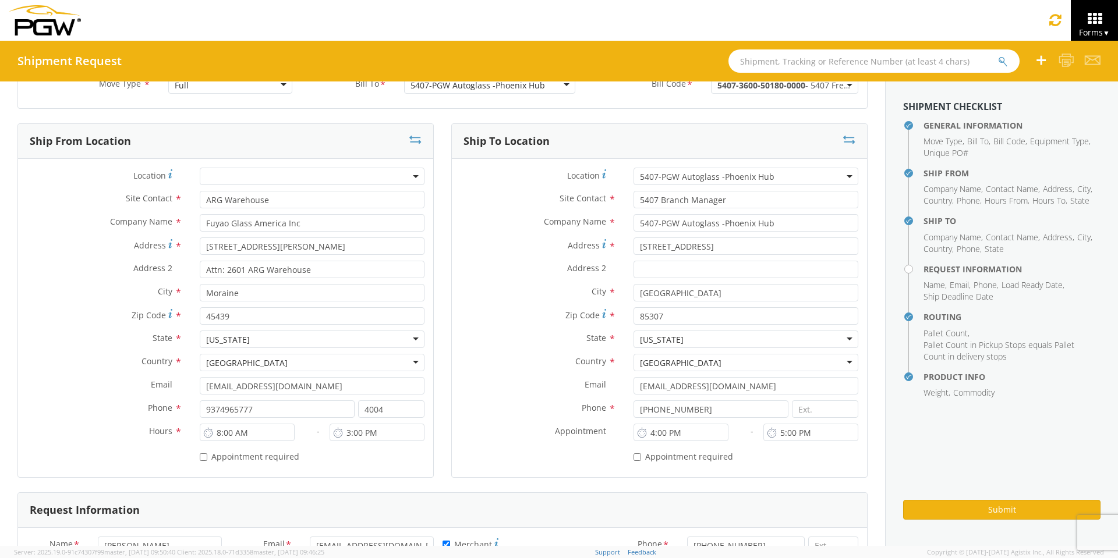
scroll to position [291, 0]
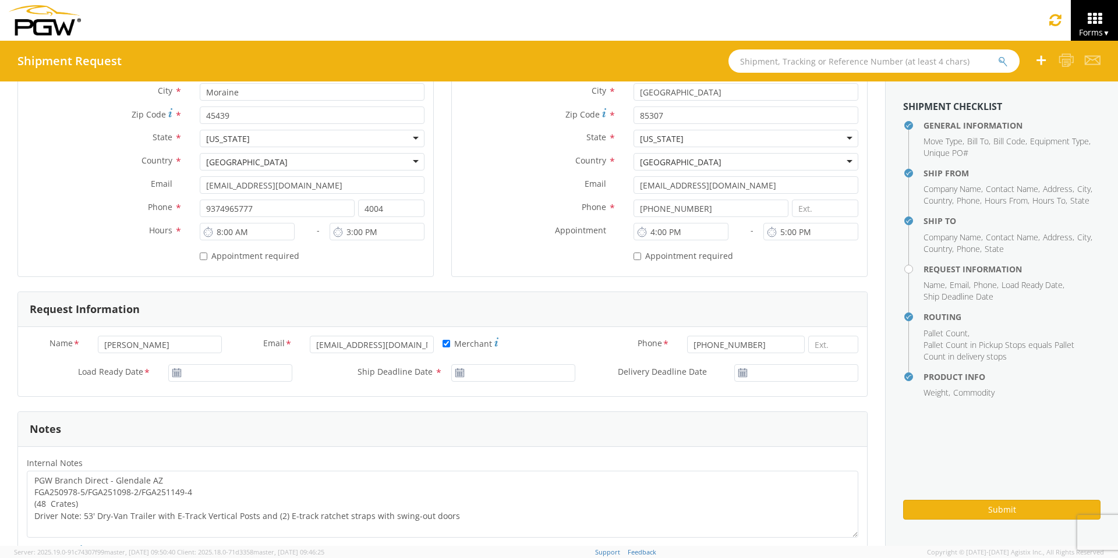
type input "FGA251001-6/FGA251036-6/FGA251096-5/FGA251149-5"
click at [222, 373] on input "09/16/2025" at bounding box center [230, 373] width 124 height 17
click at [292, 301] on td "19" at bounding box center [291, 299] width 20 height 17
type input "09/19/2025"
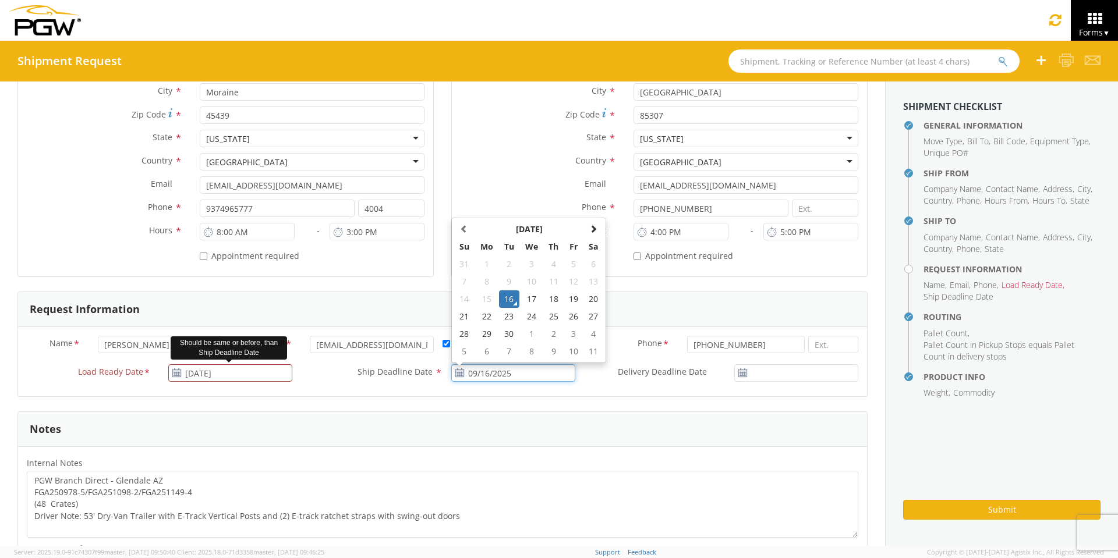
click at [480, 370] on input "09/16/2025" at bounding box center [513, 373] width 124 height 17
click at [568, 298] on td "19" at bounding box center [574, 299] width 20 height 17
type input "09/19/2025"
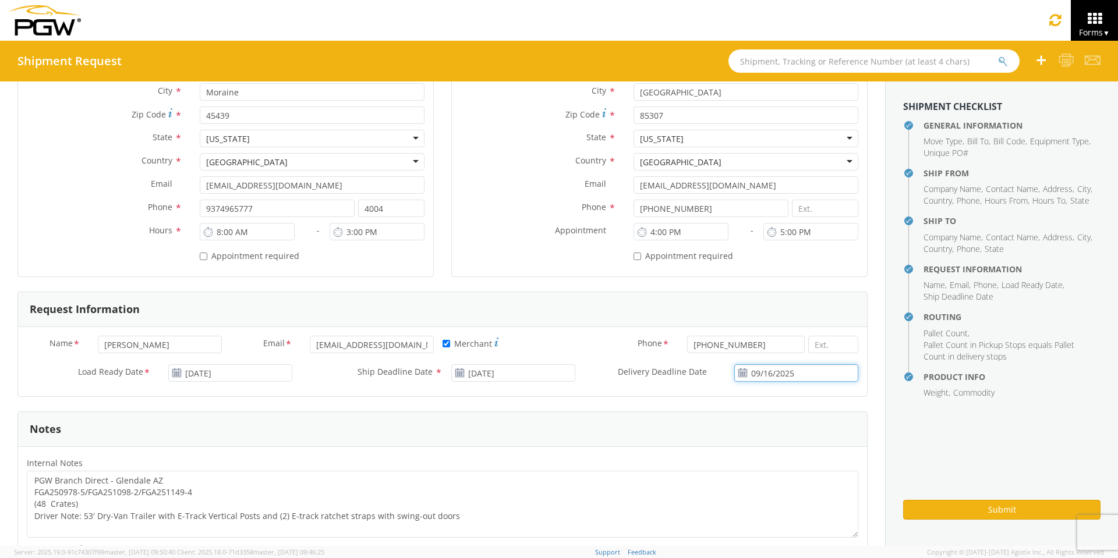
click at [777, 372] on input "09/16/2025" at bounding box center [796, 373] width 124 height 17
click at [817, 301] on td "19" at bounding box center [826, 299] width 20 height 17
type input "09/19/2025"
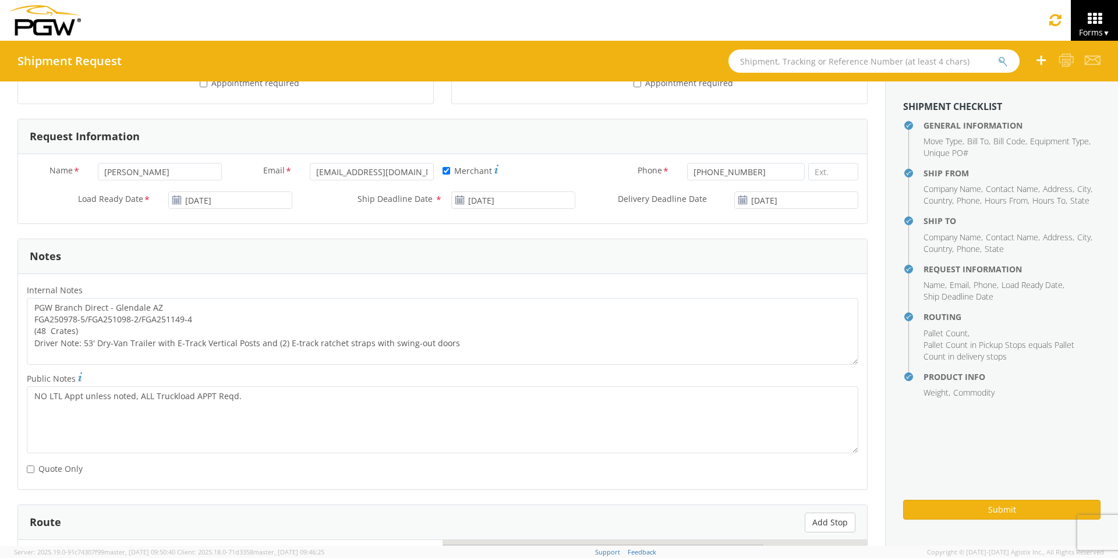
scroll to position [466, 0]
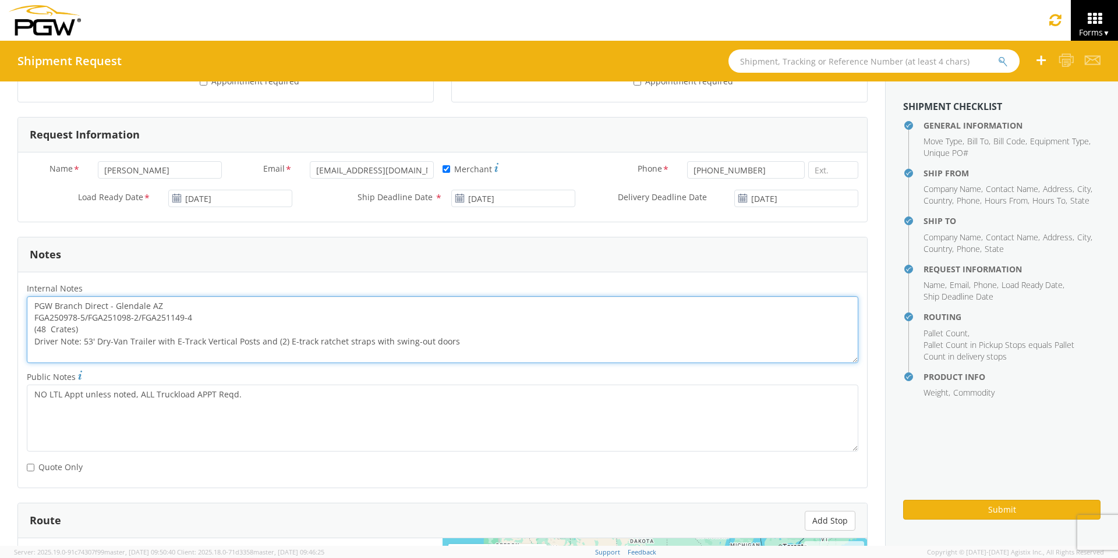
drag, startPoint x: 196, startPoint y: 316, endPoint x: 23, endPoint y: 322, distance: 173.0
click at [23, 322] on div "PGW Branch Direct - Glendale AZ FGA250978-5/FGA251098-2/FGA251149-4 (48 Crates)…" at bounding box center [442, 329] width 849 height 67
paste textarea "1001-6/FGA251036-6/FGA251096-5/FGA251149-5"
drag, startPoint x: 34, startPoint y: 303, endPoint x: 547, endPoint y: 361, distance: 516.3
click at [547, 361] on textarea "PGW Branch Direct - Glendale AZ FGA251001-6/FGA251036-6/FGA251096-5/FGA251149-5…" at bounding box center [443, 329] width 832 height 67
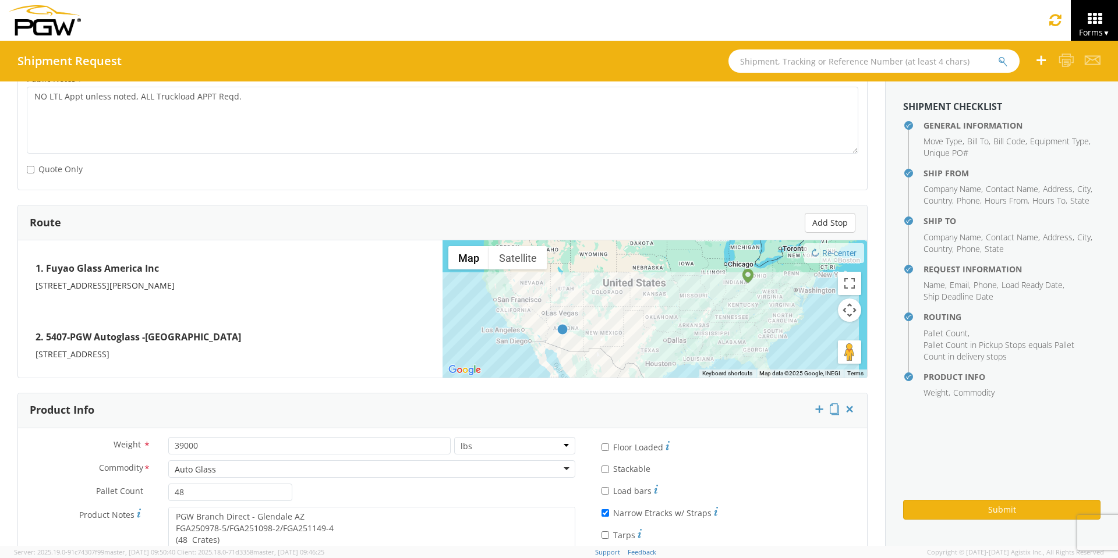
scroll to position [832, 0]
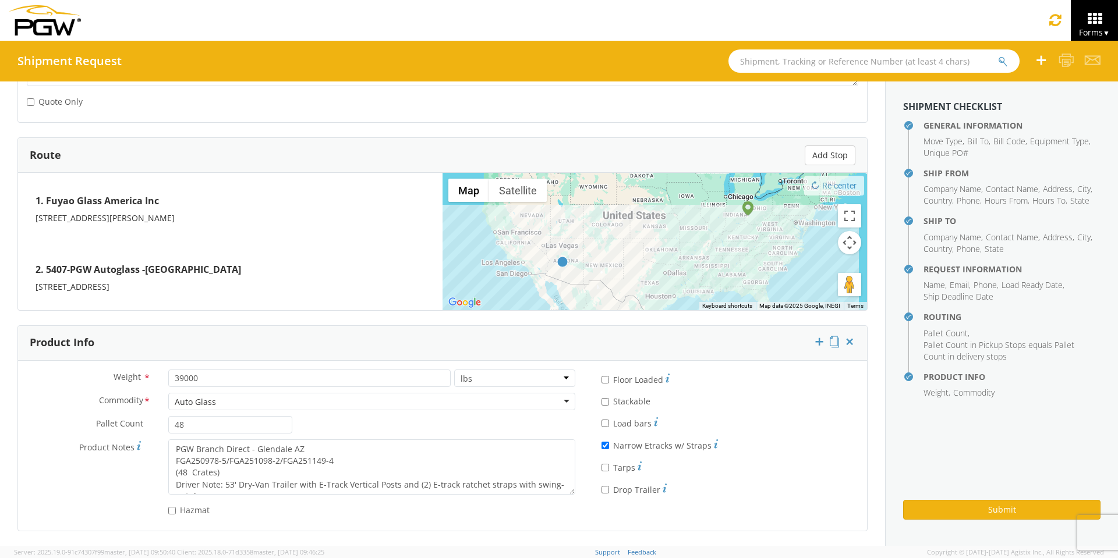
type textarea "PGW Branch Direct - Glendale AZ FGA251001-6/FGA251036-6/FGA251096-5/FGA251149-5…"
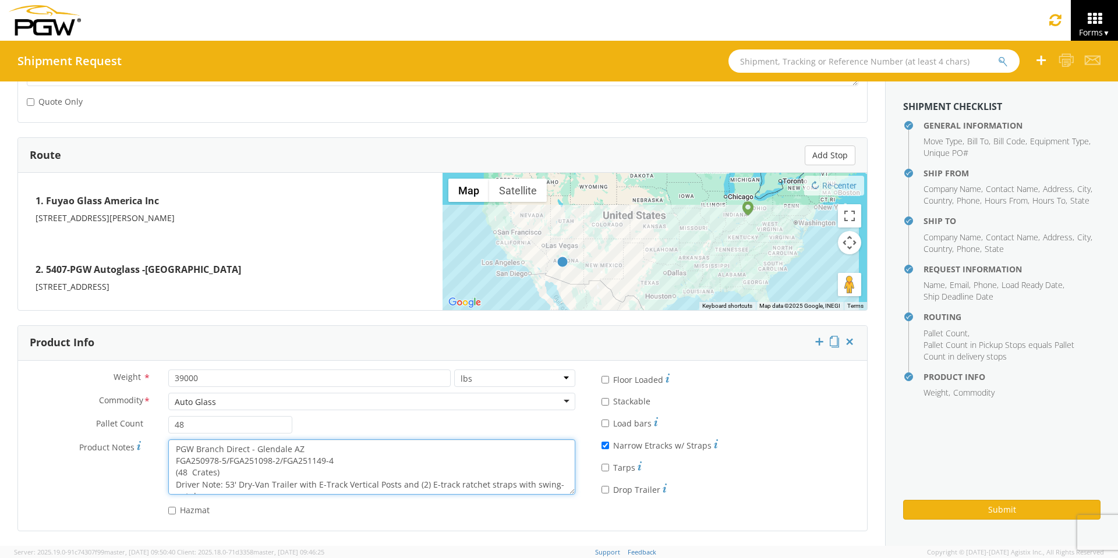
scroll to position [12, 0]
drag, startPoint x: 170, startPoint y: 448, endPoint x: 391, endPoint y: 489, distance: 224.4
click at [391, 489] on textarea "PGW Branch Direct - Glendale AZ FGA250978-5/FGA251098-2/FGA251149-4 (48 Crates)…" at bounding box center [371, 467] width 407 height 55
paste textarea "1001-6/FGA251036-6/FGA251096-5/FGA251149-5"
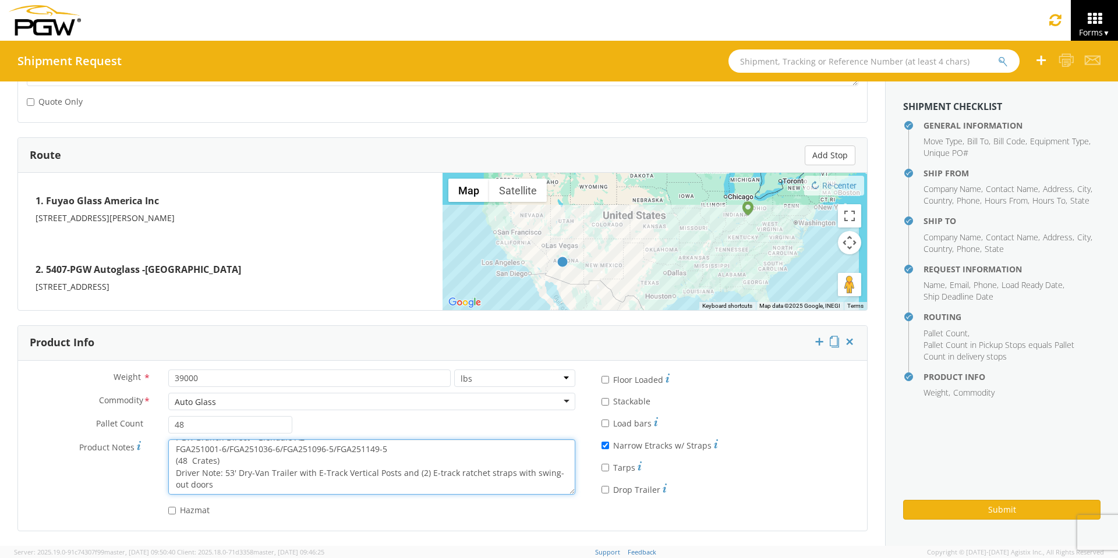
scroll to position [8, 0]
type textarea "PGW Branch Direct - Glendale AZ FGA251001-6/FGA251036-6/FGA251096-5/FGA251149-5…"
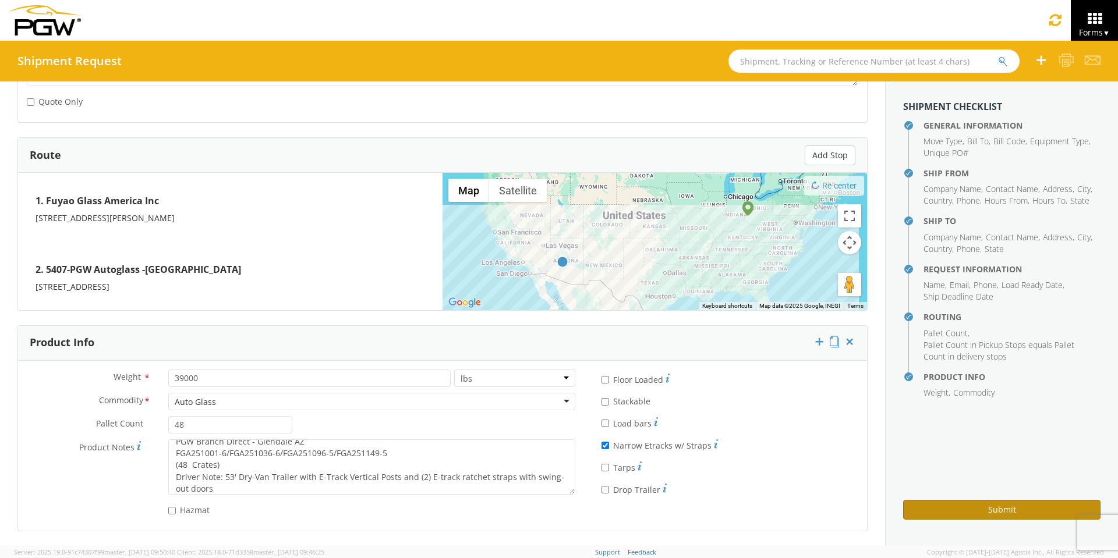
click at [1025, 509] on button "Submit" at bounding box center [1001, 510] width 197 height 20
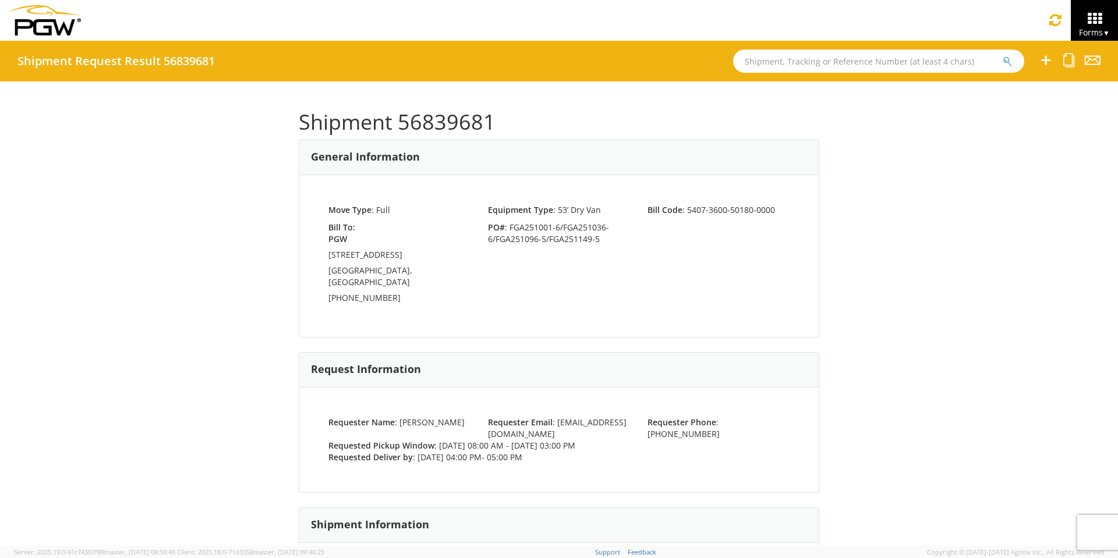
click at [808, 63] on input "text" at bounding box center [878, 60] width 291 height 23
type input "56821600"
click at [1003, 55] on button "submit" at bounding box center [1008, 62] width 10 height 14
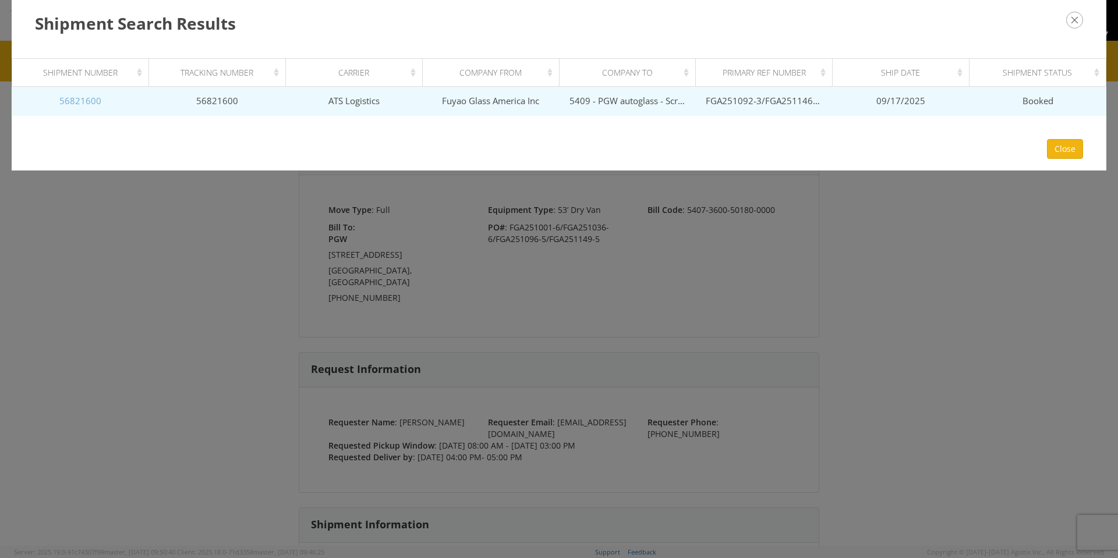
click at [79, 103] on link "56821600" at bounding box center [80, 101] width 42 height 12
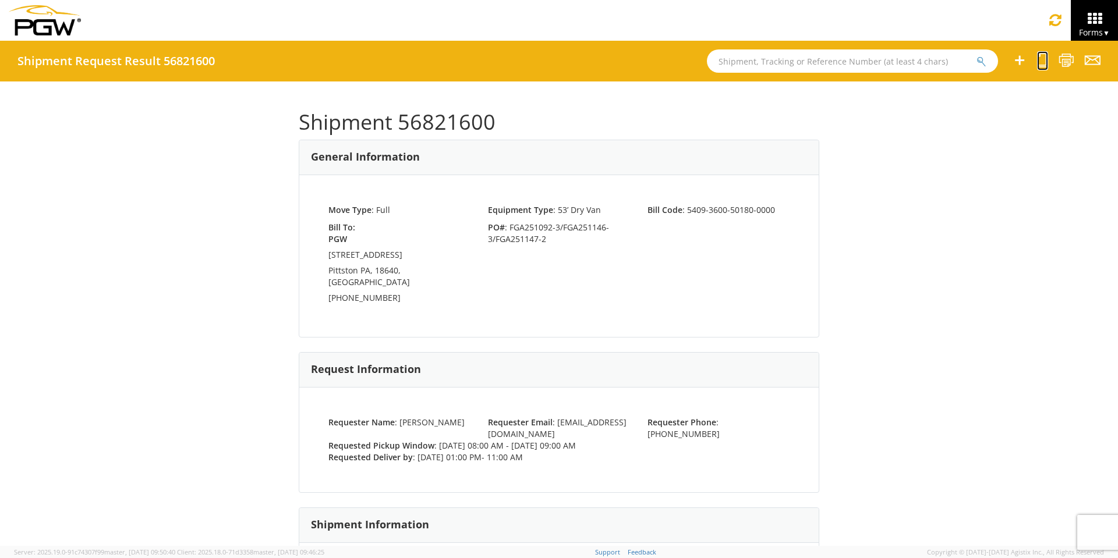
click at [1041, 63] on icon at bounding box center [1042, 60] width 11 height 15
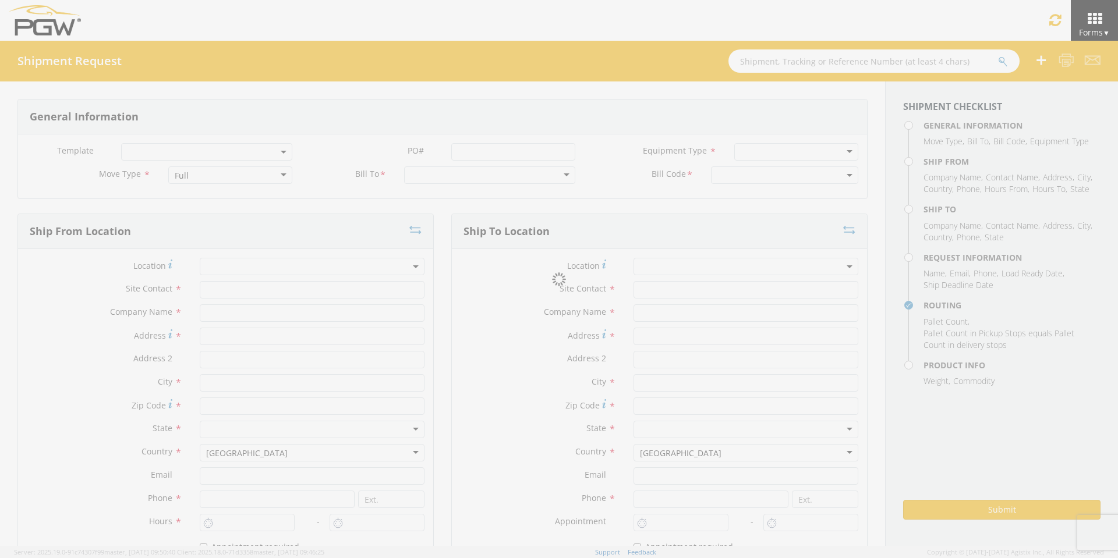
select select
type input "ARG Warehouse"
type input "Fuyao Glass America Inc"
type input "[STREET_ADDRESS][PERSON_NAME]"
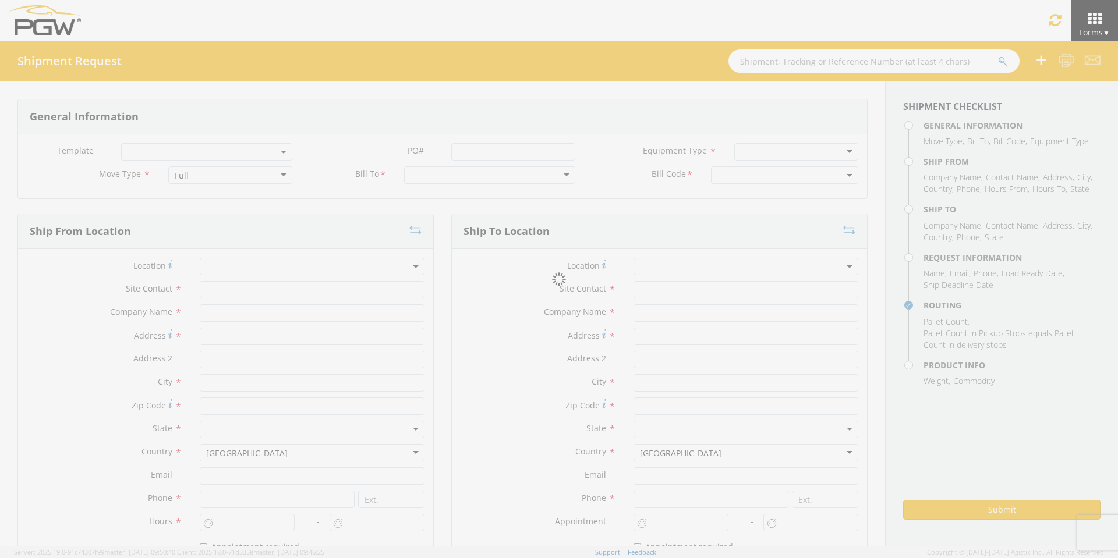
type input "Attn: 2601 ARG Warehouse"
type input "Moraine"
type input "45439"
type input "[EMAIL_ADDRESS][DOMAIN_NAME]"
type input "9374965777"
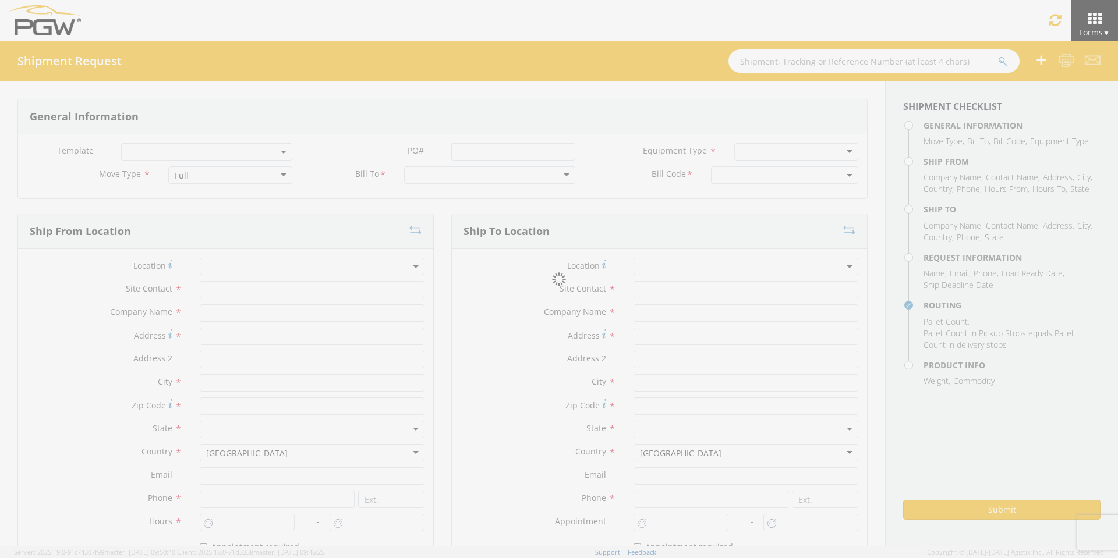
type input "4004"
type input "8:00 AM"
type input "9:00 AM"
type input "5409 Branch Manager"
type input "5409 - PGW autoglass - Scranton"
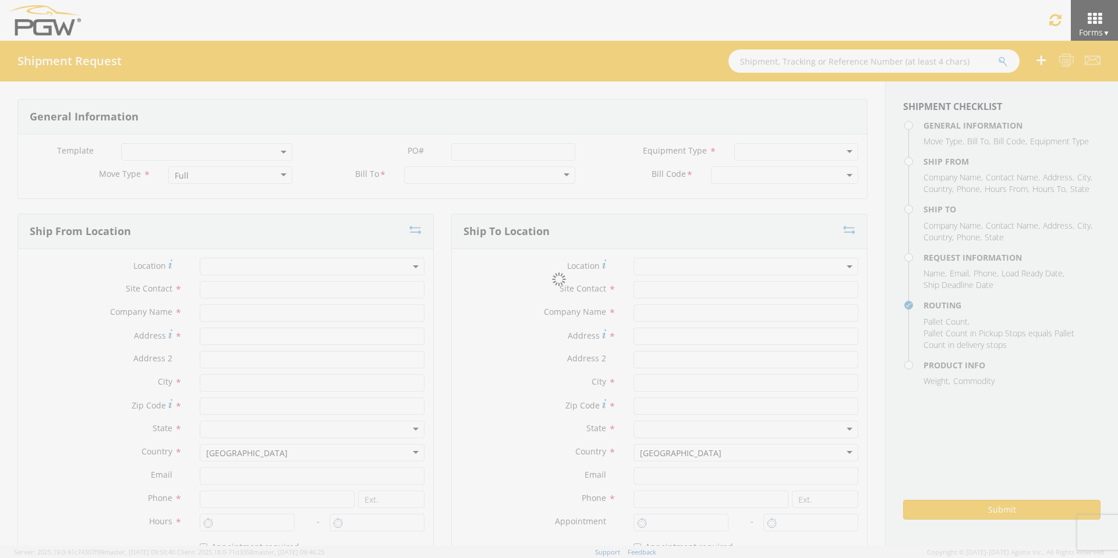
type input "125 Enterprise Way"
type input "Pittston"
type input "18640"
type input "scrantondc@pgwautoglass.com"
type input "272-379-0309"
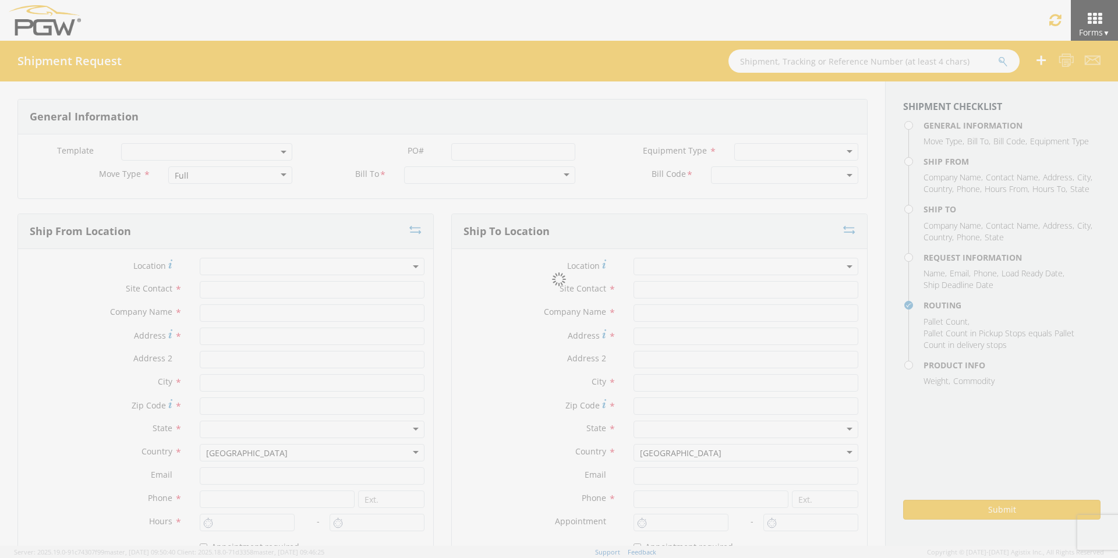
type input "1:00 PM"
type input "11:00 AM"
type input "[PERSON_NAME]"
type input "[EMAIL_ADDRESS][DOMAIN_NAME]"
checkbox input "true"
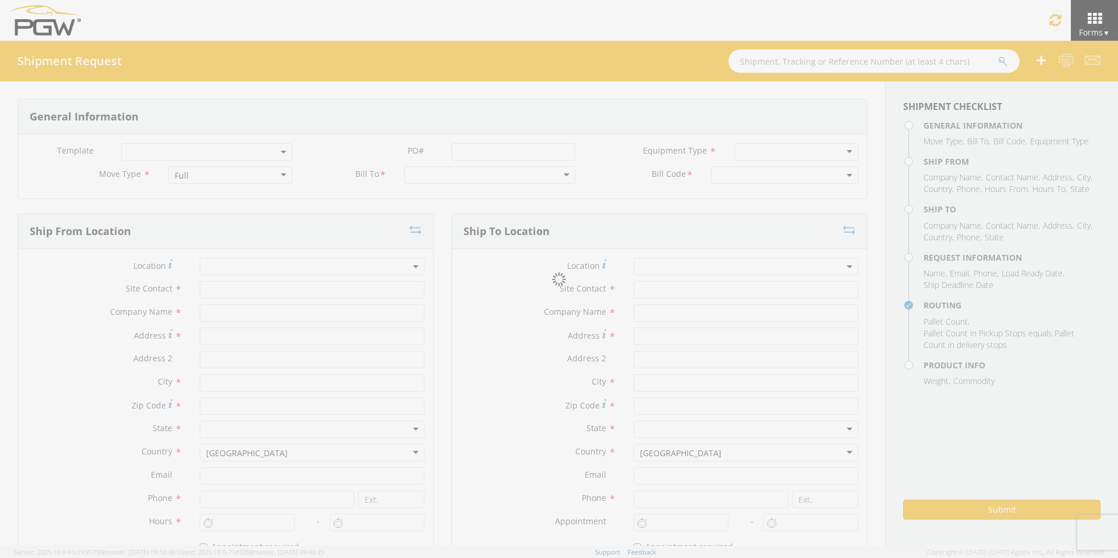
type input "[PHONE_NUMBER]"
type textarea "PGW Branch Direct - Pittston PA FGA251092-3/FGA251146-3/FGA251147-2 (48 Crates)…"
type textarea "NO LTL Appt unless noted, ALL Truckload APPT Reqd."
type input "39000"
type input "48"
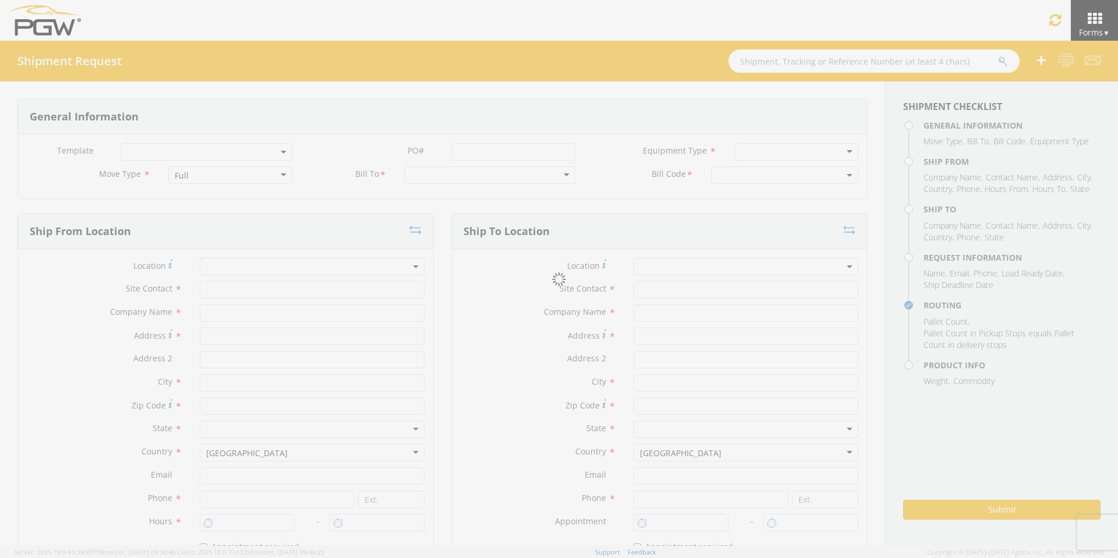
type textarea "PGW Branch Direct - Pittston PA FGA251092-3/FGA251146-3/FGA251147-2 (48 Crates)…"
checkbox input "true"
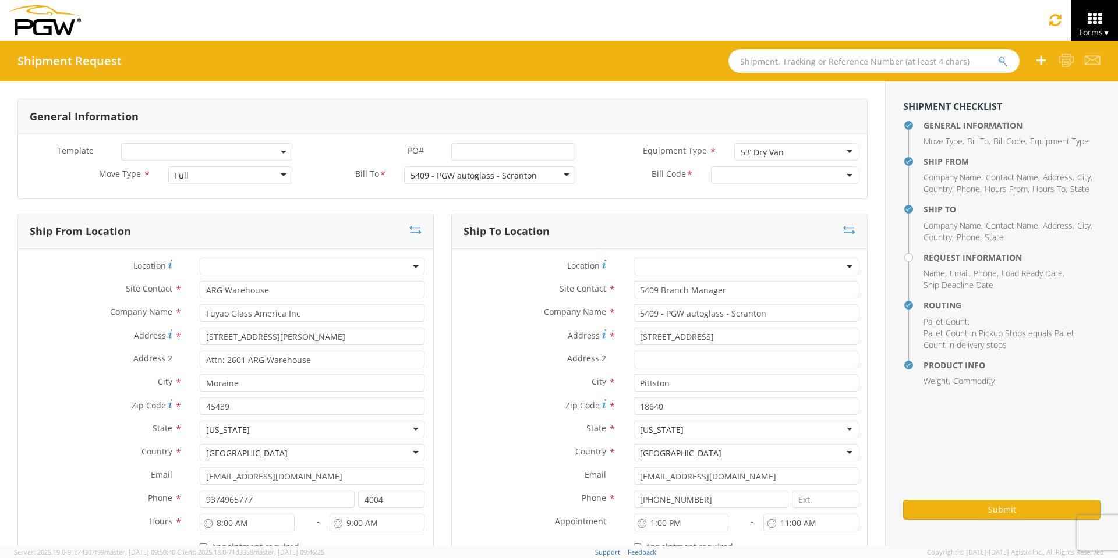
select select "61931"
select select "5409-3600-50180-0000"
click at [466, 151] on input "PO# *" at bounding box center [513, 151] width 124 height 17
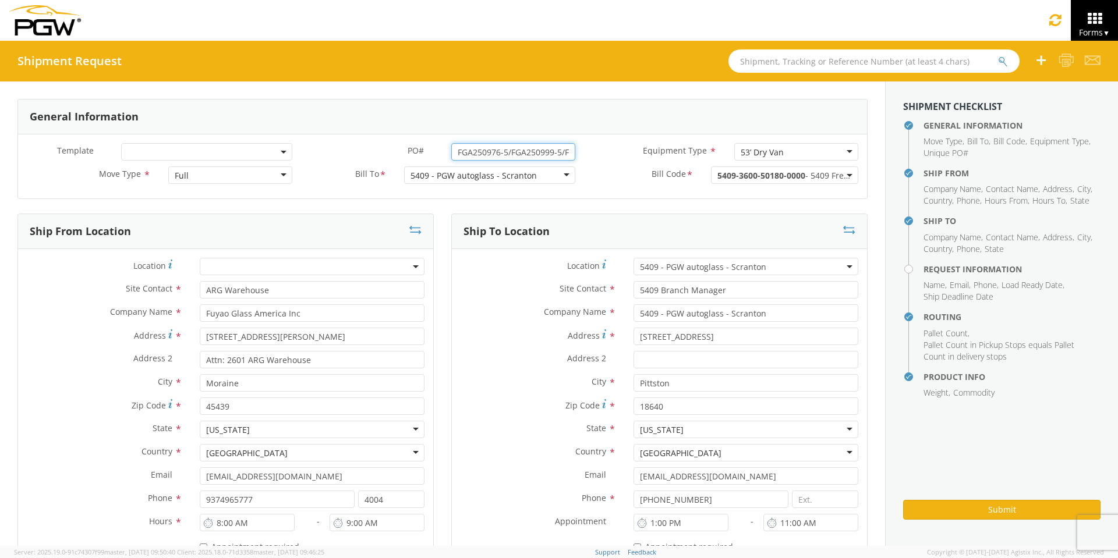
drag, startPoint x: 563, startPoint y: 150, endPoint x: 367, endPoint y: 153, distance: 195.7
click at [367, 153] on div "PO# * FGA250976-5/FGA250999-5/FGA251029-5/FGA251205-4/FGA251206-3" at bounding box center [442, 151] width 283 height 17
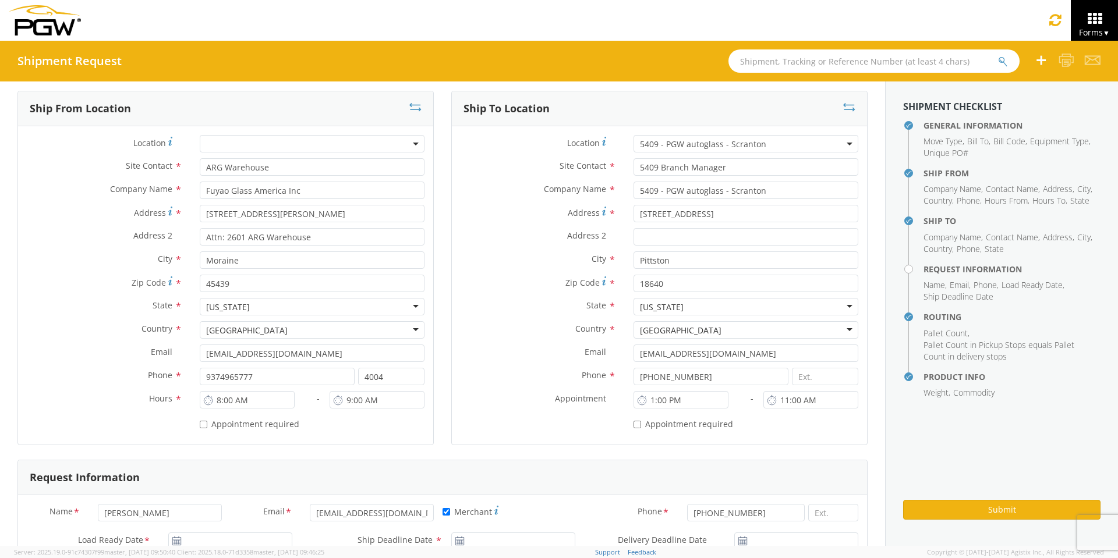
scroll to position [349, 0]
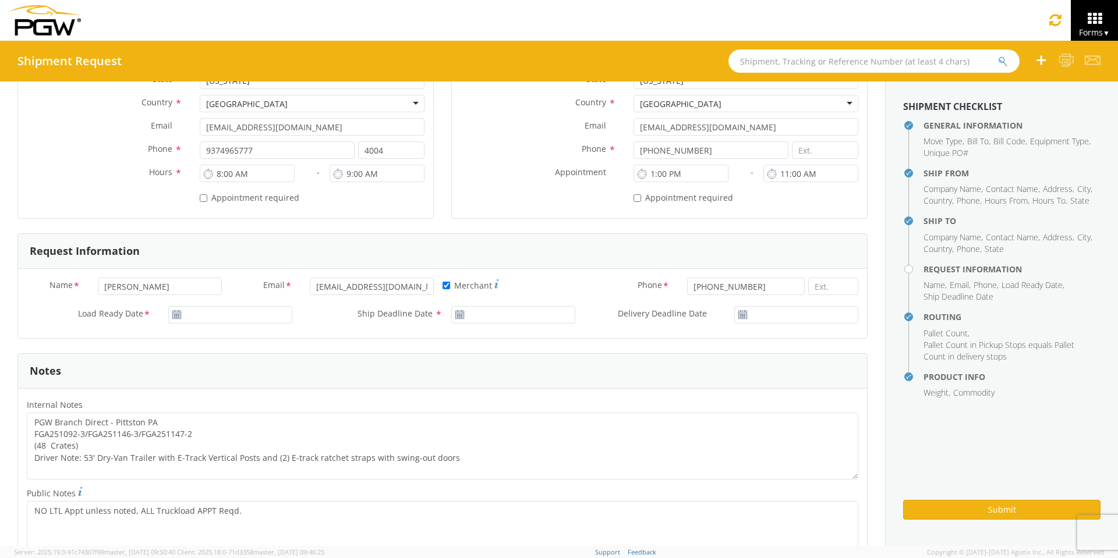
type input "FGA250976-5/FGA250999-5/FGA251029-5/FGA251205-4/FGA251206-3"
click at [222, 312] on input "09/16/2025" at bounding box center [230, 314] width 124 height 17
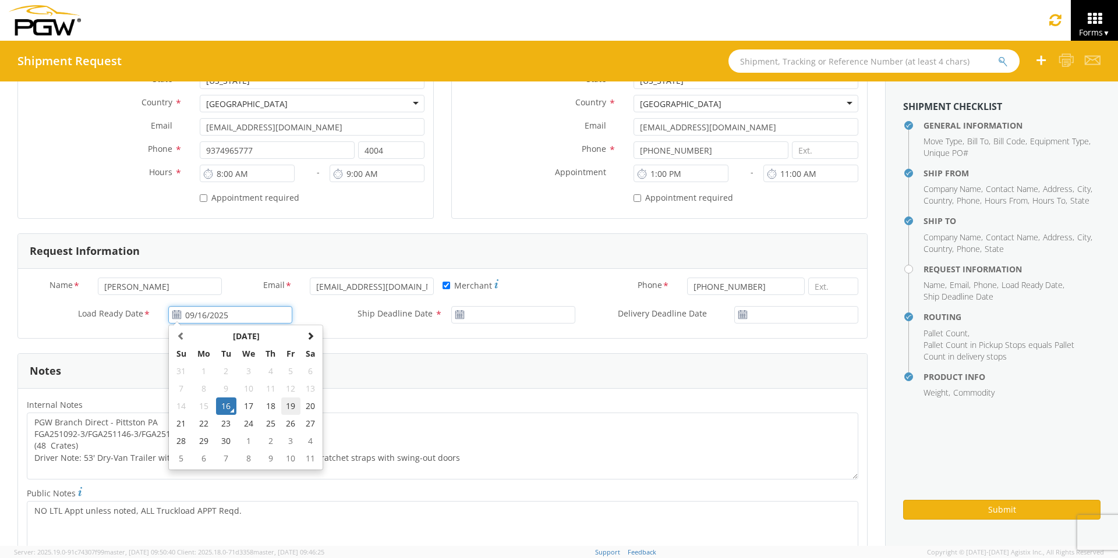
click at [288, 405] on td "19" at bounding box center [291, 406] width 20 height 17
type input "09/19/2025"
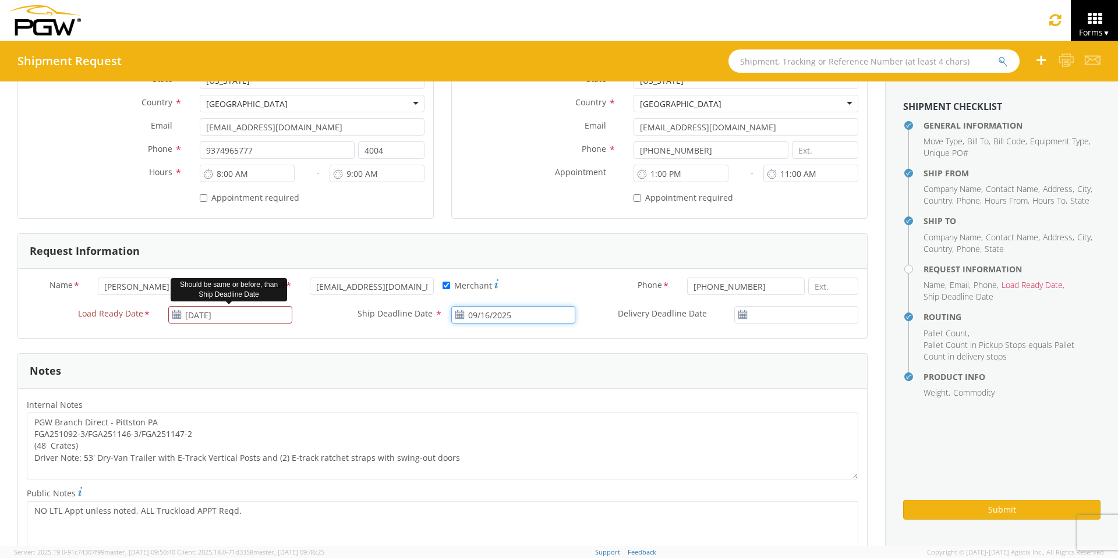
click at [496, 316] on input "09/16/2025" at bounding box center [513, 314] width 124 height 17
click at [571, 404] on td "19" at bounding box center [574, 406] width 20 height 17
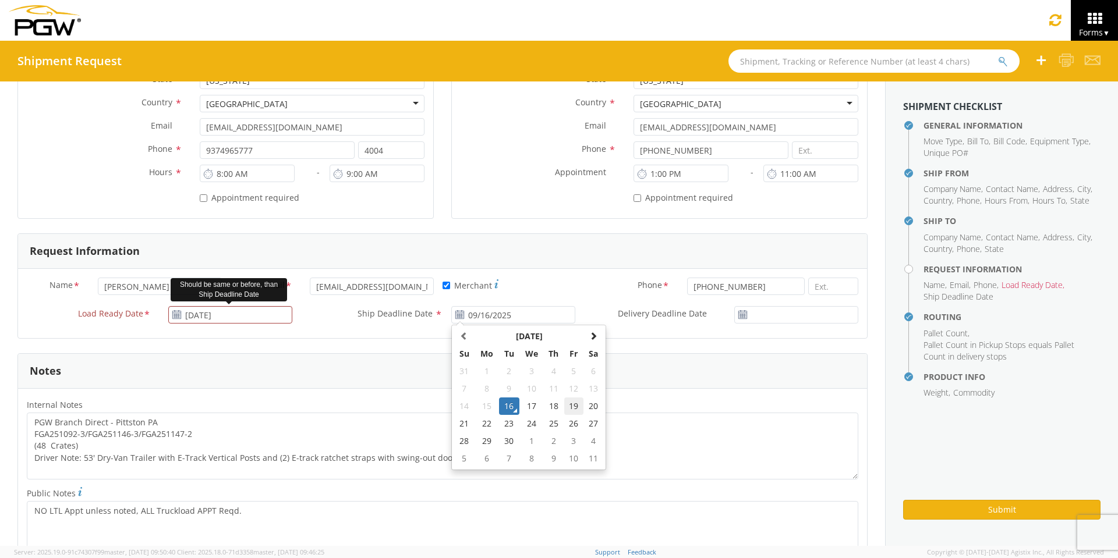
type input "09/19/2025"
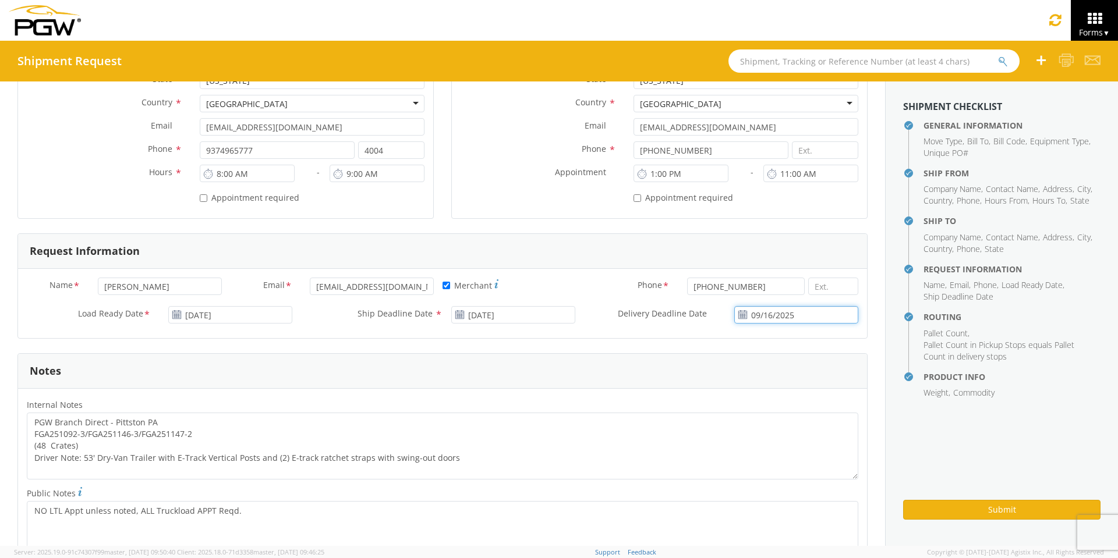
click at [773, 312] on input "09/16/2025" at bounding box center [796, 314] width 124 height 17
click at [819, 409] on td "19" at bounding box center [826, 406] width 20 height 17
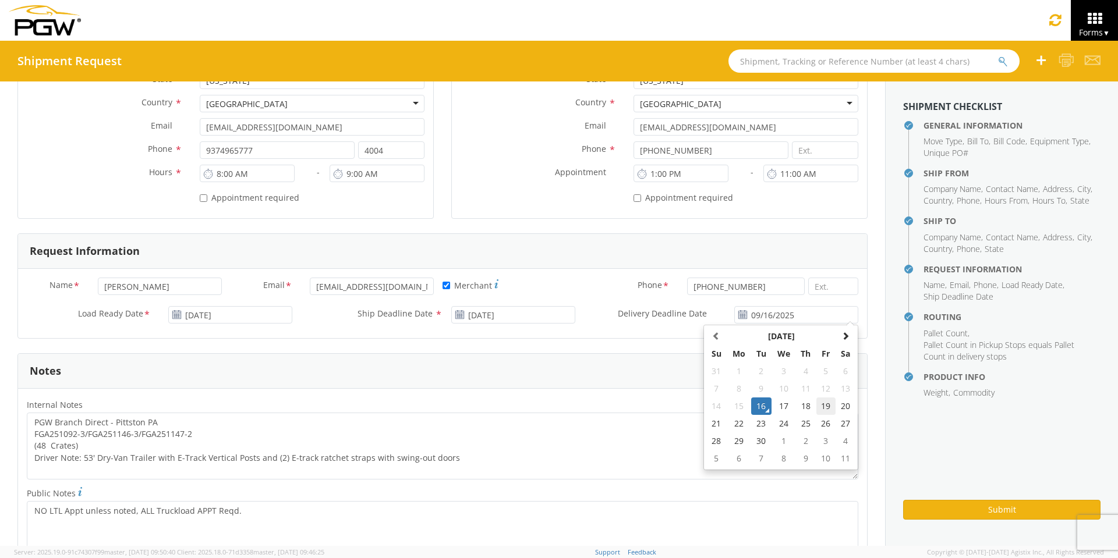
type input "09/19/2025"
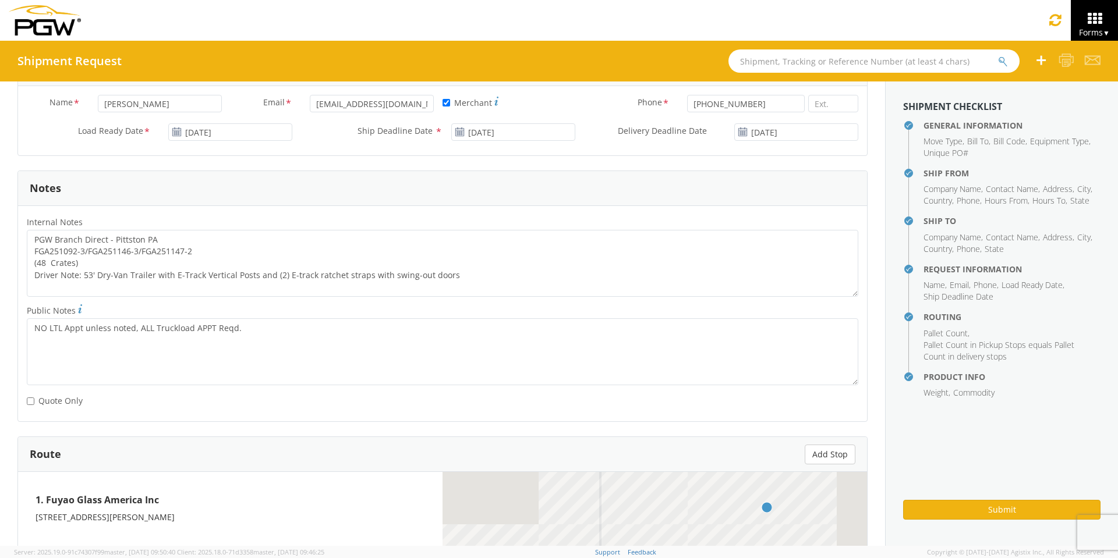
scroll to position [582, 0]
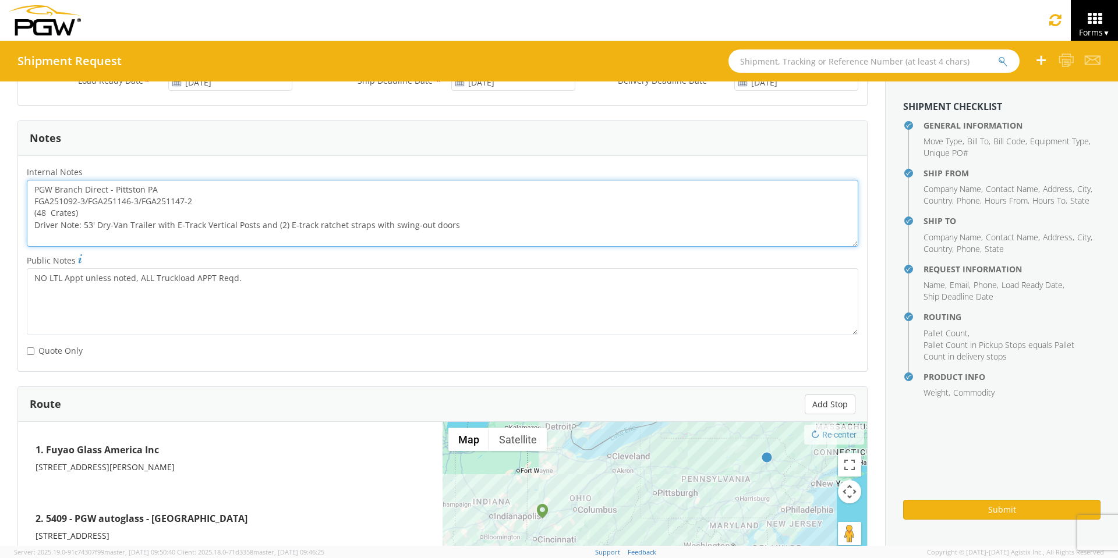
drag, startPoint x: 193, startPoint y: 200, endPoint x: 27, endPoint y: 203, distance: 165.4
click at [27, 203] on textarea "PGW Branch Direct - Pittston PA FGA251092-3/FGA251146-3/FGA251147-2 (48 Crates)…" at bounding box center [443, 213] width 832 height 67
paste textarea "0976-5/FGA250999-5/FGA251029-5/FGA251205-4/FGA251206-3"
drag, startPoint x: 31, startPoint y: 189, endPoint x: 539, endPoint y: 247, distance: 511.2
click at [539, 247] on div "Internal Notes * PGW Branch Direct - Pittston PA FGA250976-5/FGA250999-5/FGA251…" at bounding box center [442, 209] width 849 height 88
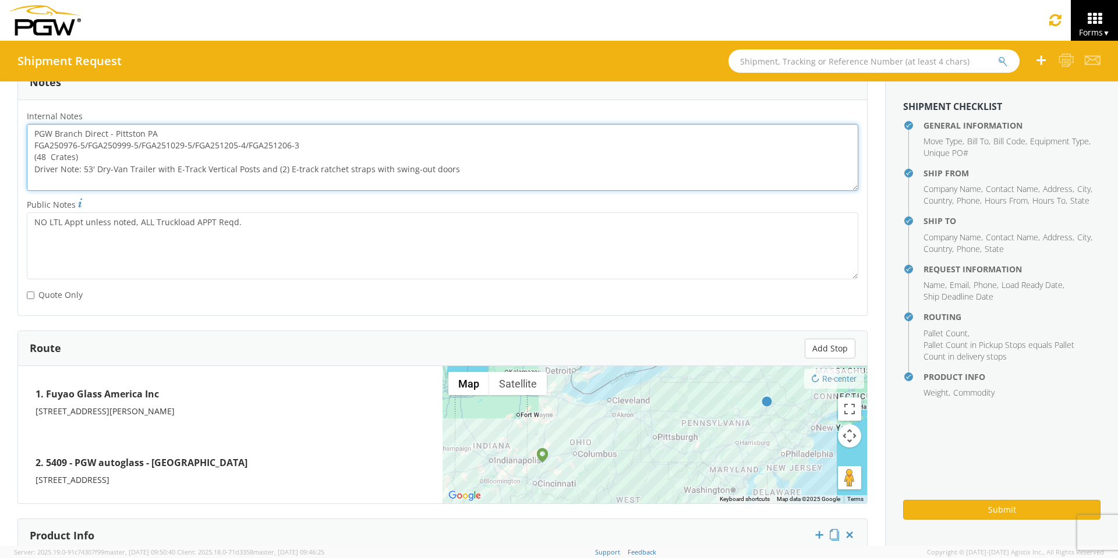
scroll to position [832, 0]
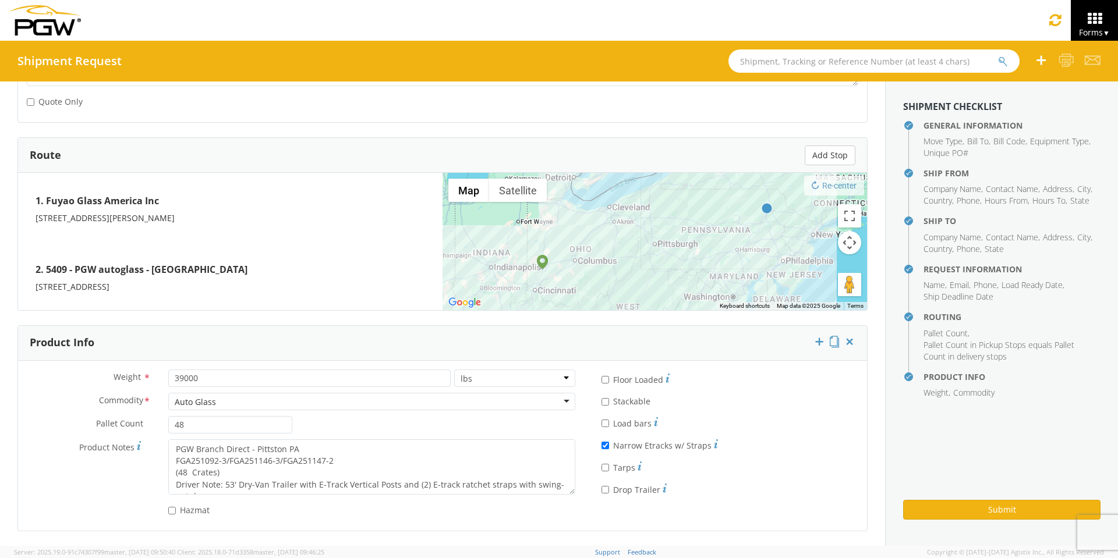
type textarea "PGW Branch Direct - Pittston PA FGA250976-5/FGA250999-5/FGA251029-5/FGA251205-4…"
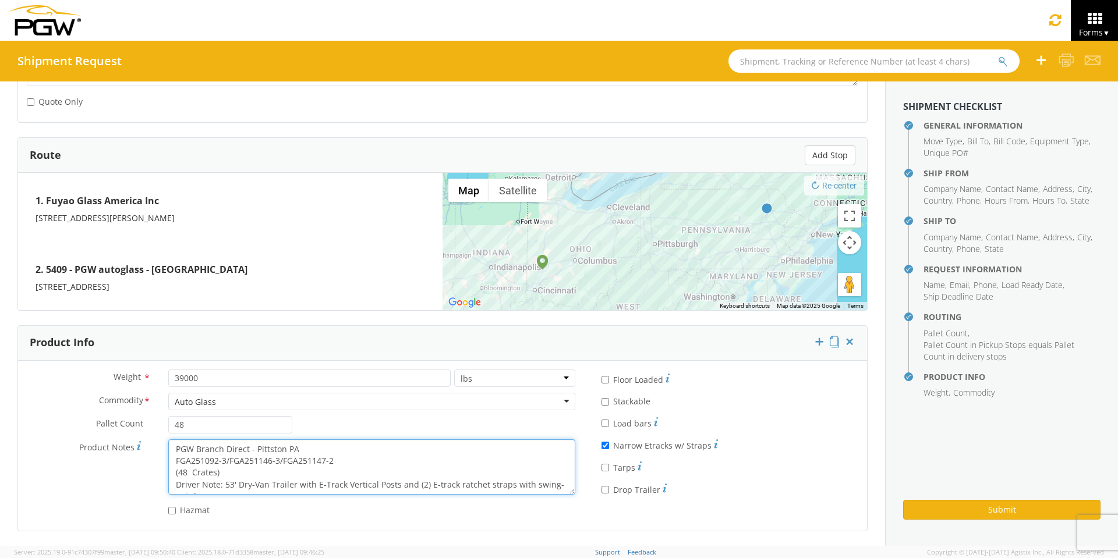
scroll to position [12, 0]
drag, startPoint x: 170, startPoint y: 447, endPoint x: 521, endPoint y: 510, distance: 356.6
click at [521, 510] on div "Weight * 39000 lbs kgs Commodity * Auto Glass Auto Glass Adhesives / Glues Aqua…" at bounding box center [301, 446] width 566 height 153
paste textarea "0976-5/FGA250999-5/FGA251029-5/FGA251205-4/FGA251206-3"
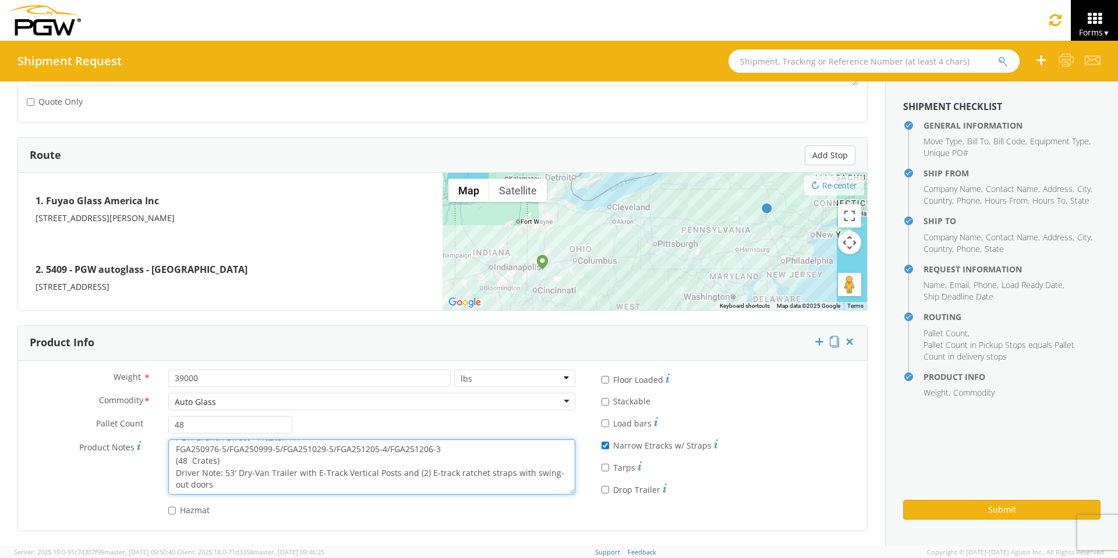
scroll to position [8, 0]
type textarea "PGW Branch Direct - Pittston PA FGA250976-5/FGA250999-5/FGA251029-5/FGA251205-4…"
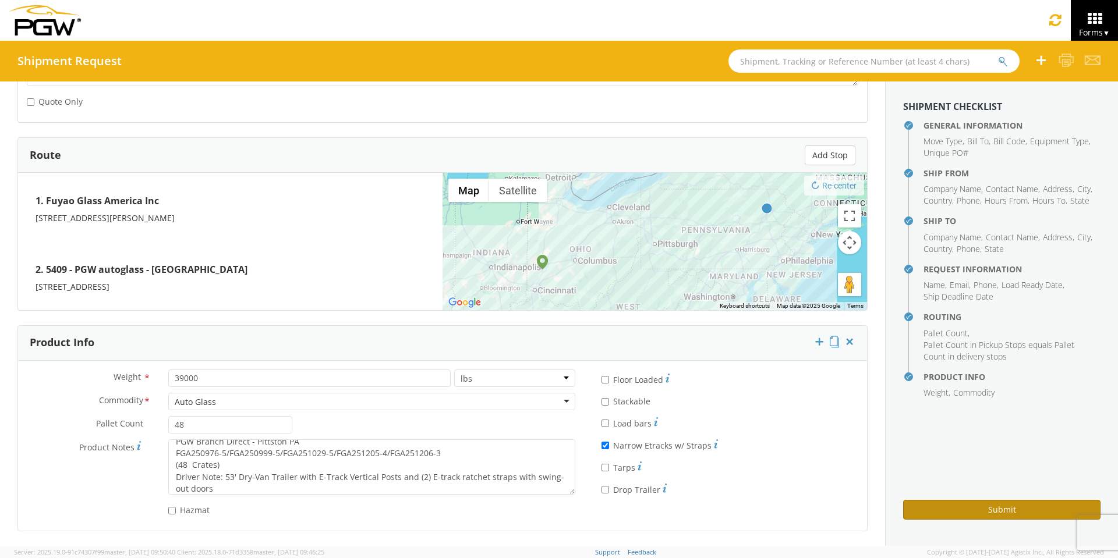
click at [967, 508] on button "Submit" at bounding box center [1001, 510] width 197 height 20
